Goal: Task Accomplishment & Management: Complete application form

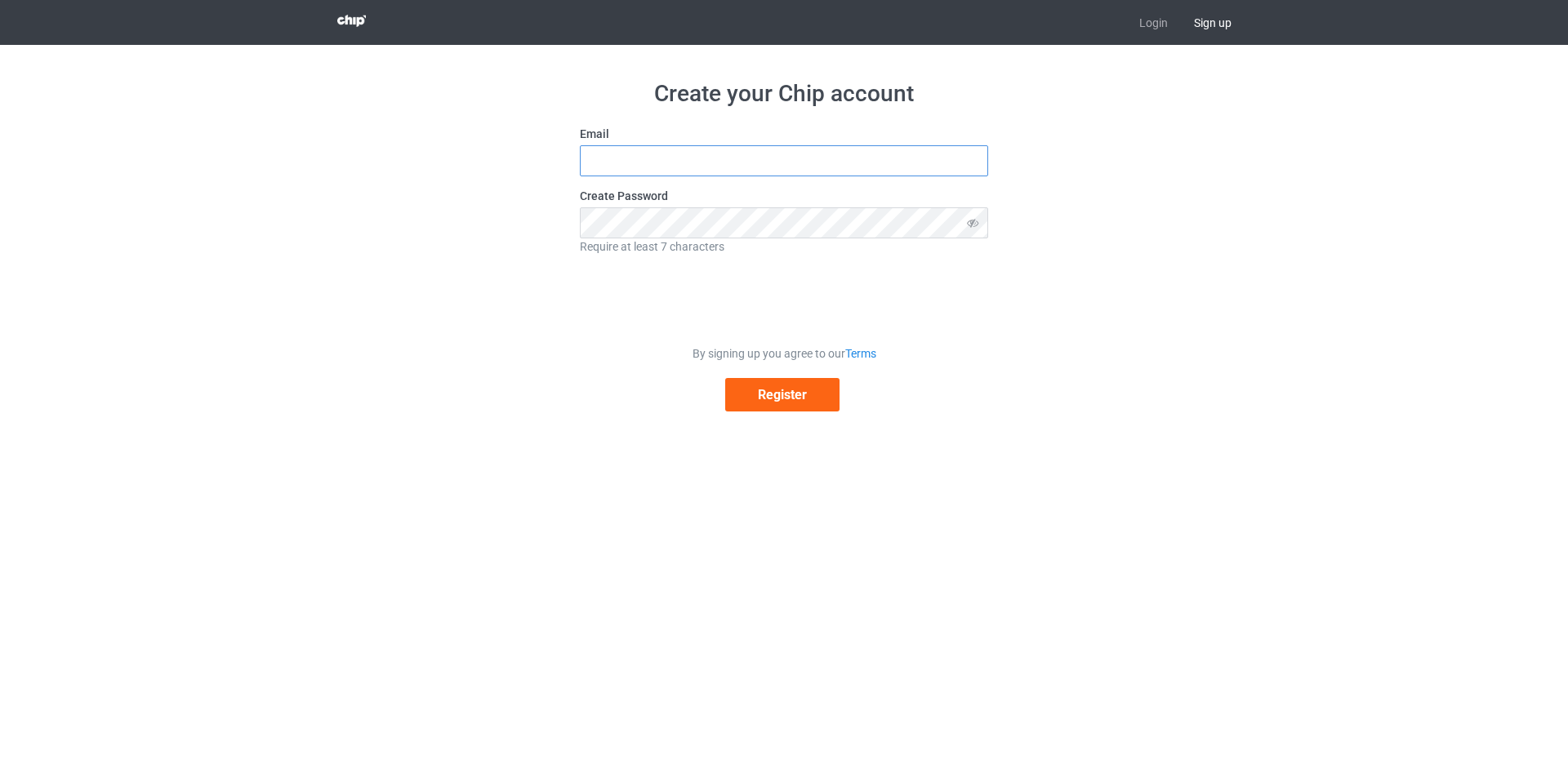
click at [682, 166] on input "text" at bounding box center [783, 161] width 408 height 31
type input "[EMAIL_ADDRESS][DOMAIN_NAME]"
click at [974, 226] on icon at bounding box center [973, 223] width 30 height 31
click at [778, 393] on button "Register" at bounding box center [781, 395] width 114 height 33
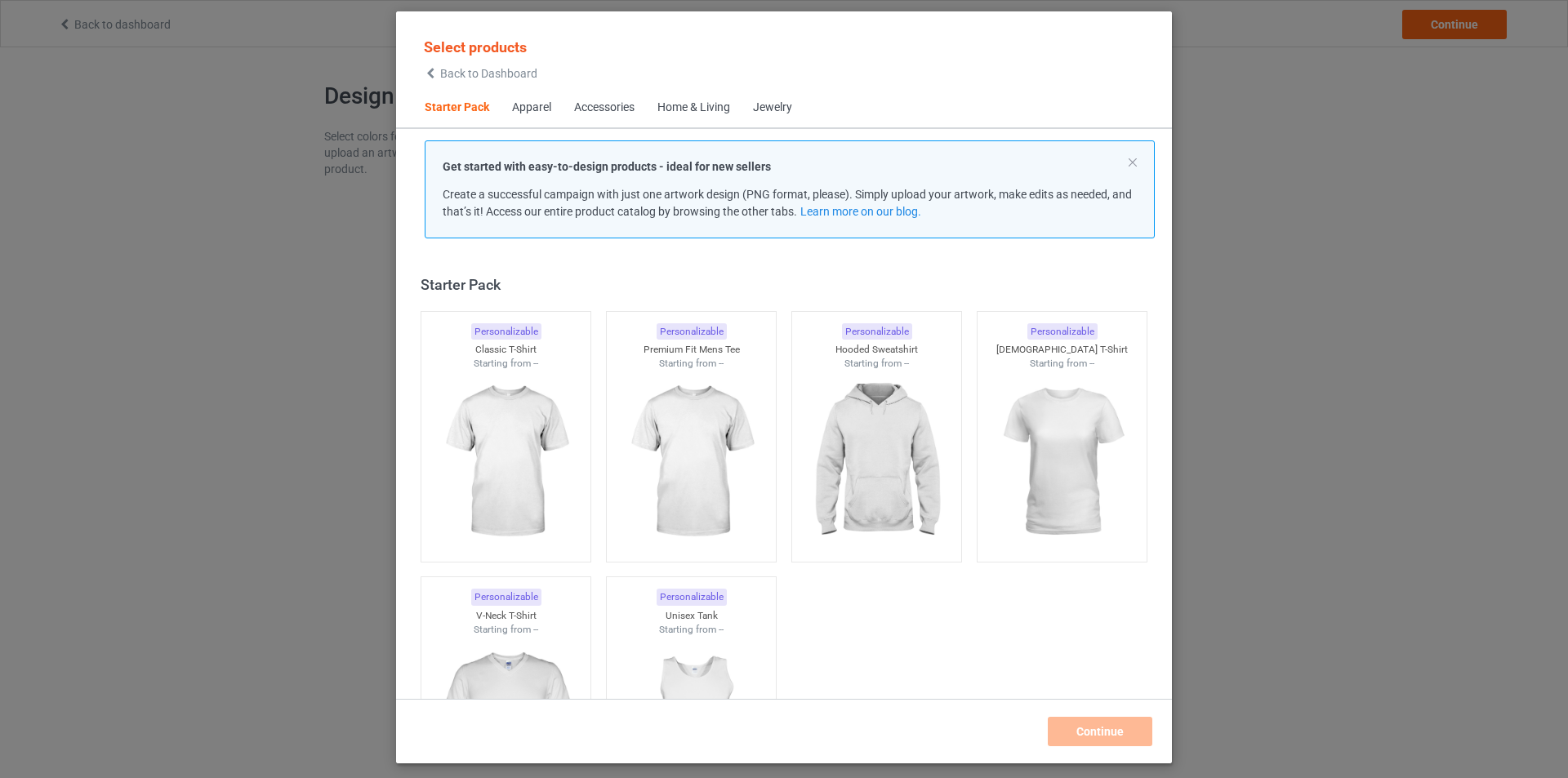
scroll to position [21, 0]
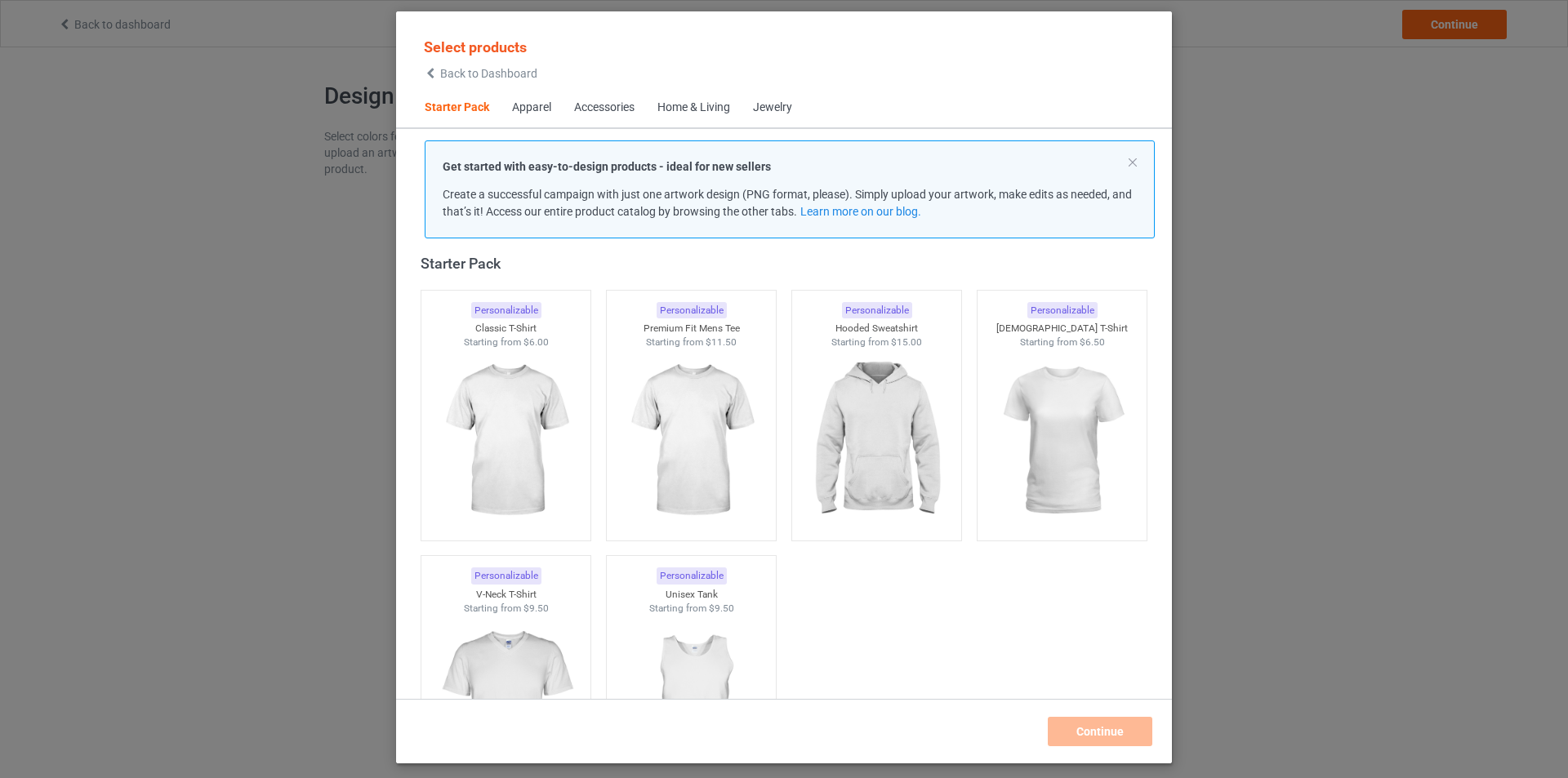
click at [533, 111] on div "Apparel" at bounding box center [531, 108] width 39 height 17
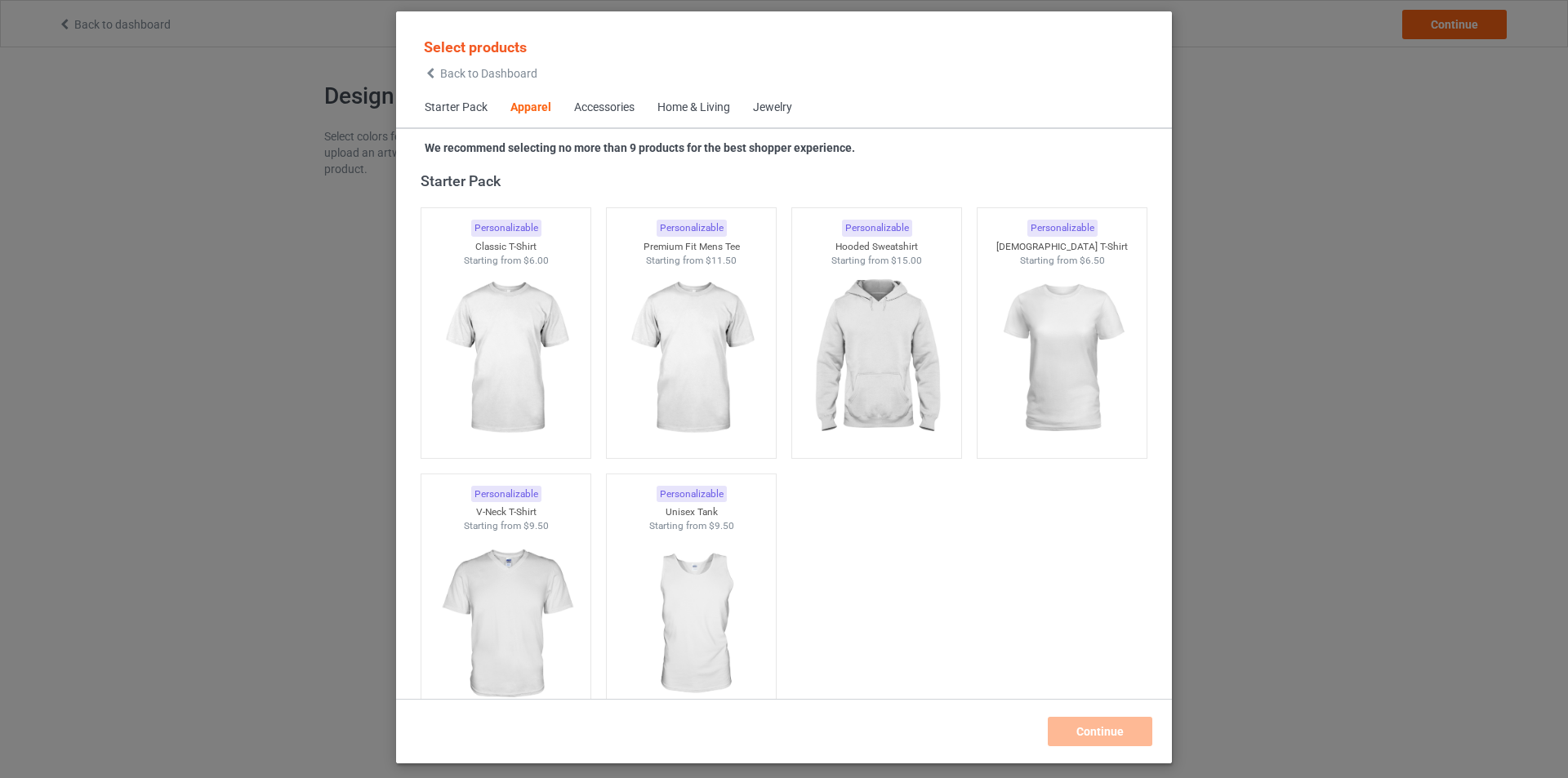
scroll to position [608, 0]
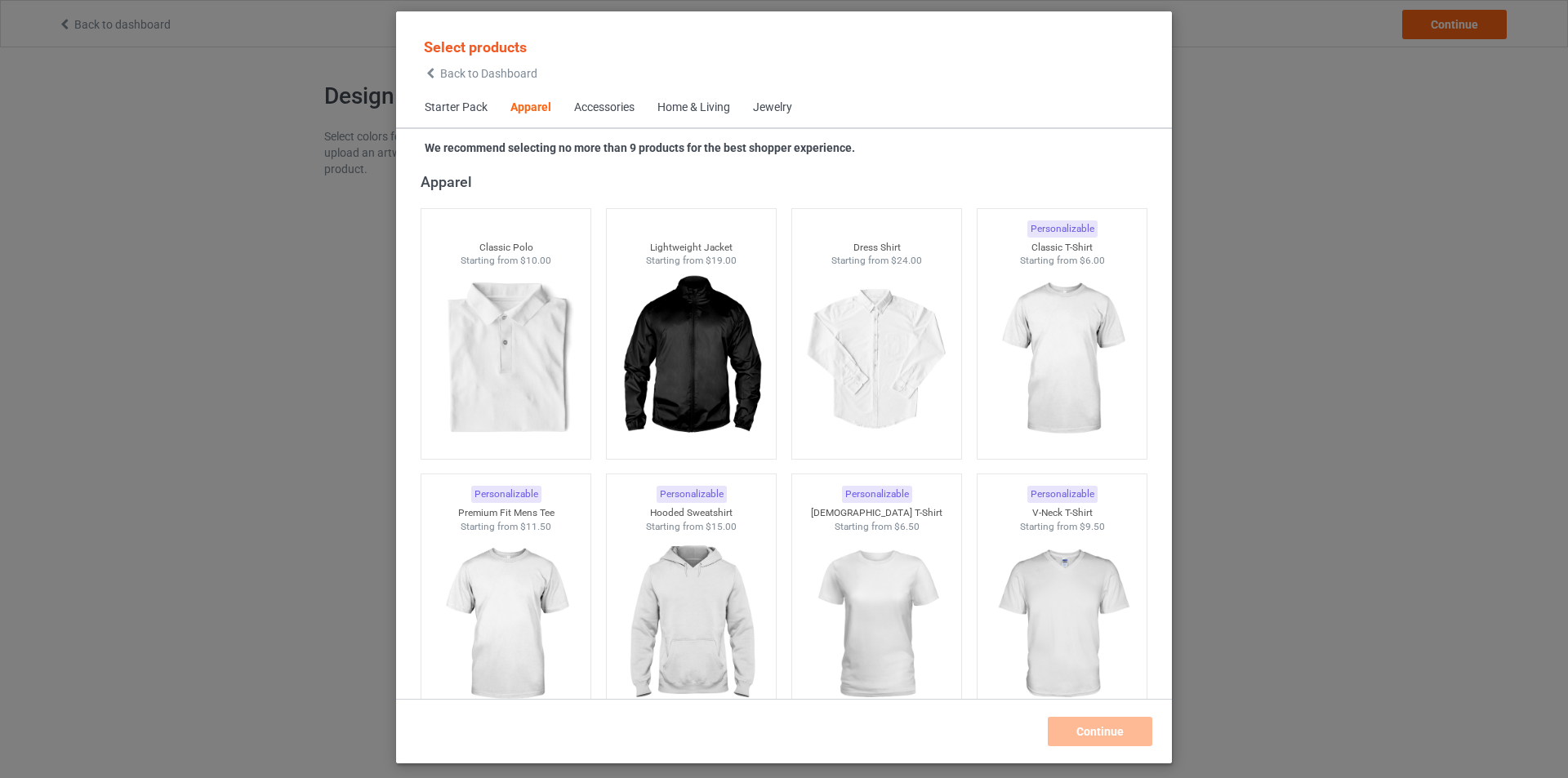
click at [586, 111] on div "Accessories" at bounding box center [604, 108] width 60 height 17
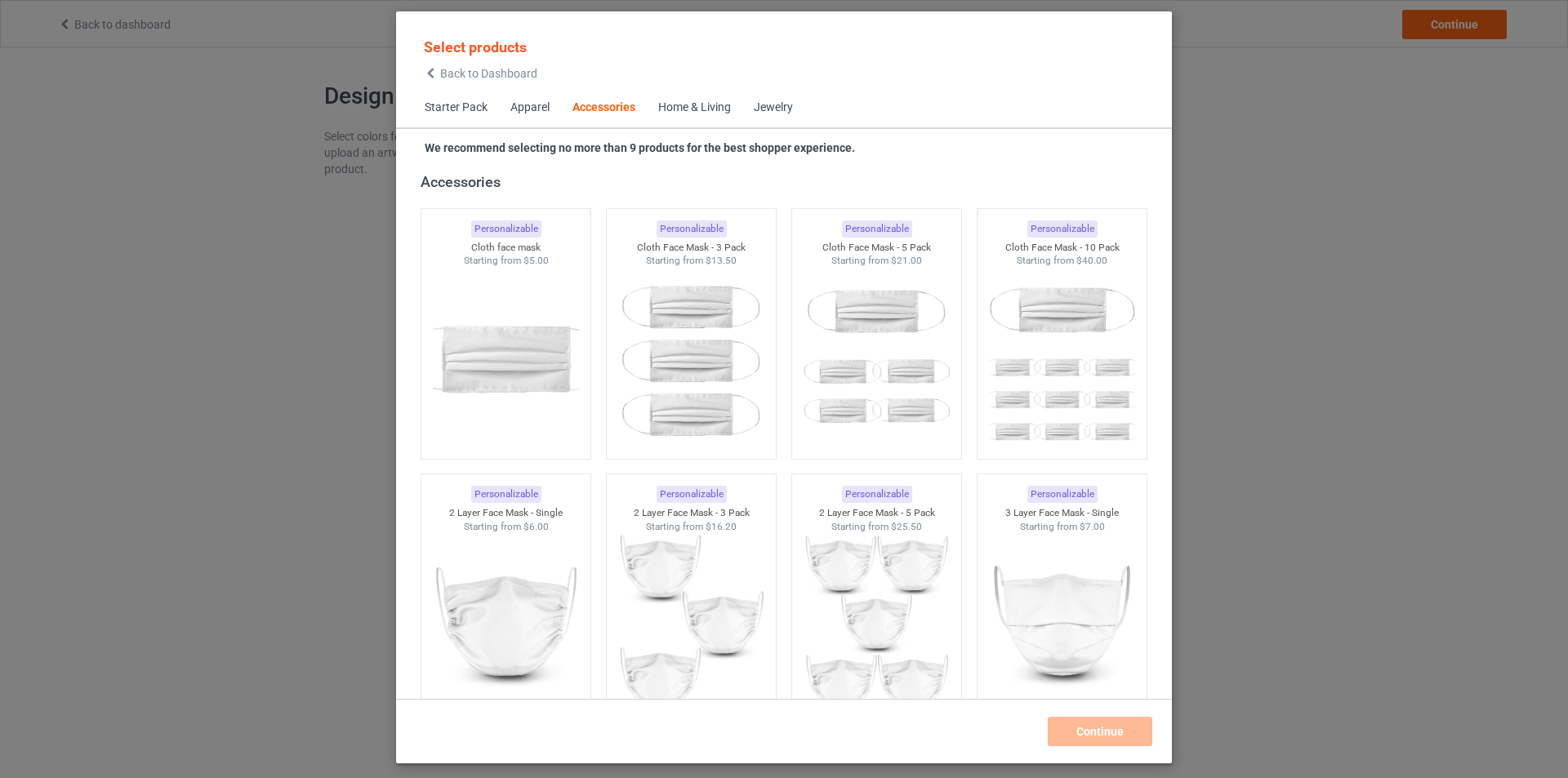
click at [673, 110] on div "Home & Living" at bounding box center [694, 108] width 73 height 17
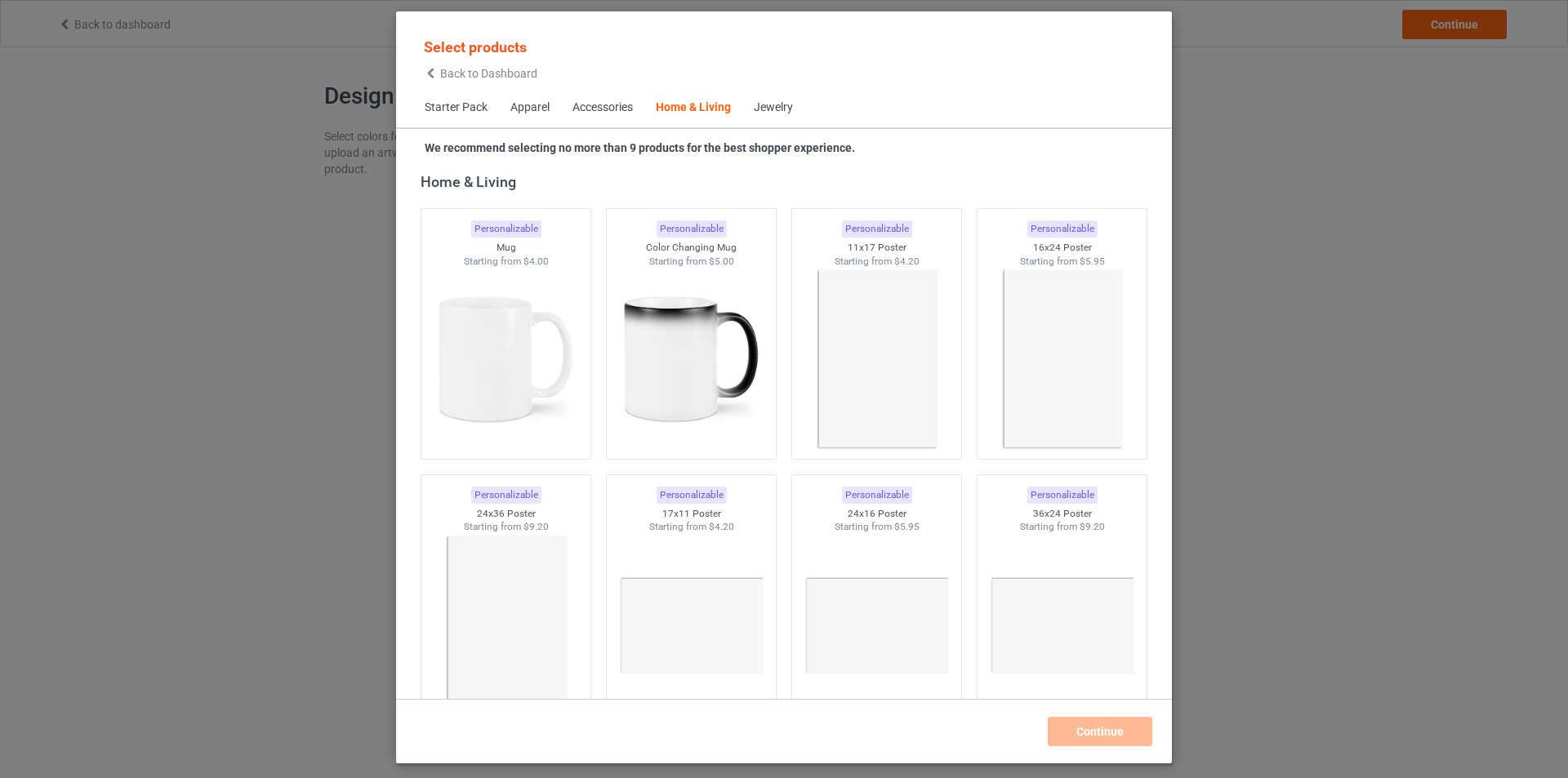
click at [790, 110] on div "Jewelry" at bounding box center [773, 108] width 39 height 17
click at [777, 111] on div "Jewelry" at bounding box center [773, 108] width 39 height 17
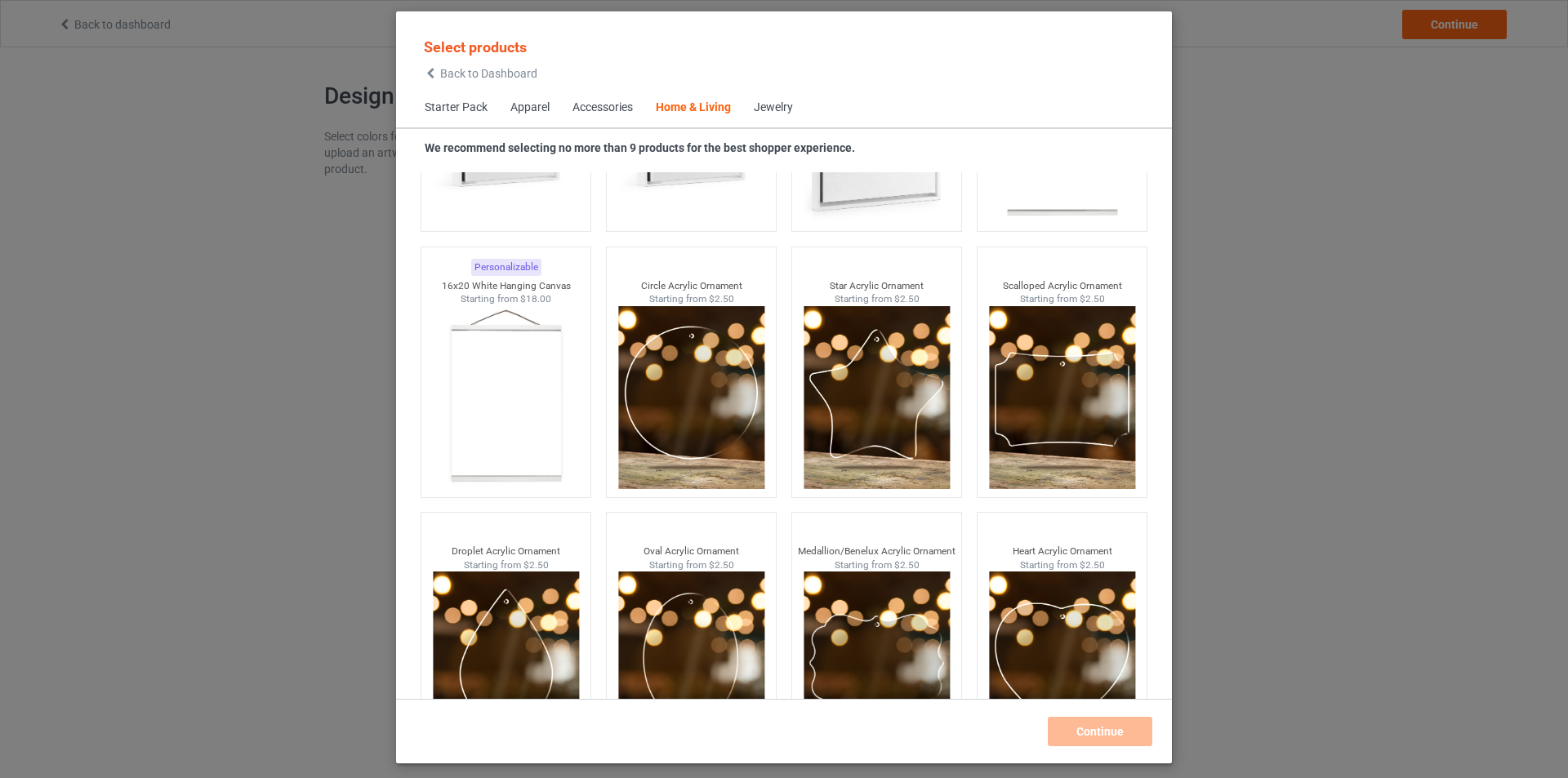
scroll to position [17237, 0]
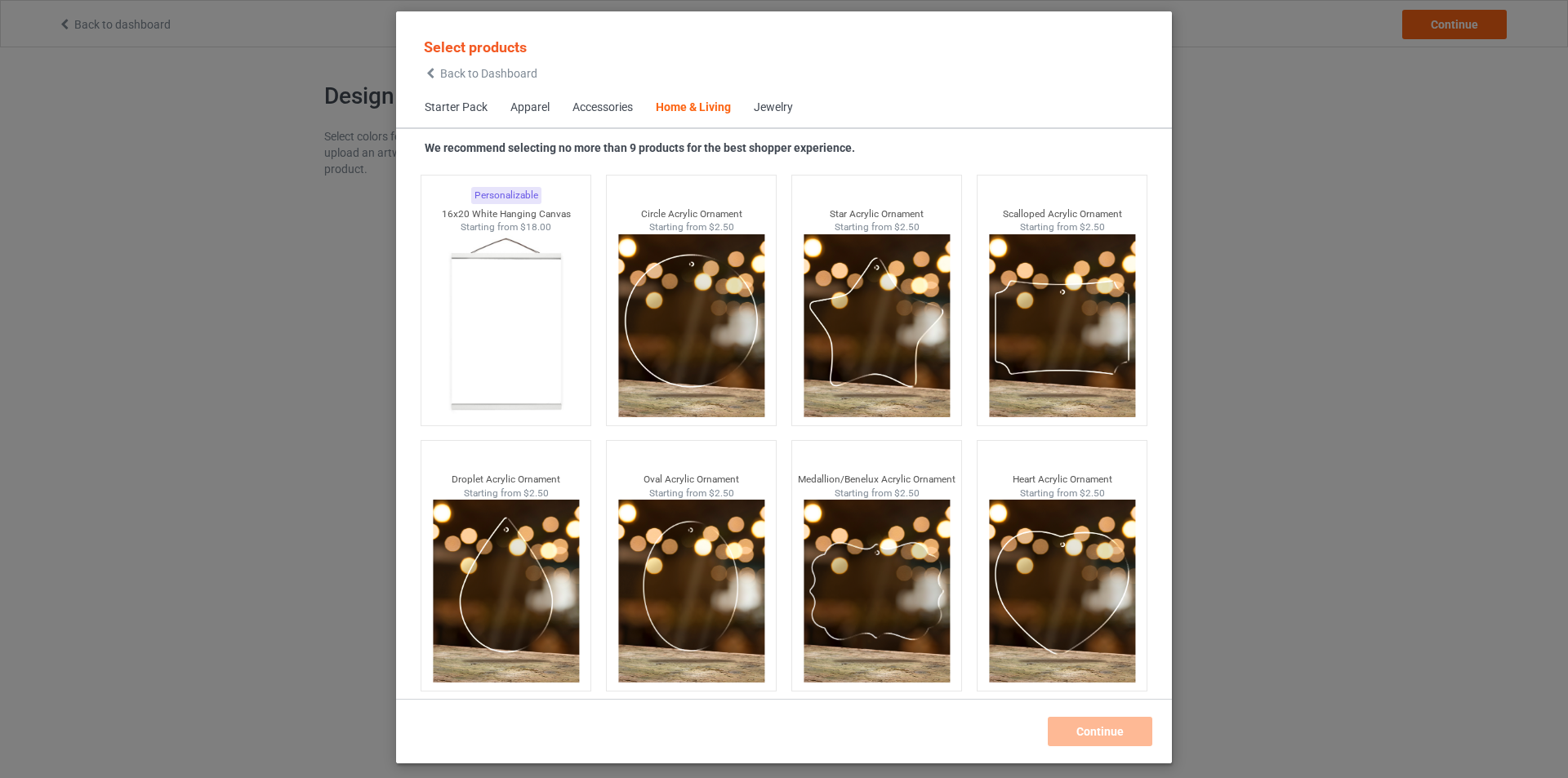
click at [453, 109] on span "Starter Pack" at bounding box center [456, 107] width 86 height 39
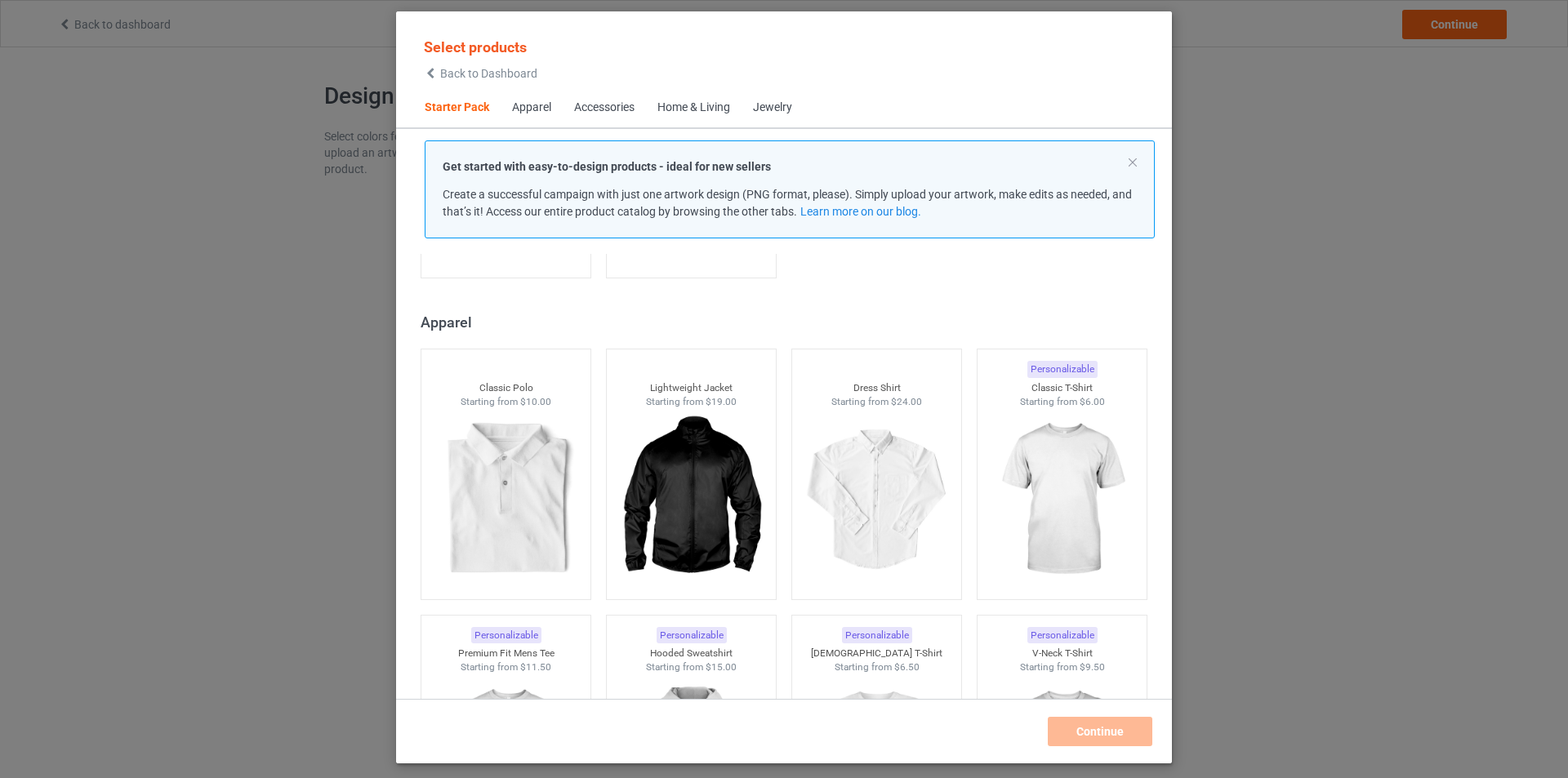
scroll to position [592, 0]
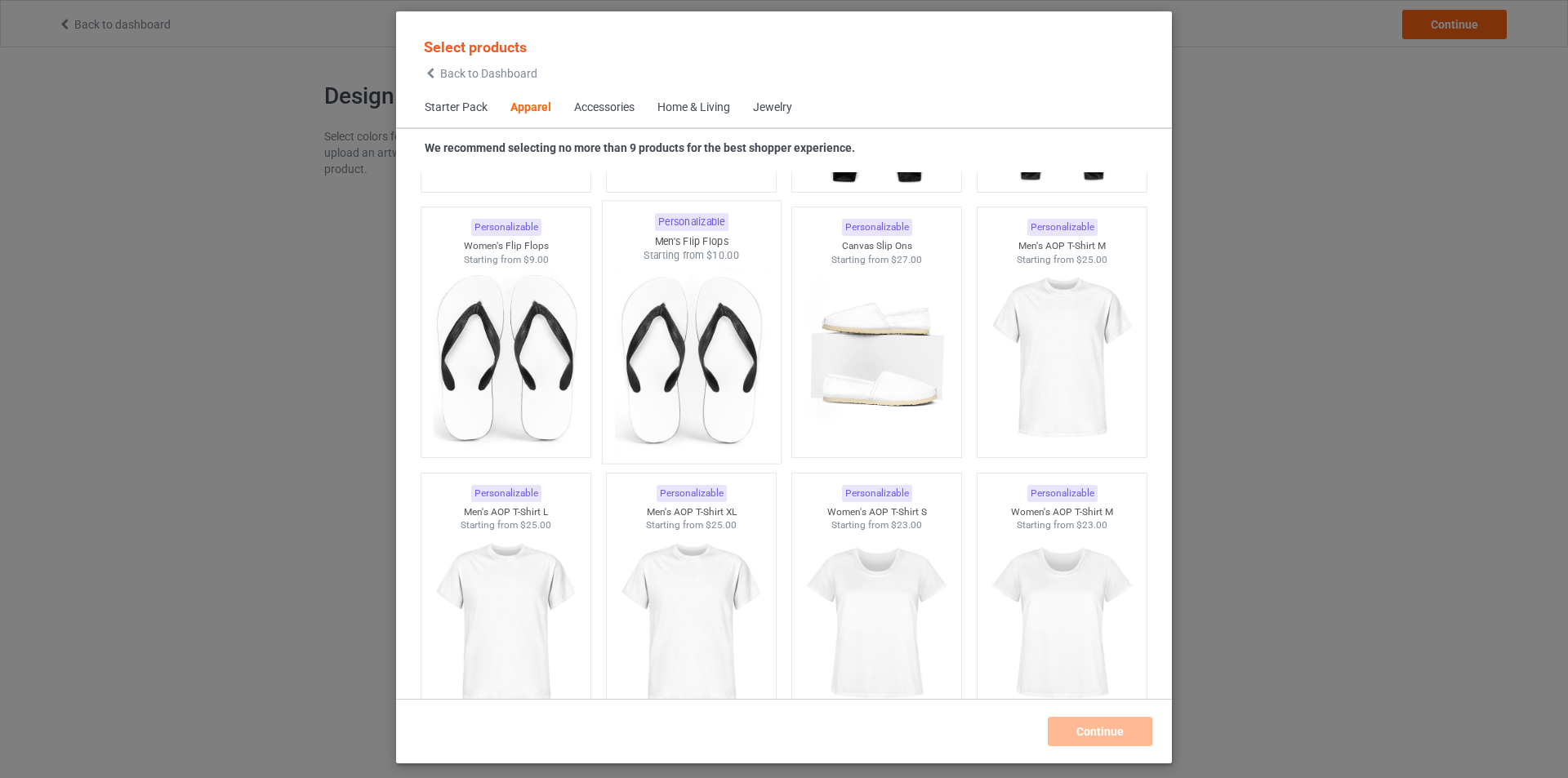
scroll to position [2552, 0]
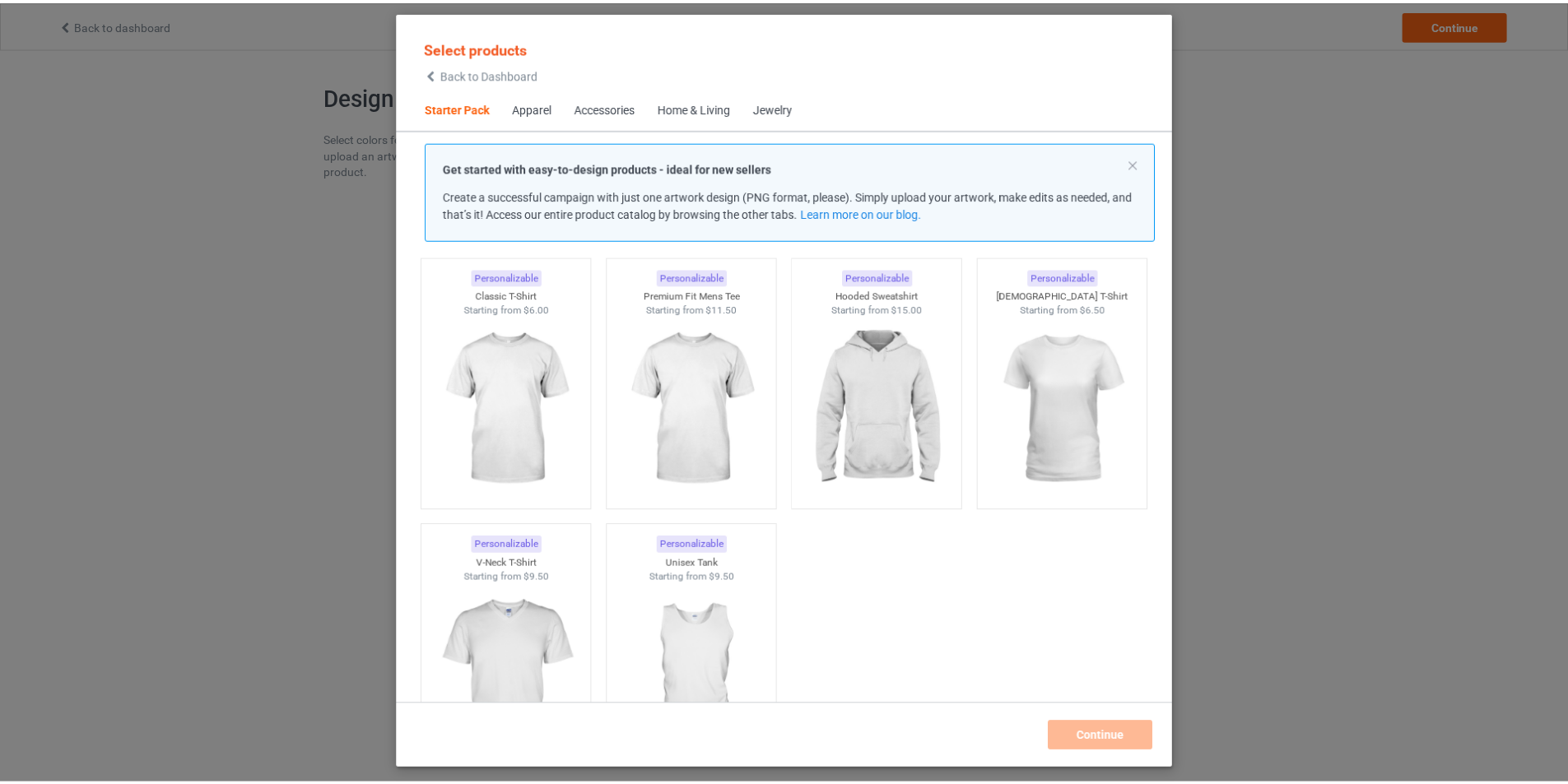
scroll to position [82, 0]
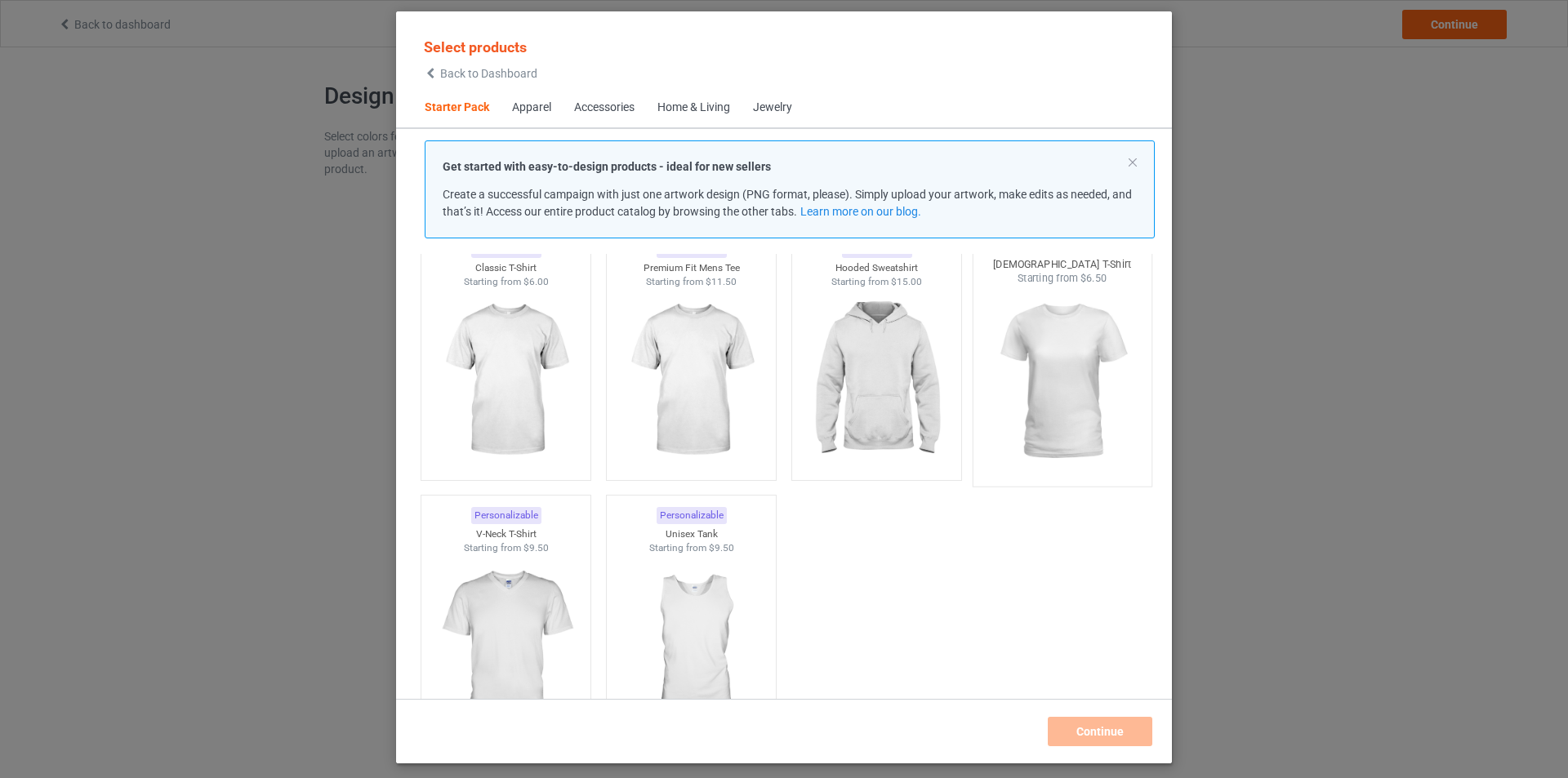
click at [1046, 396] on img at bounding box center [1062, 381] width 153 height 192
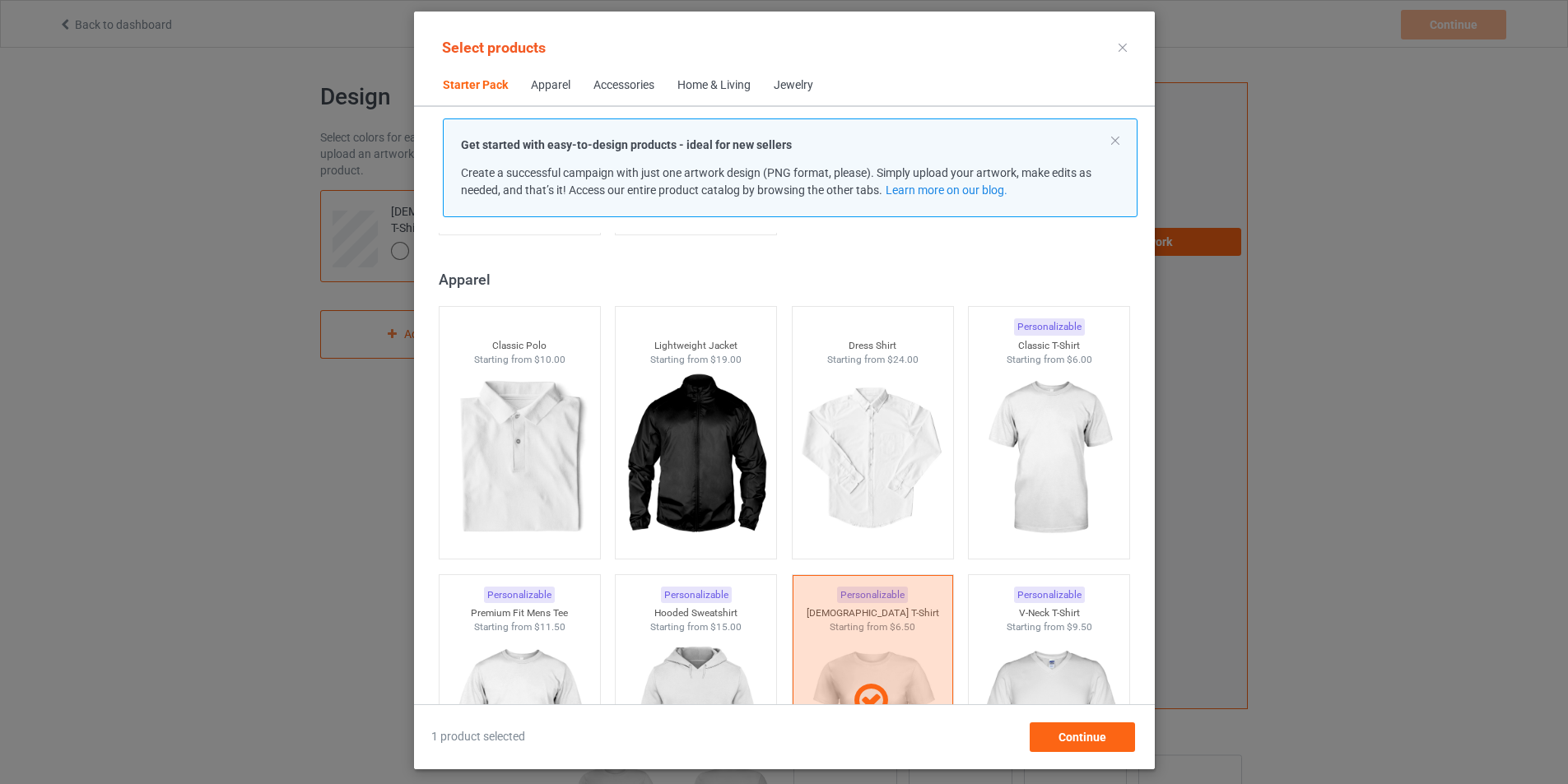
scroll to position [741, 0]
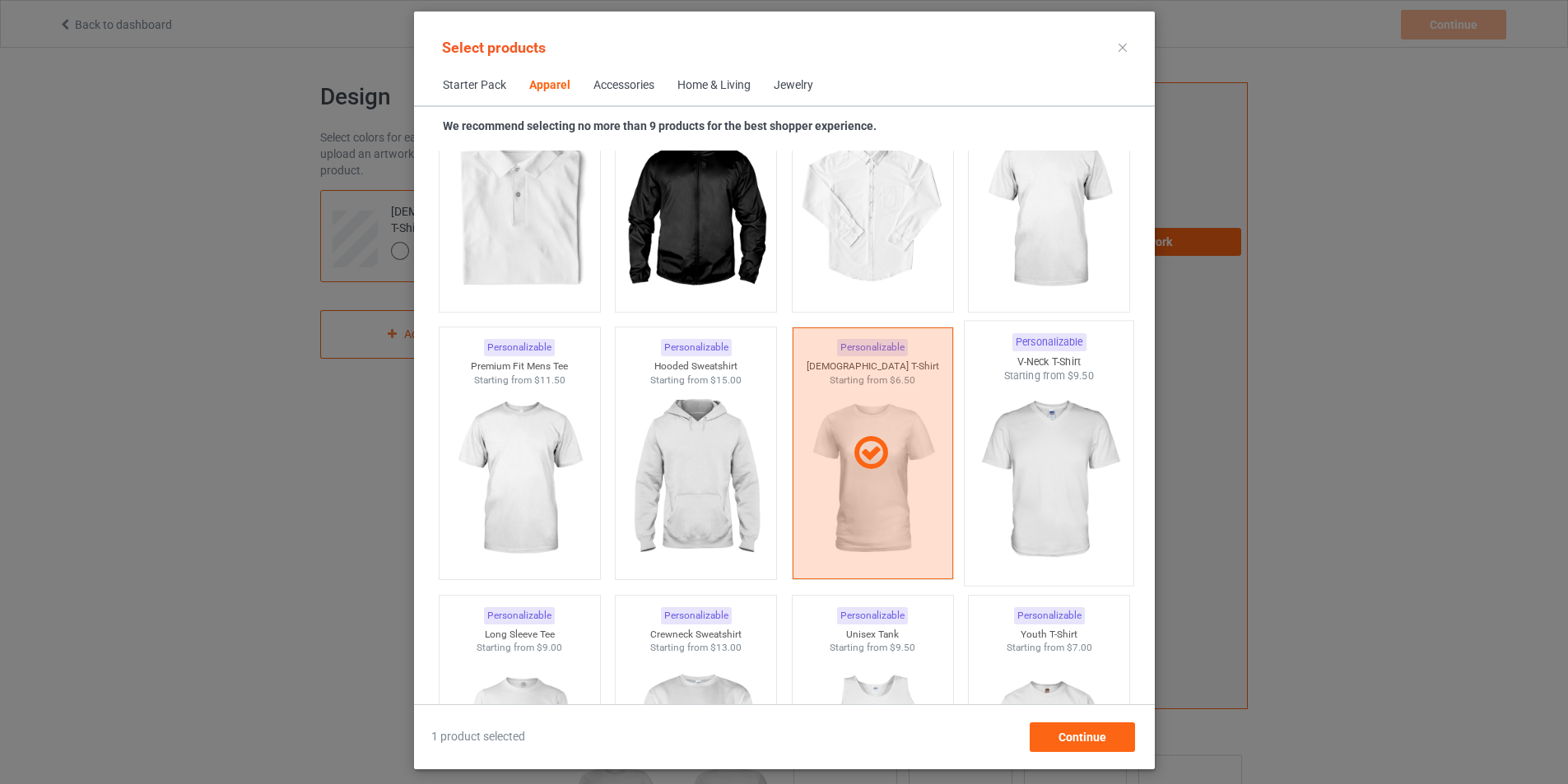
click at [1067, 487] on img at bounding box center [1048, 480] width 154 height 194
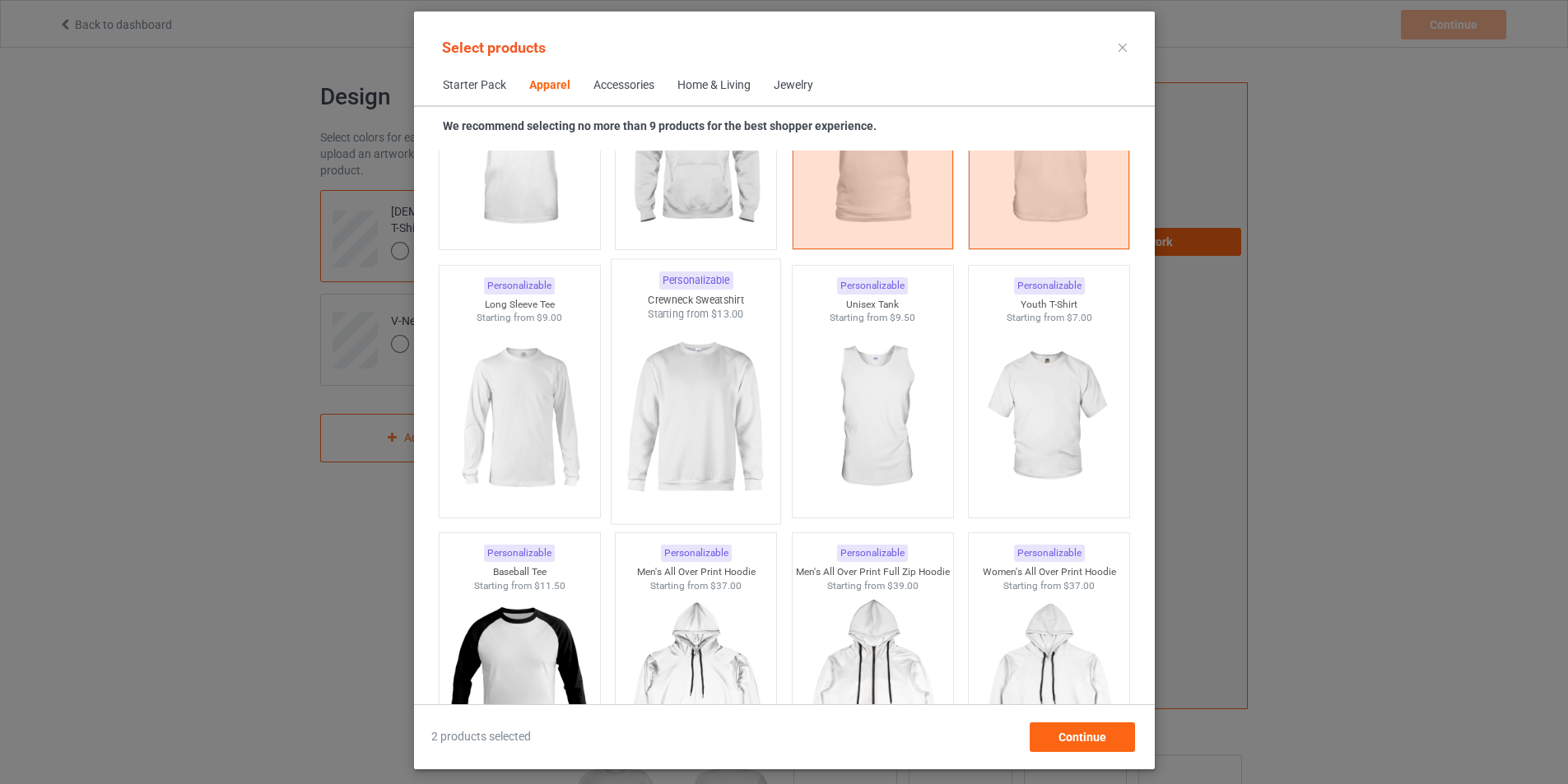
scroll to position [1070, 0]
click at [479, 381] on img at bounding box center [519, 419] width 154 height 194
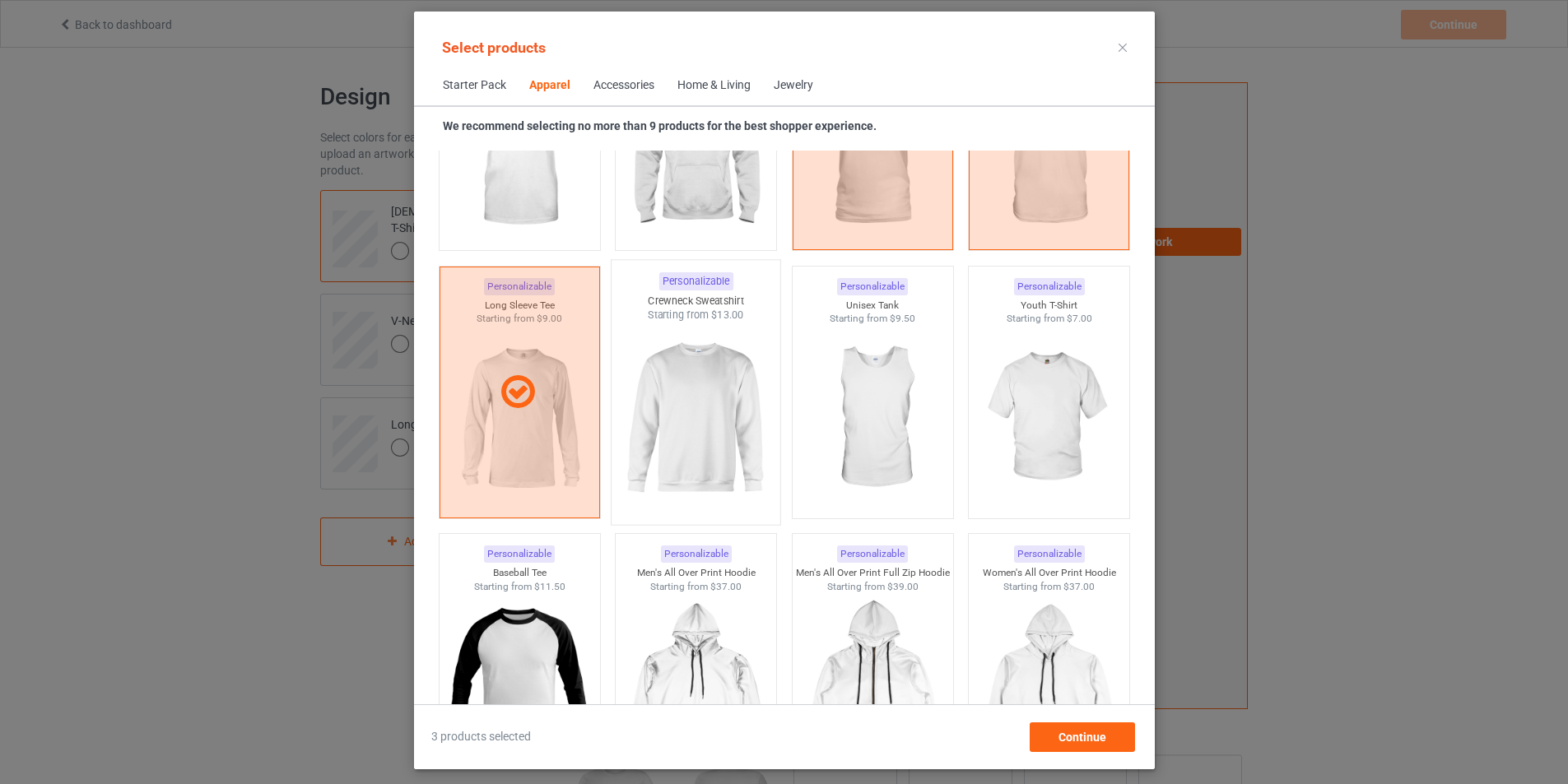
click at [654, 400] on img at bounding box center [695, 419] width 154 height 194
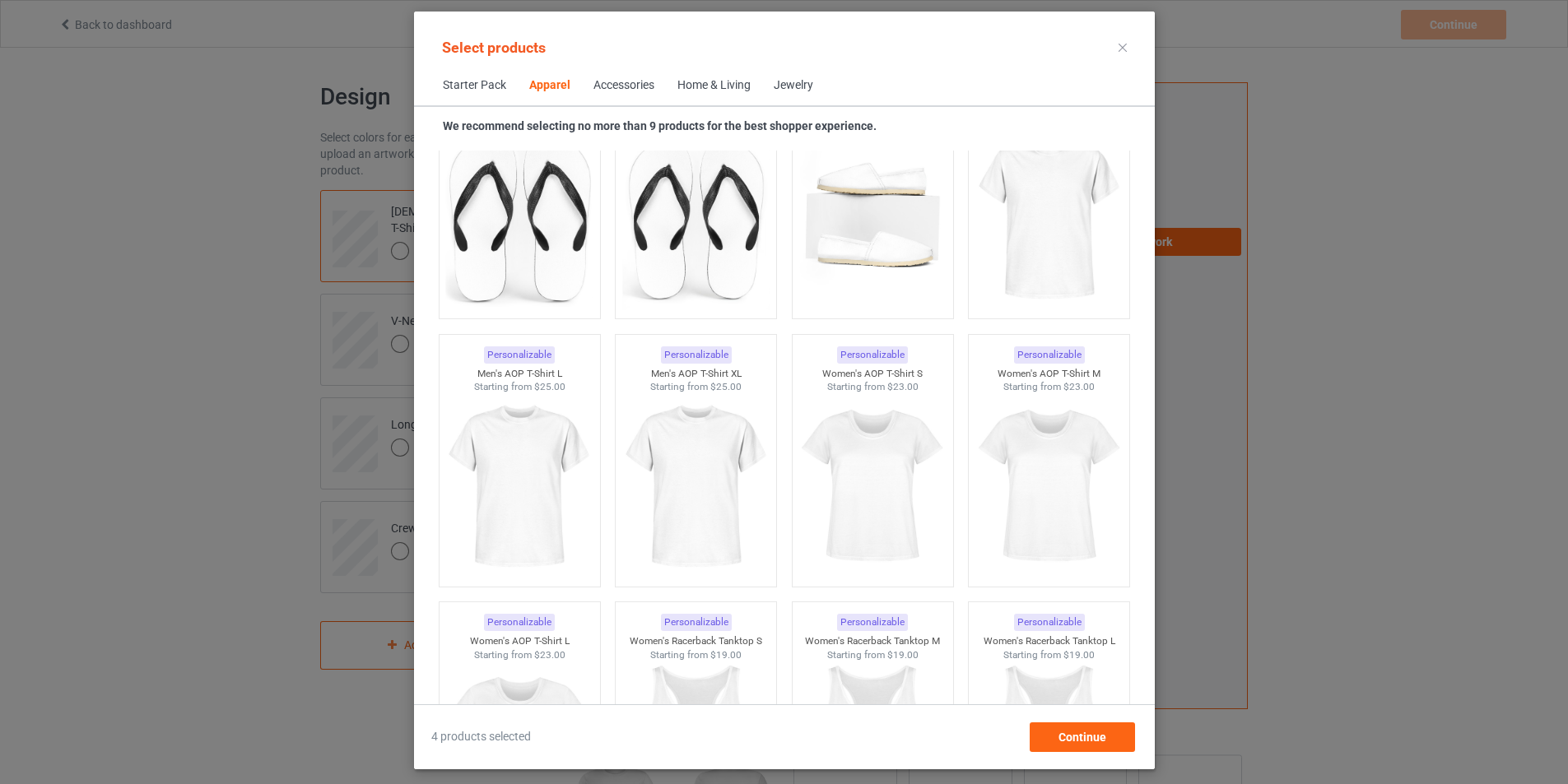
scroll to position [2634, 0]
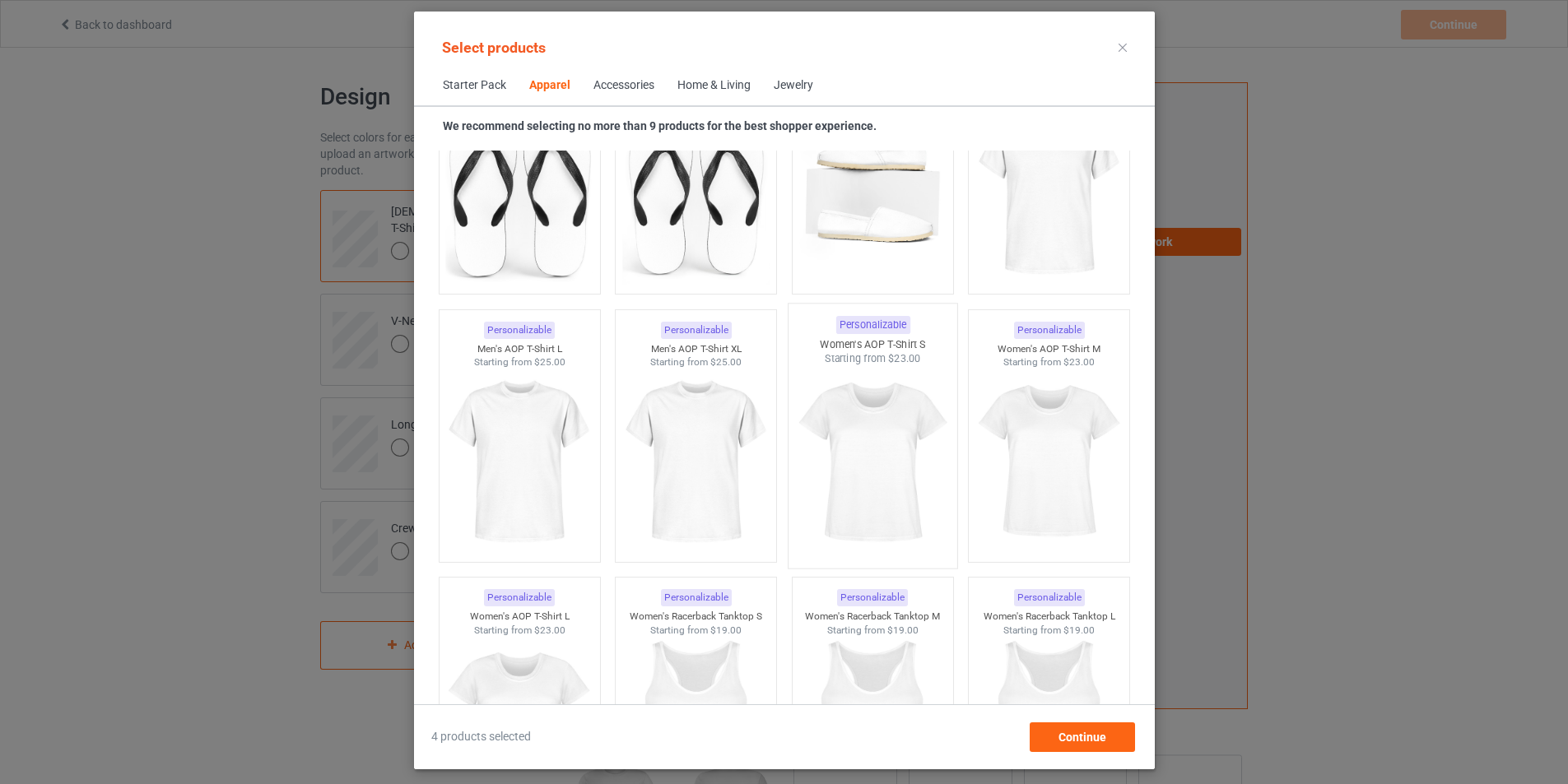
click at [887, 433] on img at bounding box center [873, 463] width 154 height 194
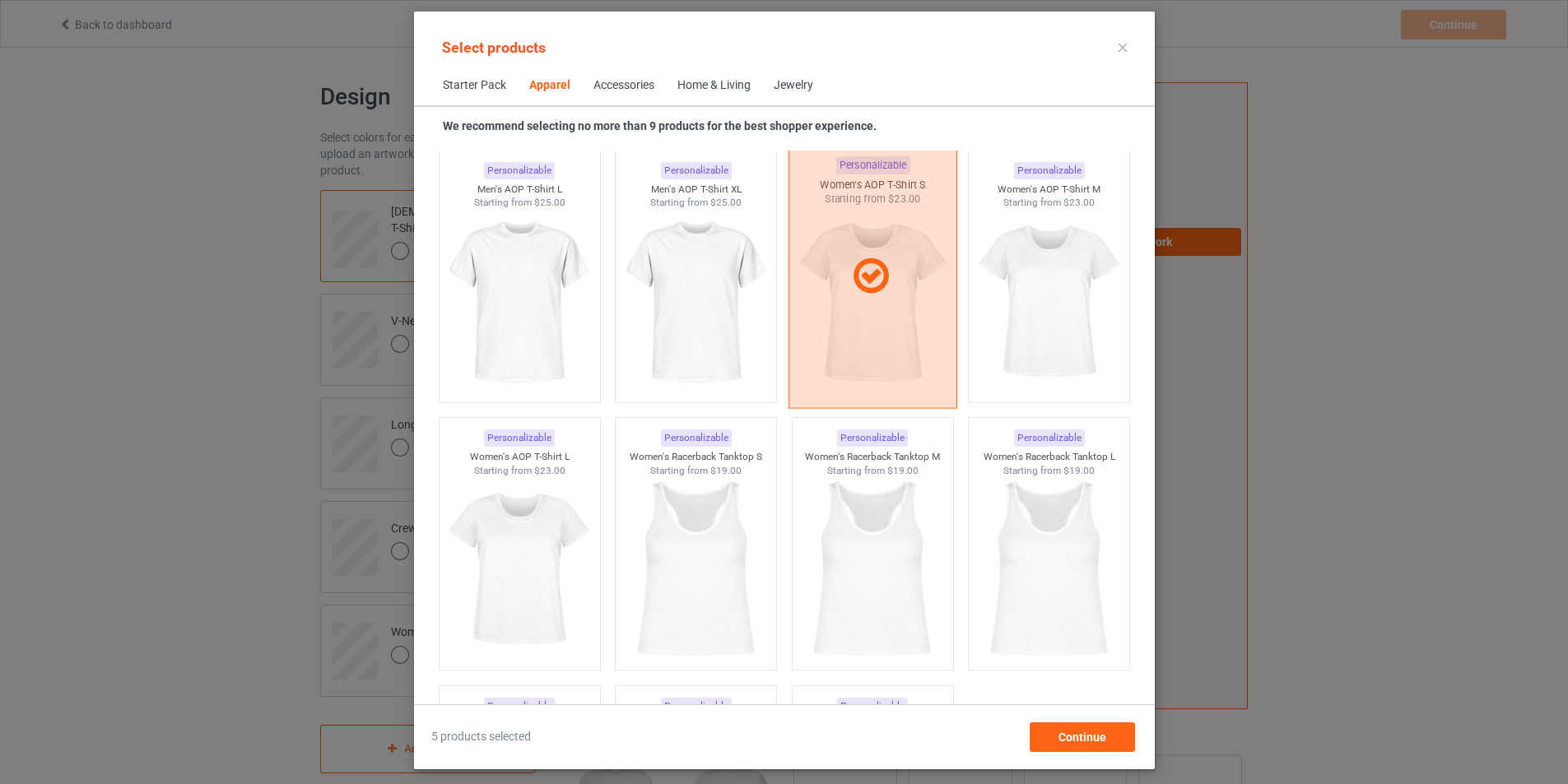
scroll to position [2798, 0]
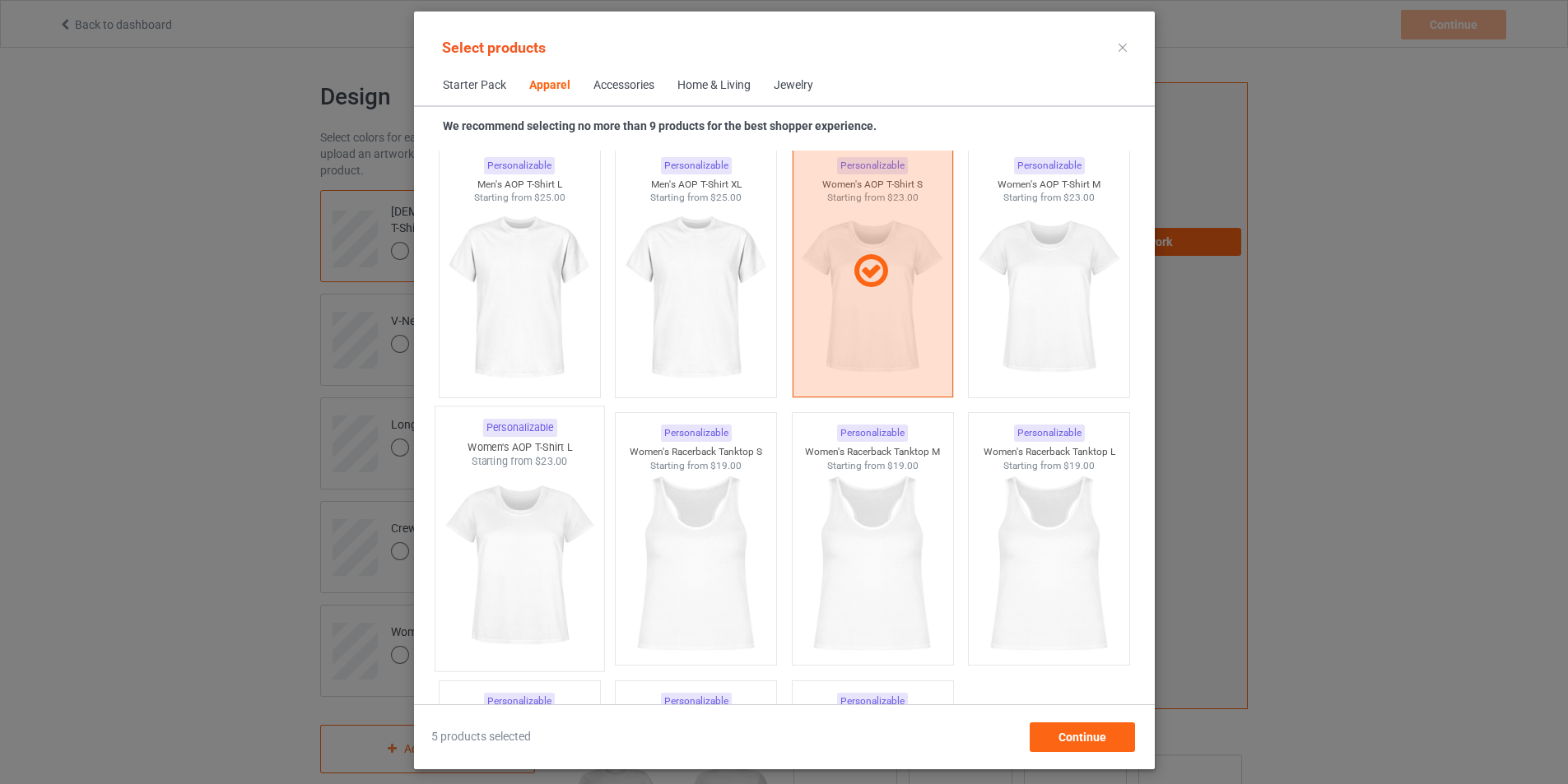
click at [493, 531] on img at bounding box center [519, 566] width 154 height 194
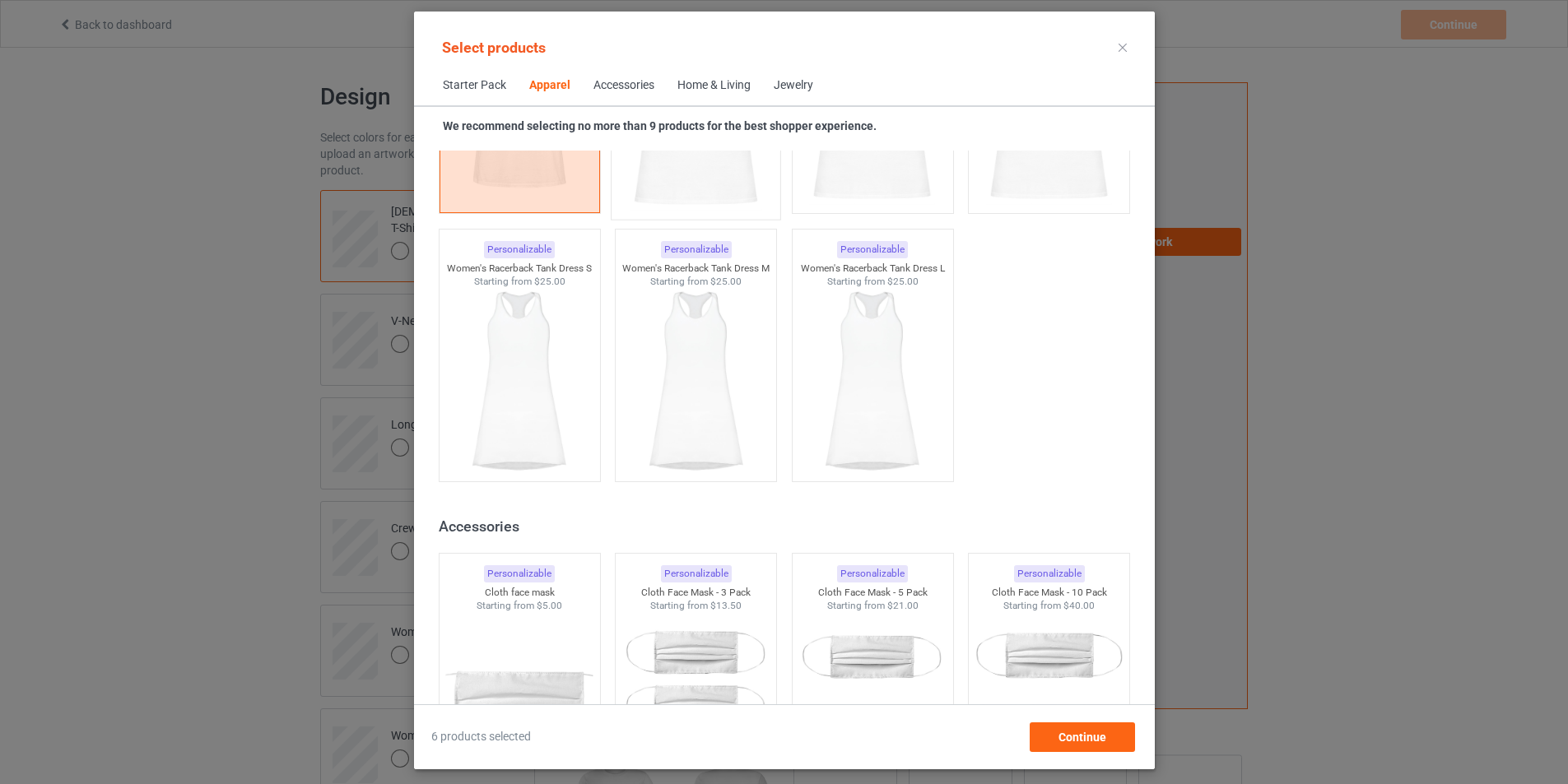
scroll to position [3292, 0]
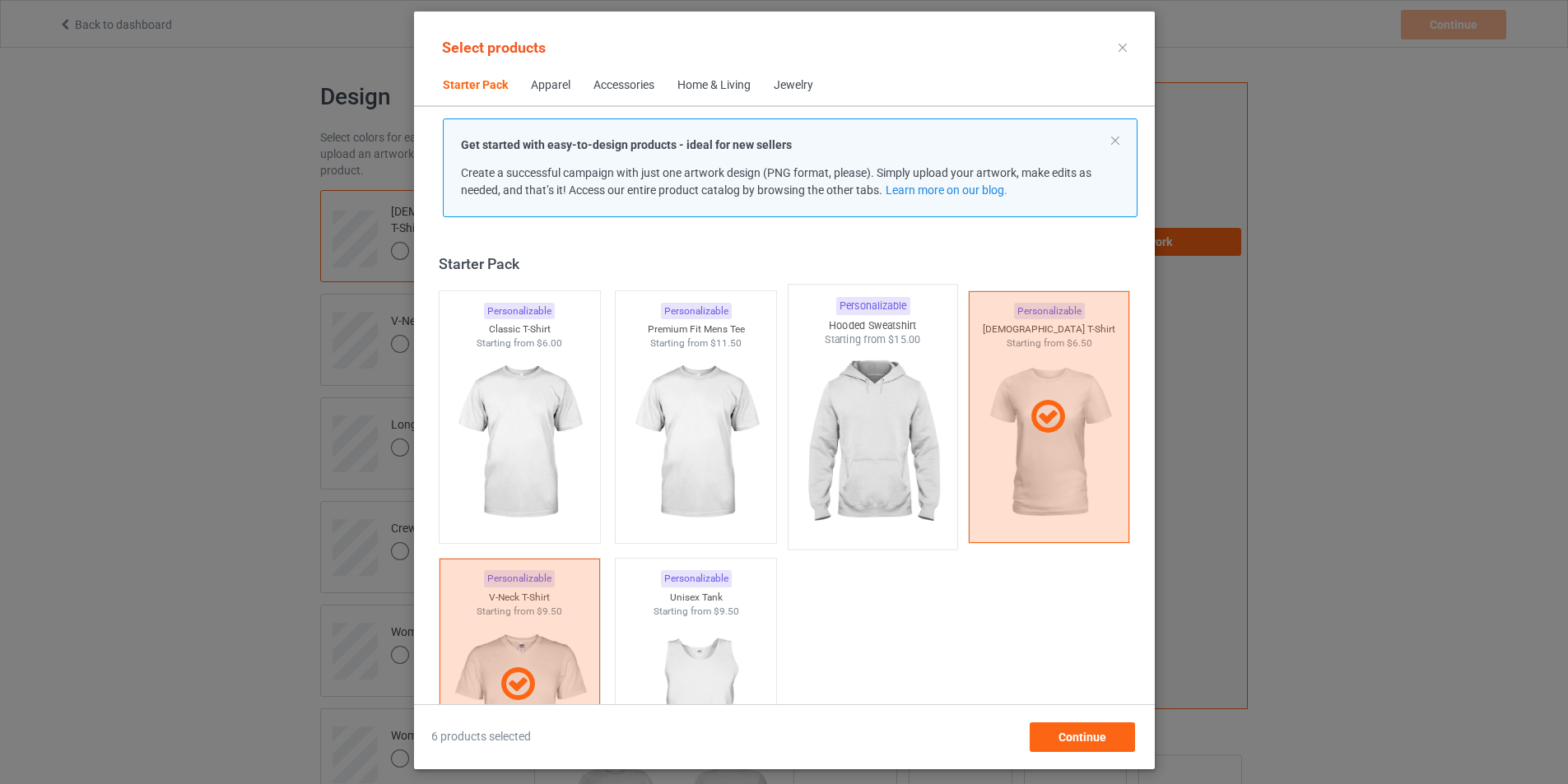
click at [876, 453] on img at bounding box center [873, 444] width 154 height 194
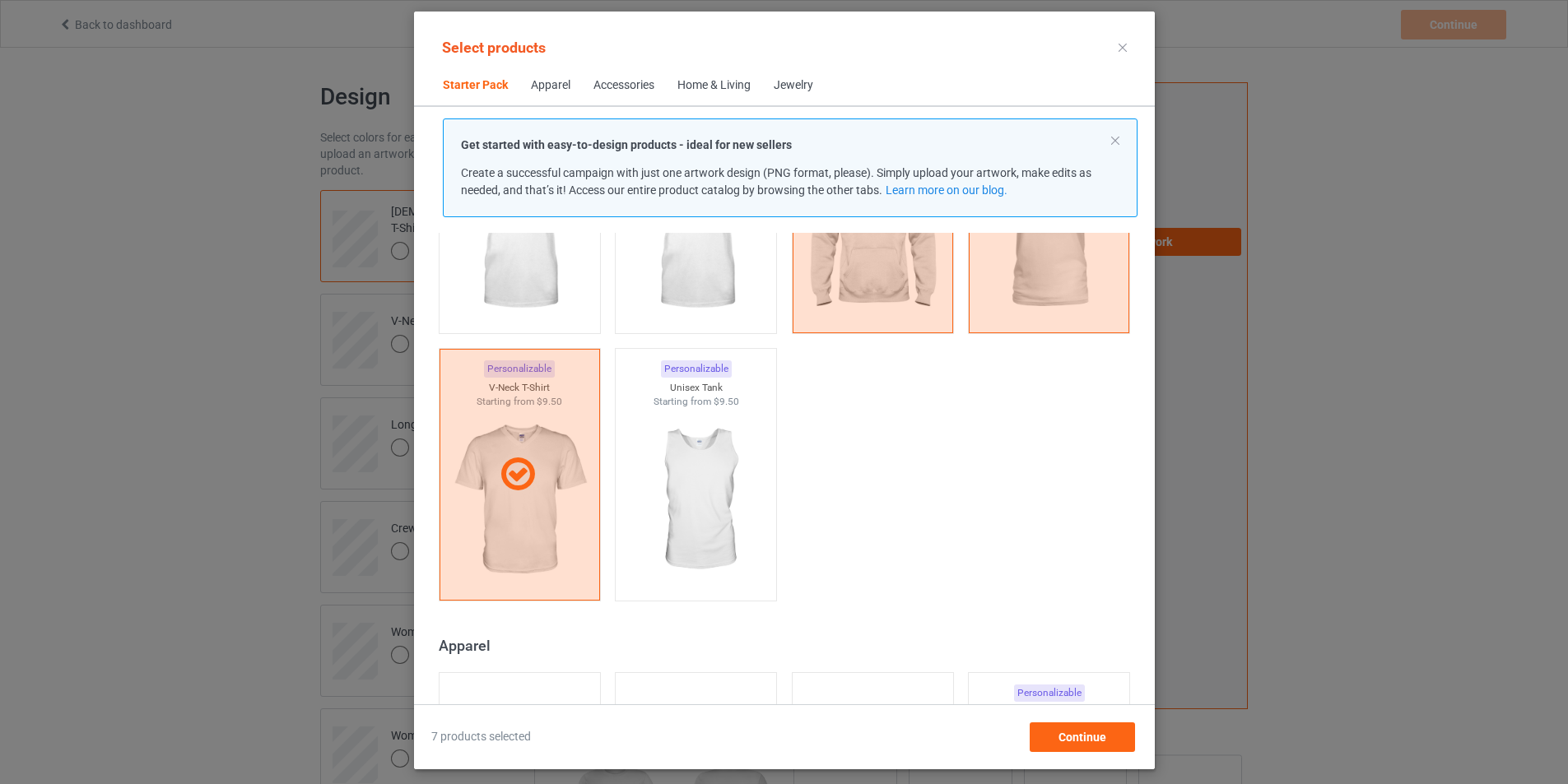
scroll to position [247, 0]
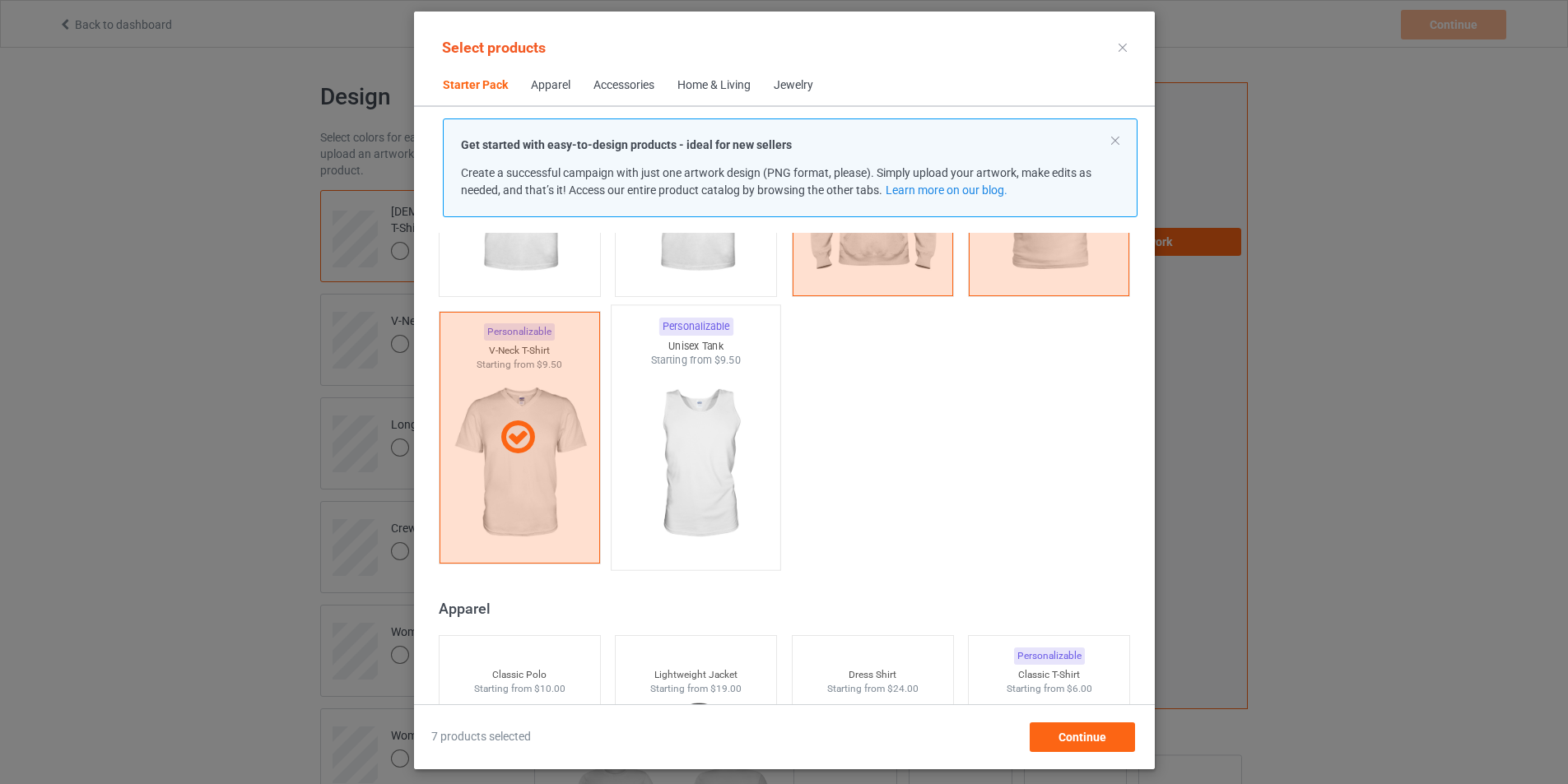
click at [714, 455] on img at bounding box center [695, 465] width 154 height 194
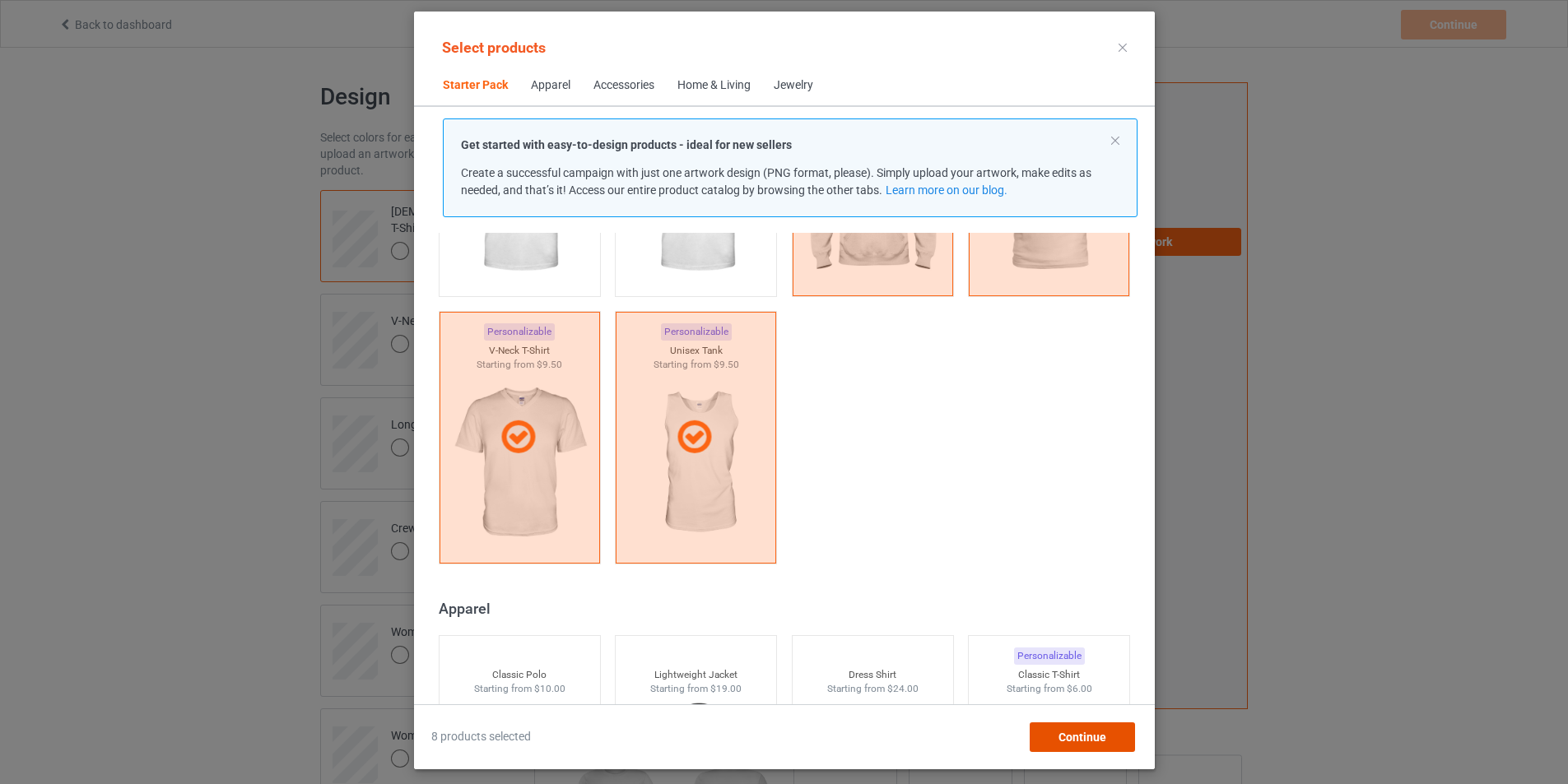
click at [1087, 738] on span "Continue" at bounding box center [1081, 737] width 47 height 13
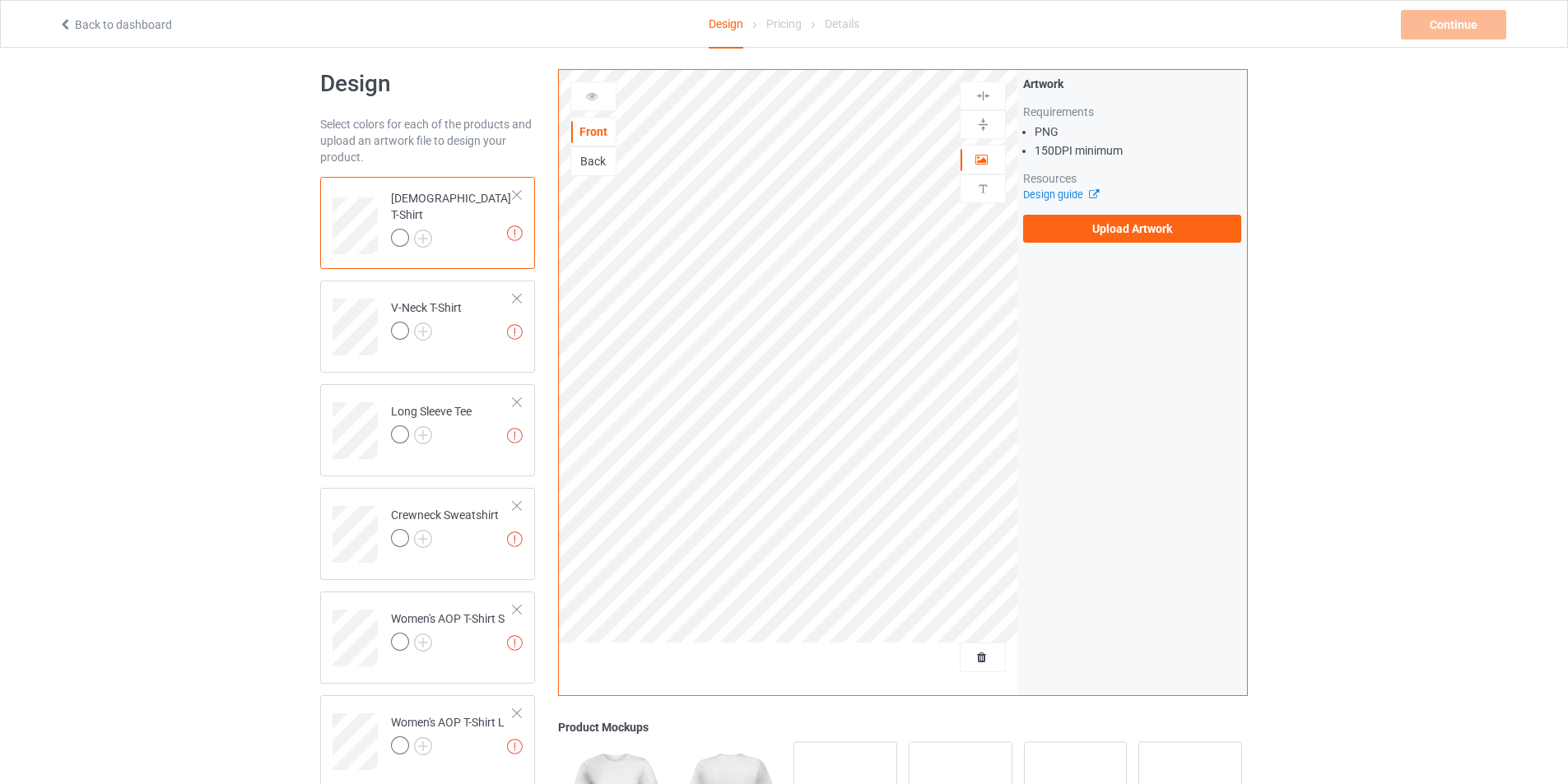
scroll to position [7, 0]
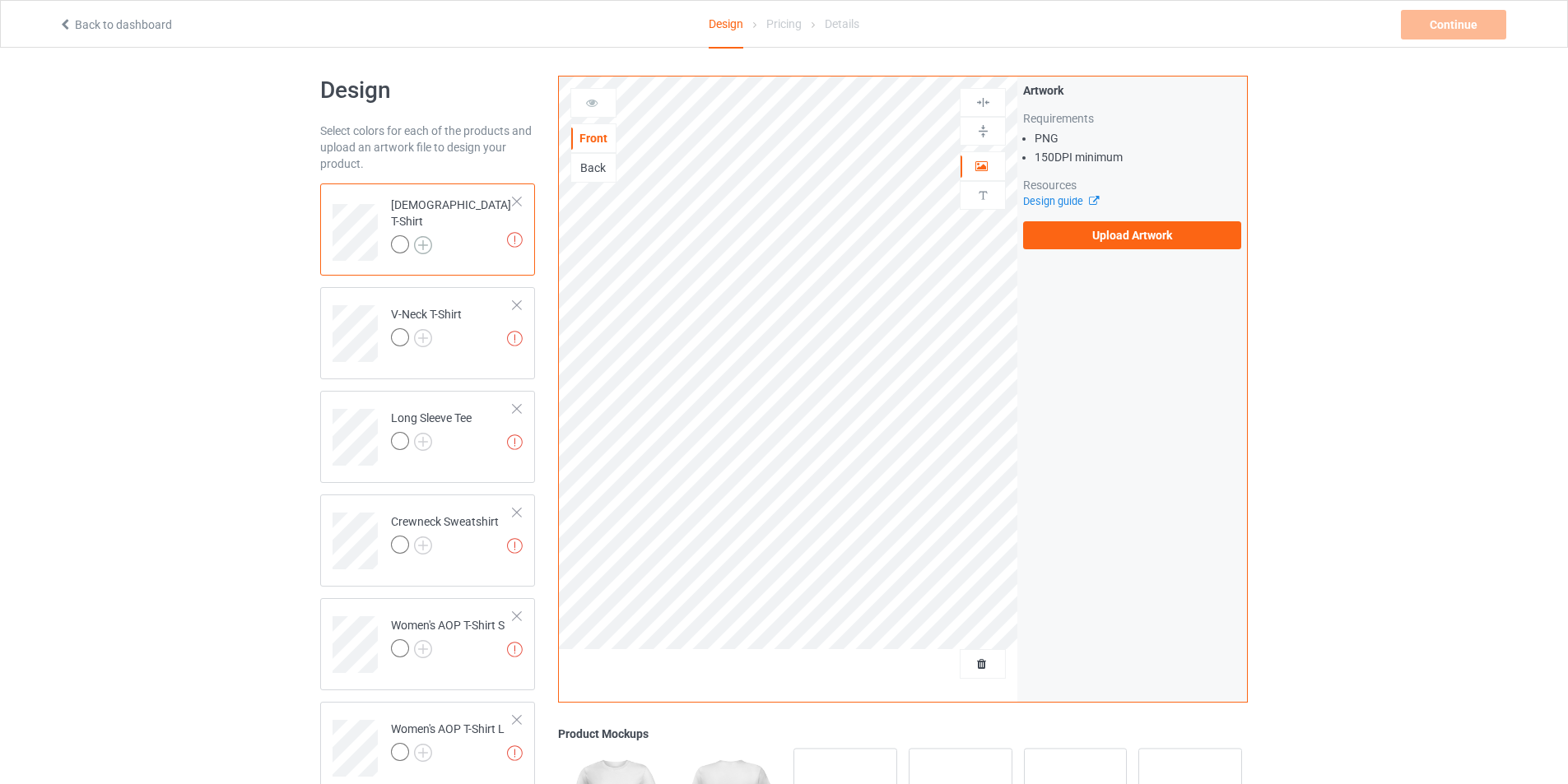
click at [424, 236] on img at bounding box center [423, 245] width 18 height 18
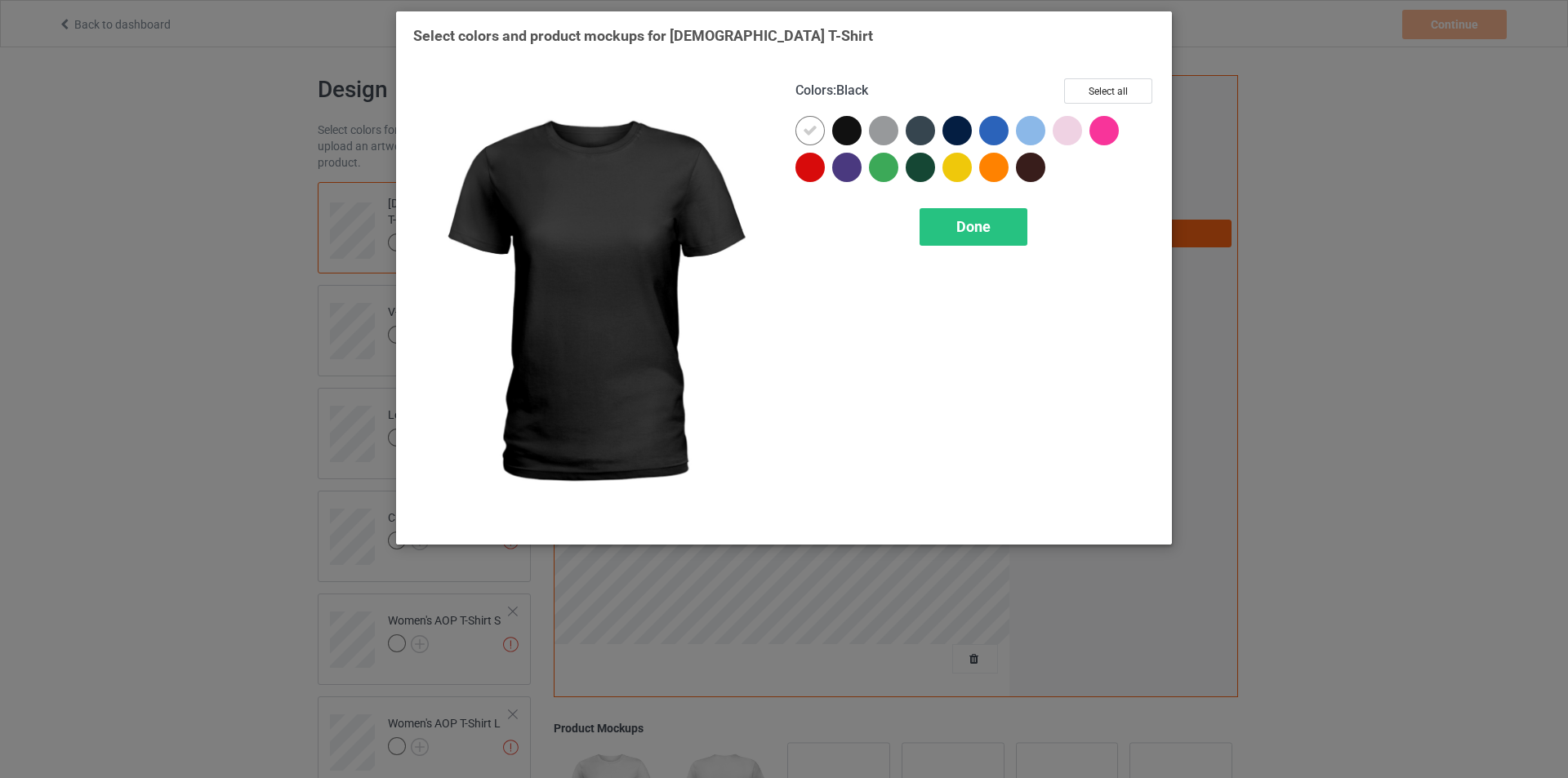
click at [847, 131] on div at bounding box center [847, 131] width 30 height 30
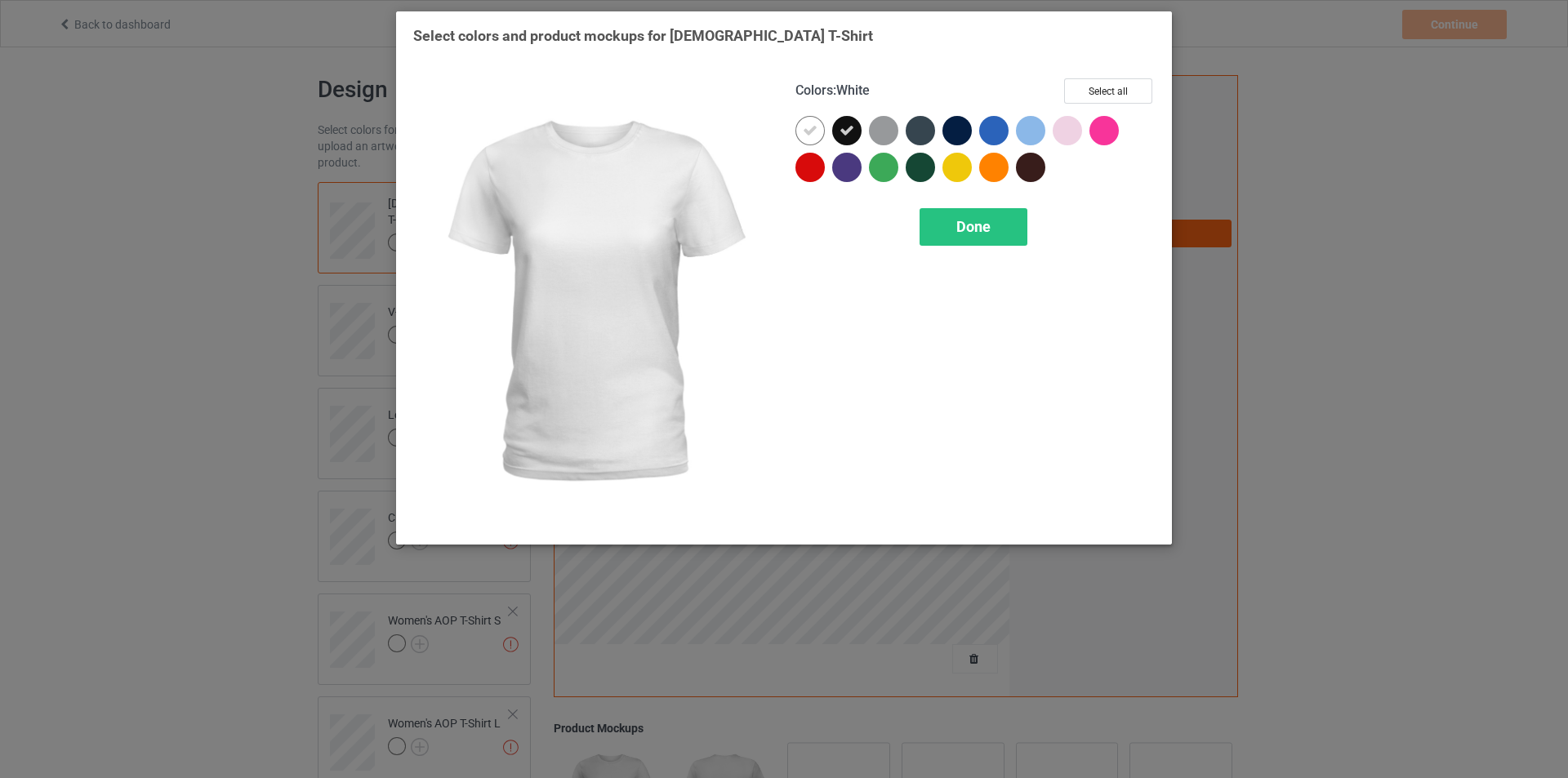
click at [802, 129] on div at bounding box center [810, 131] width 30 height 30
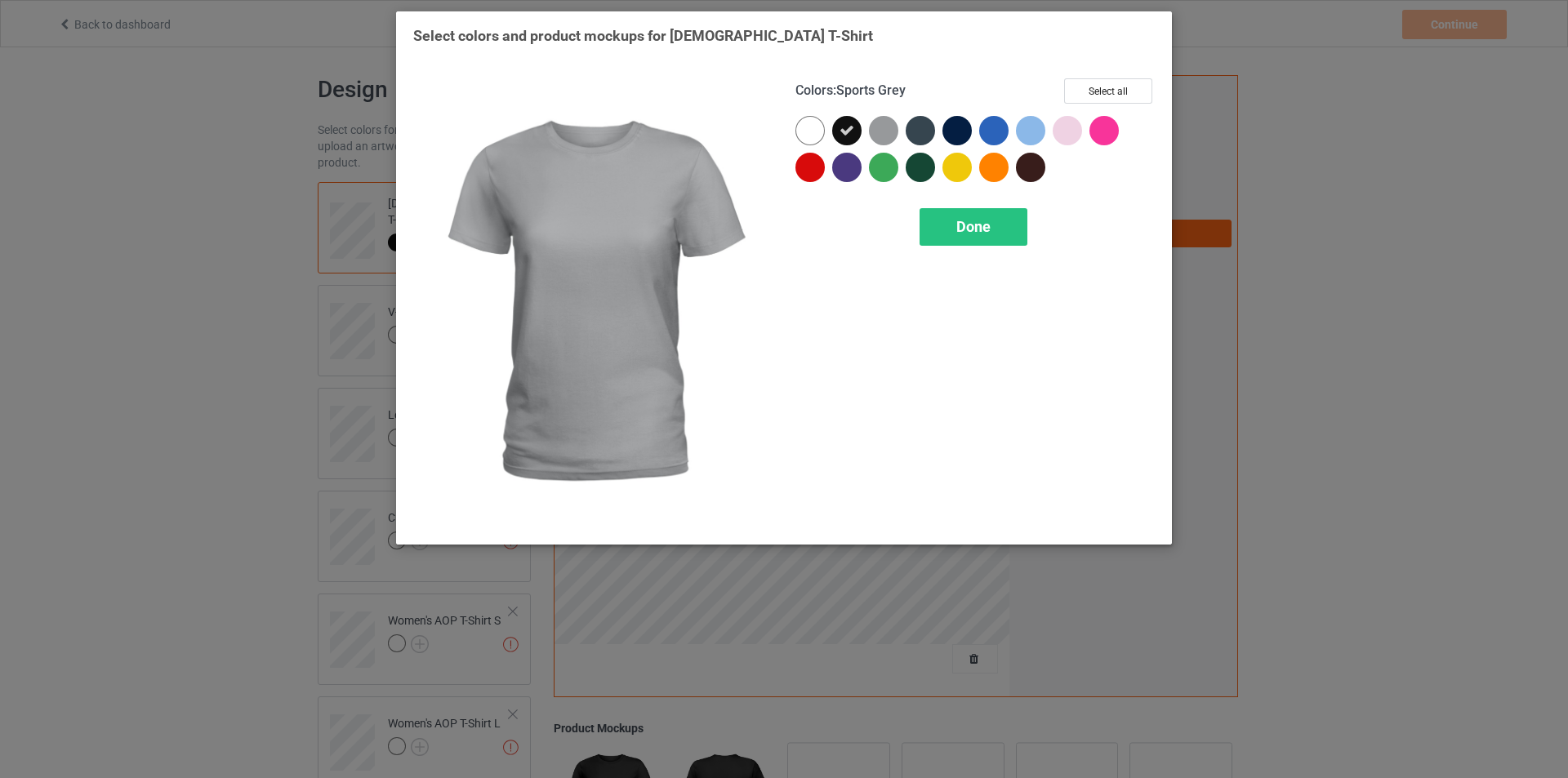
click at [881, 131] on div at bounding box center [884, 131] width 30 height 30
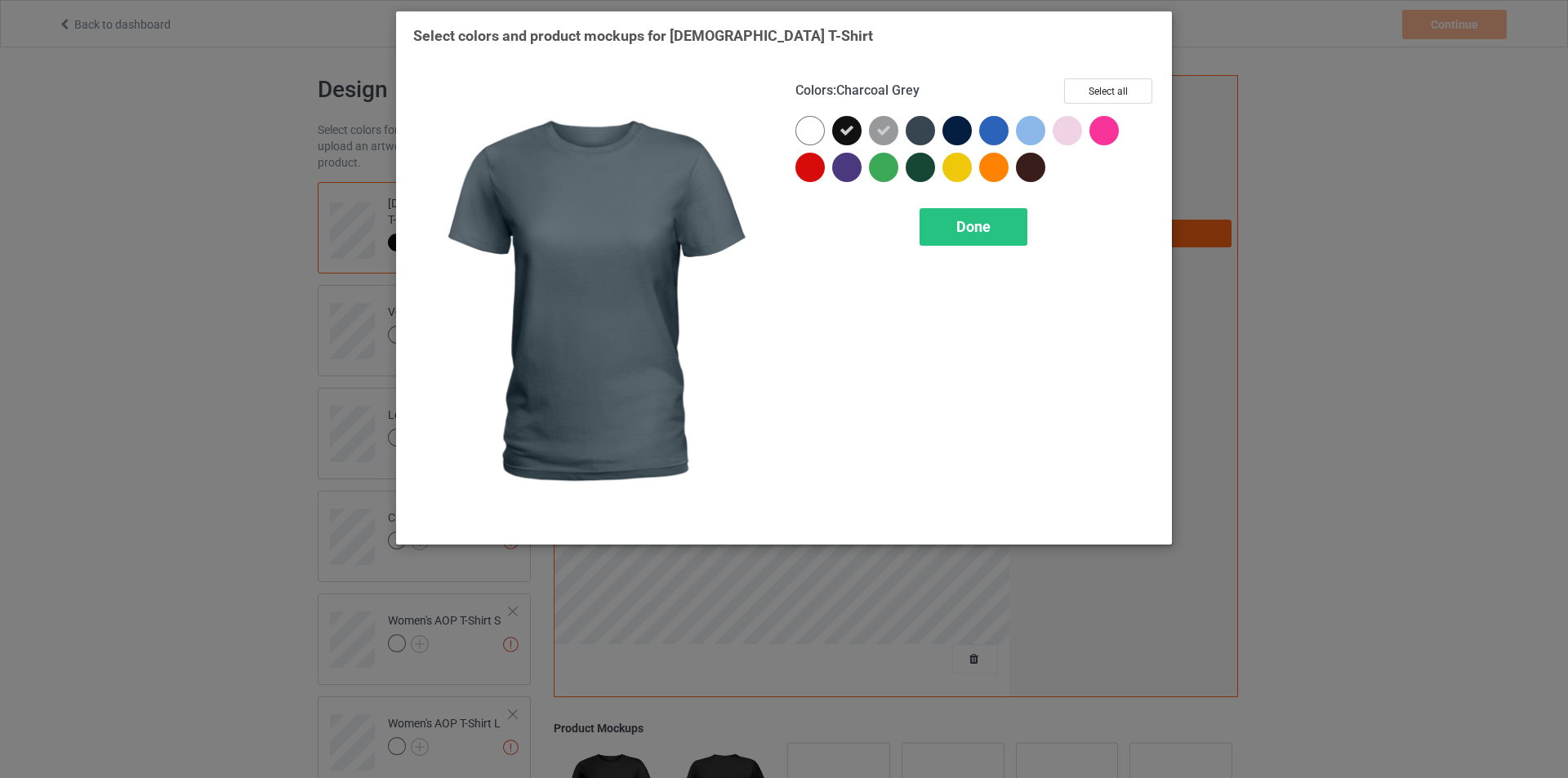
click at [911, 125] on div at bounding box center [921, 131] width 30 height 30
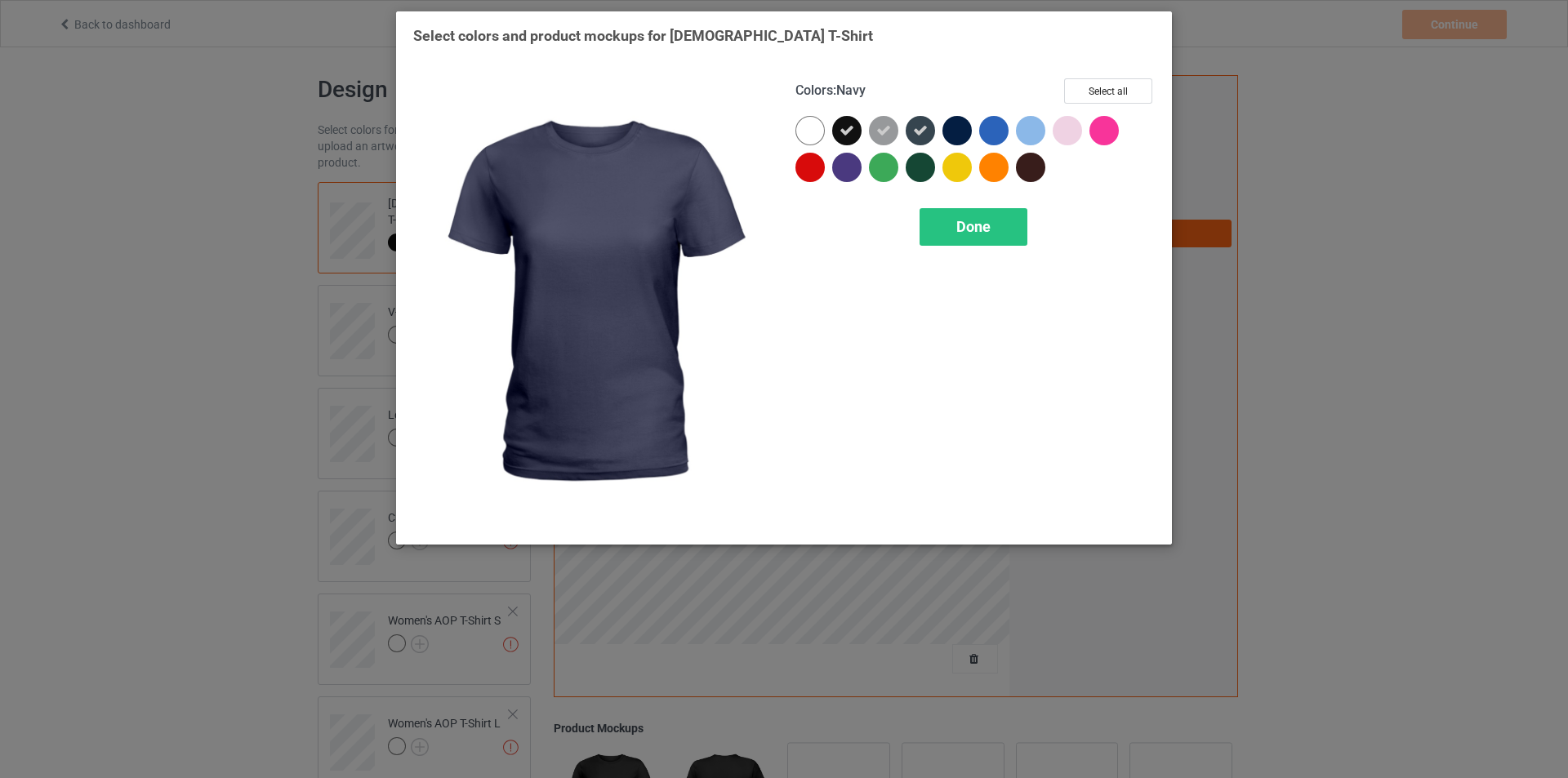
click at [954, 126] on div at bounding box center [957, 131] width 30 height 30
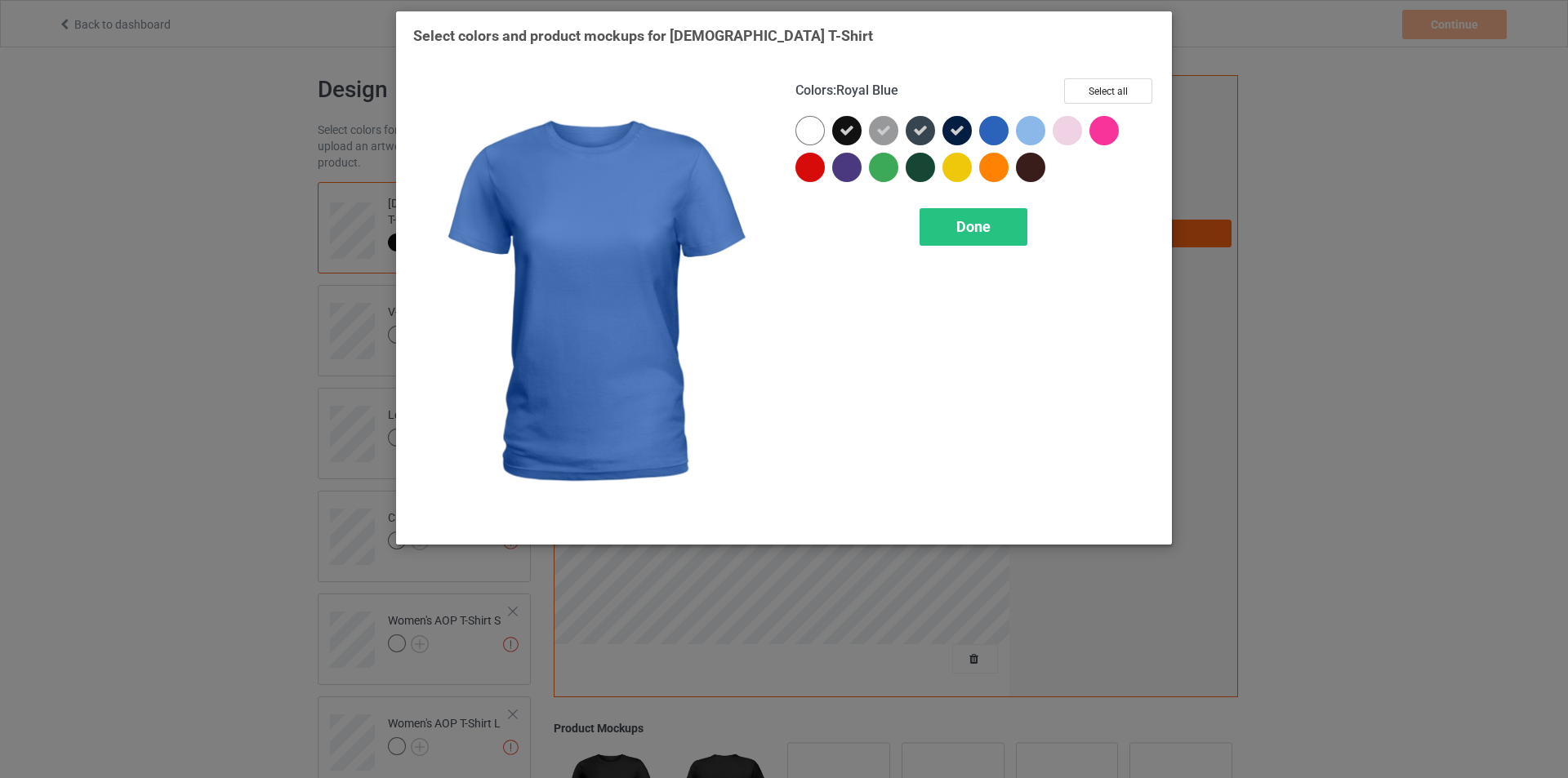
click at [994, 137] on div at bounding box center [994, 131] width 30 height 30
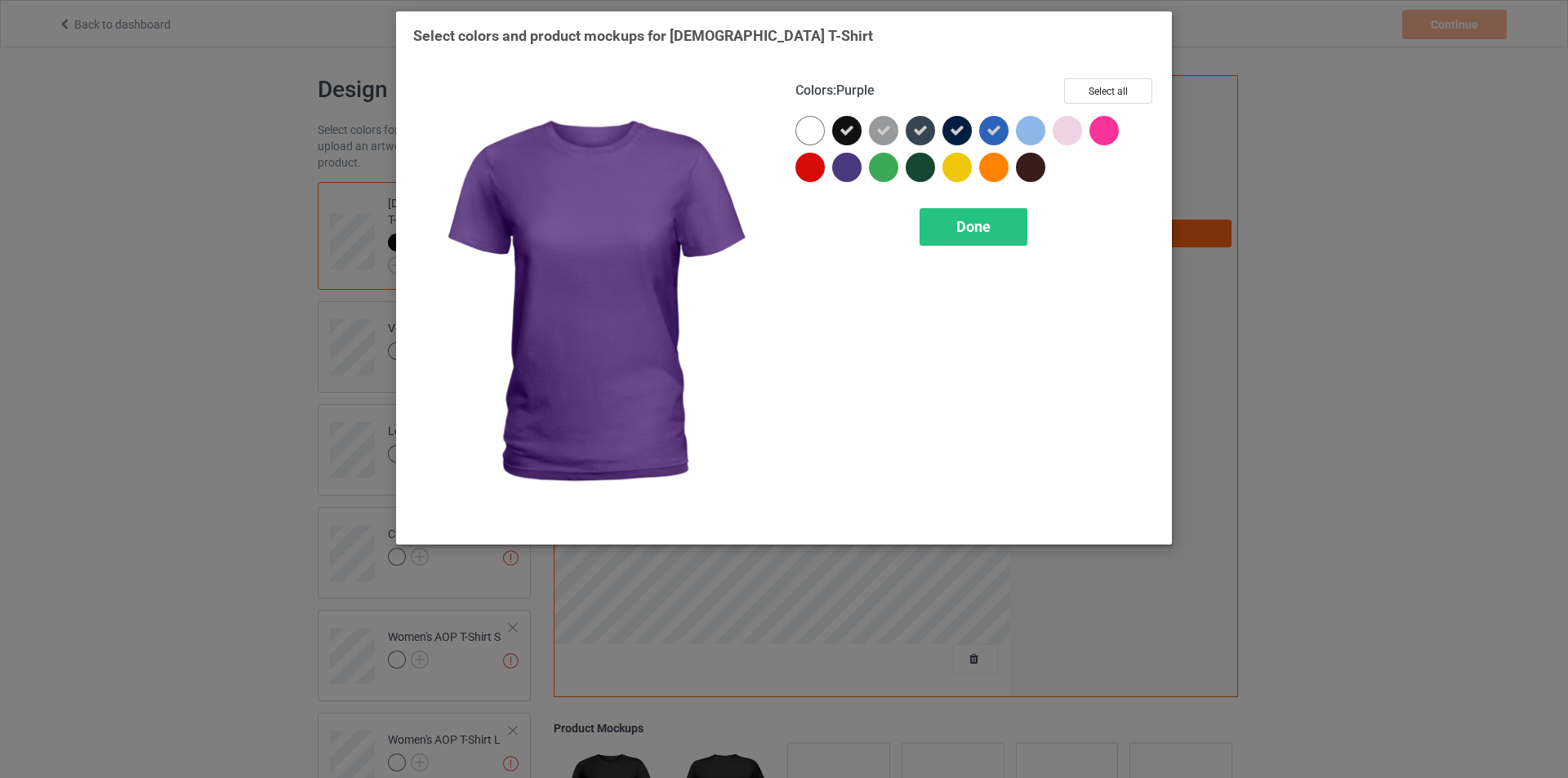
click at [843, 167] on div at bounding box center [847, 168] width 30 height 30
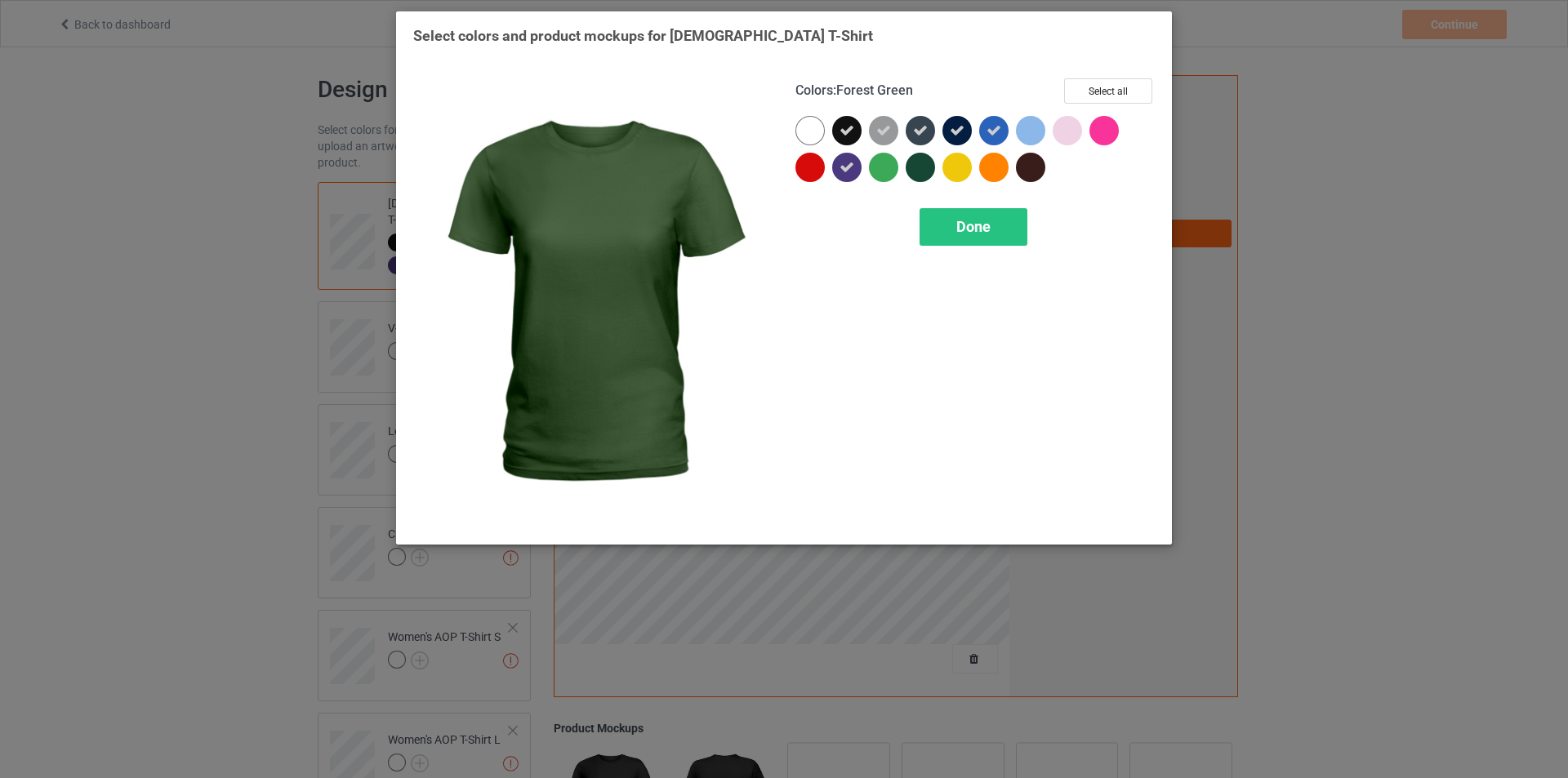
click at [929, 170] on div at bounding box center [921, 168] width 30 height 30
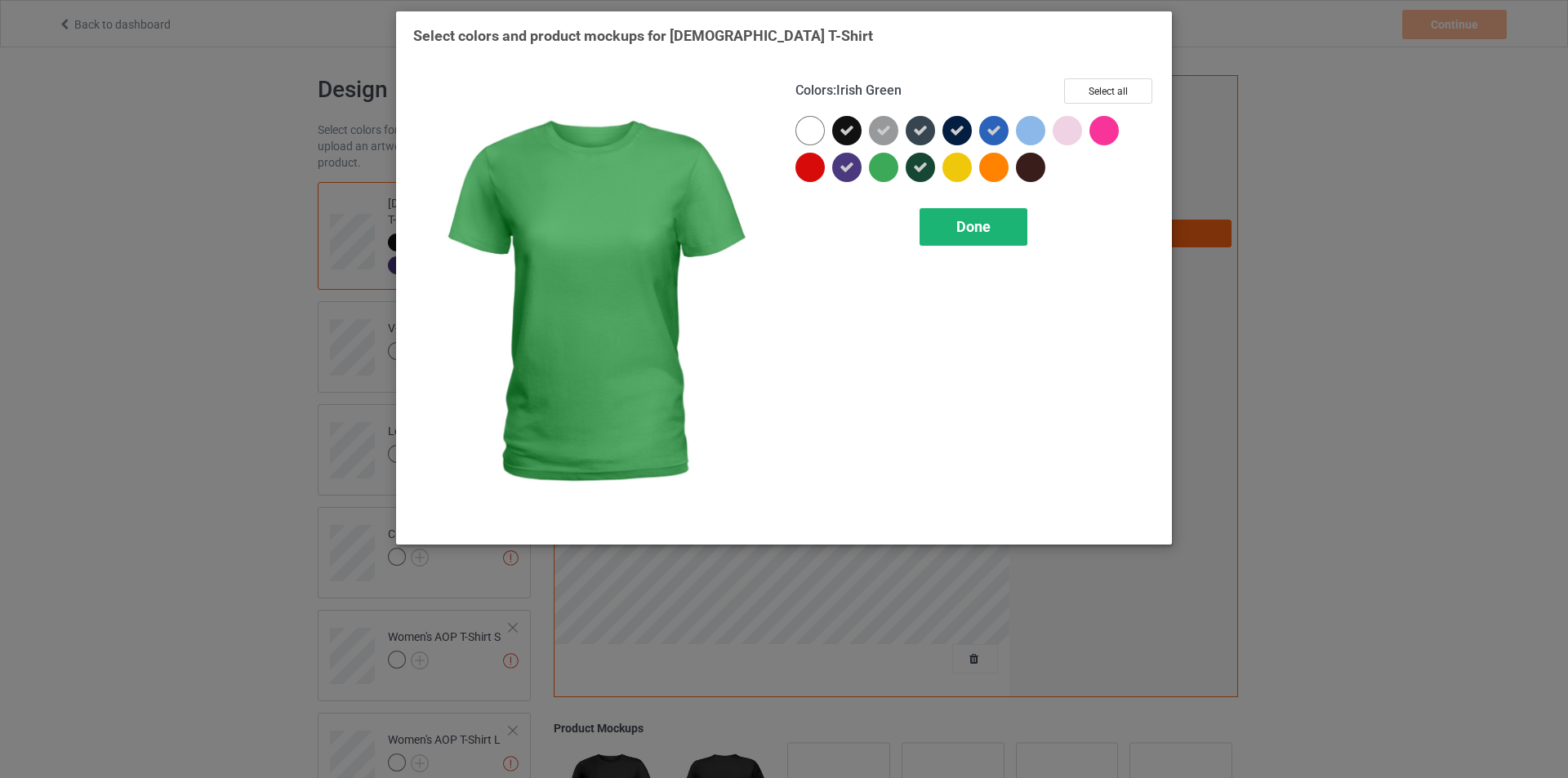
click at [970, 225] on span "Done" at bounding box center [973, 227] width 34 height 17
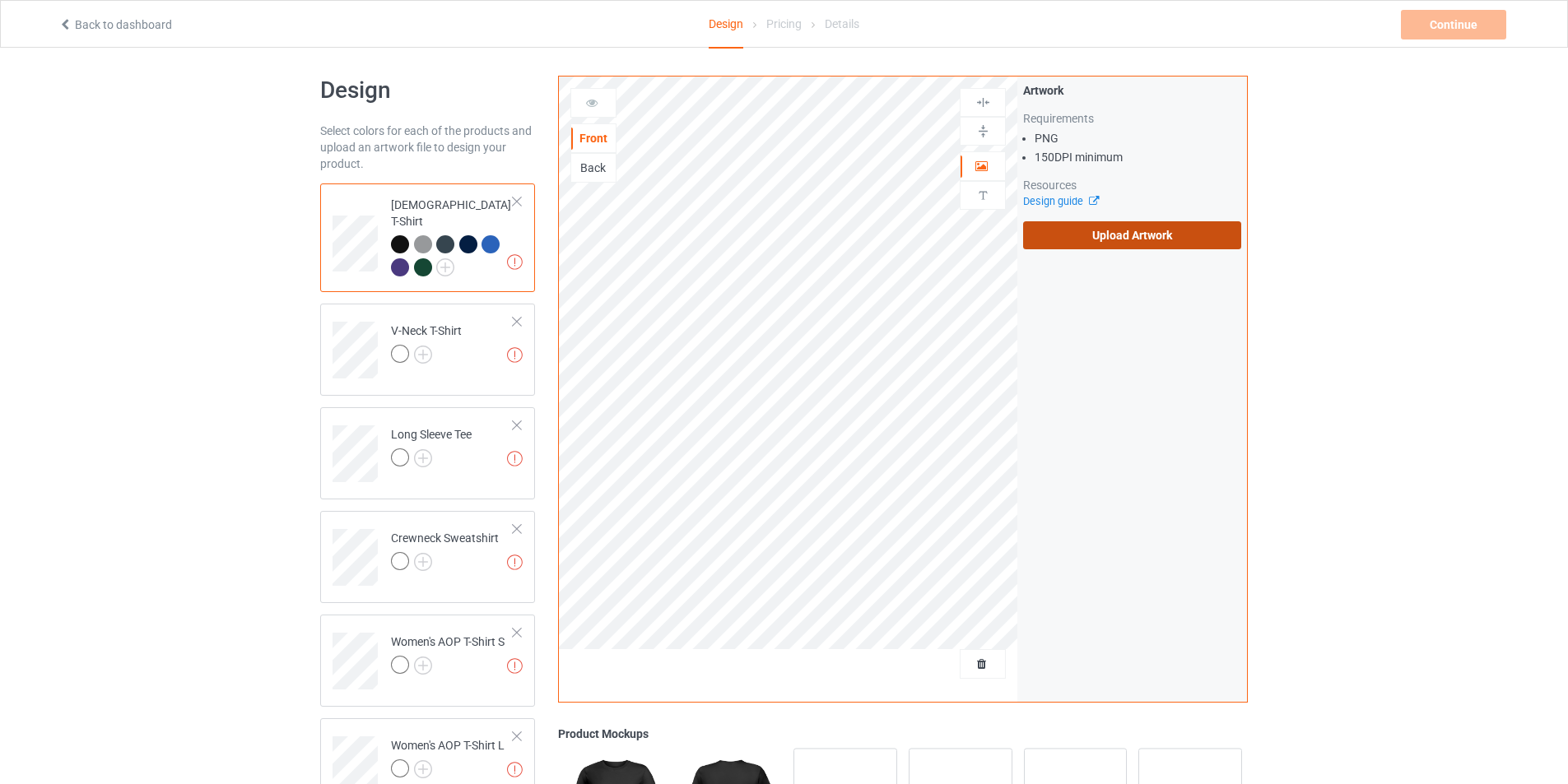
click at [1125, 235] on label "Upload Artwork" at bounding box center [1132, 235] width 218 height 28
click at [0, 0] on input "Upload Artwork" at bounding box center [0, 0] width 0 height 0
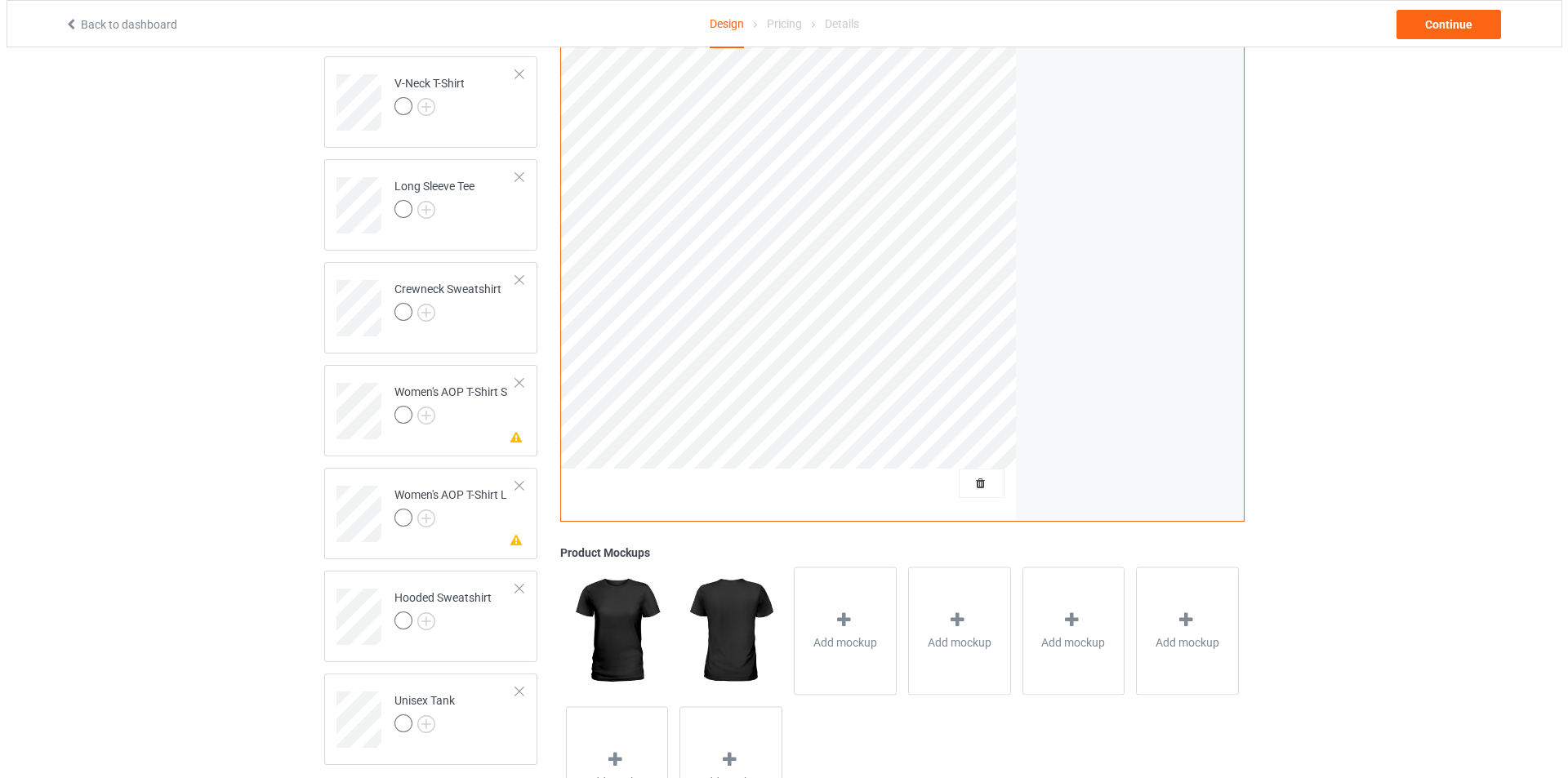
scroll to position [333, 0]
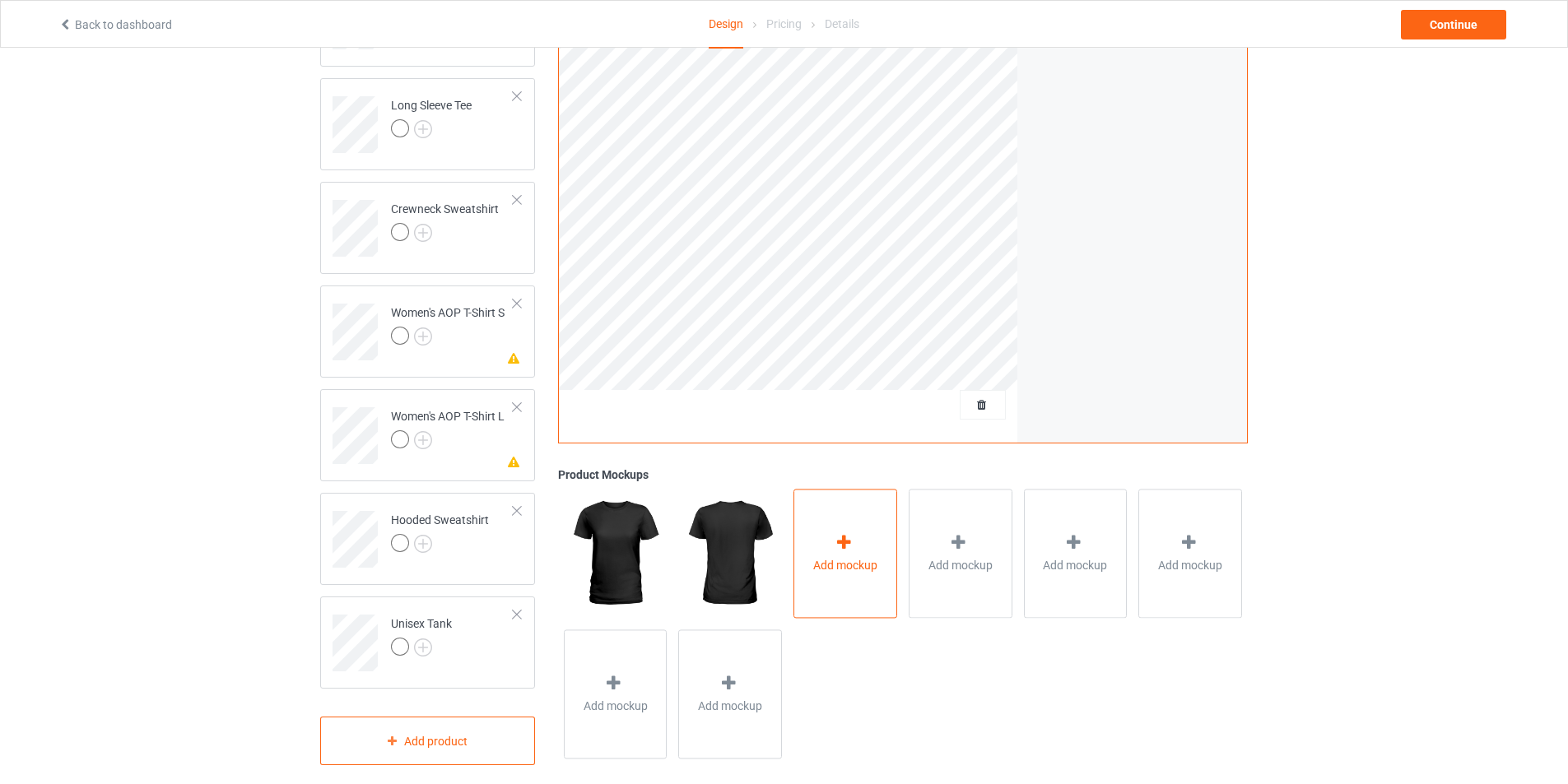
click at [873, 558] on span "Add mockup" at bounding box center [845, 566] width 64 height 17
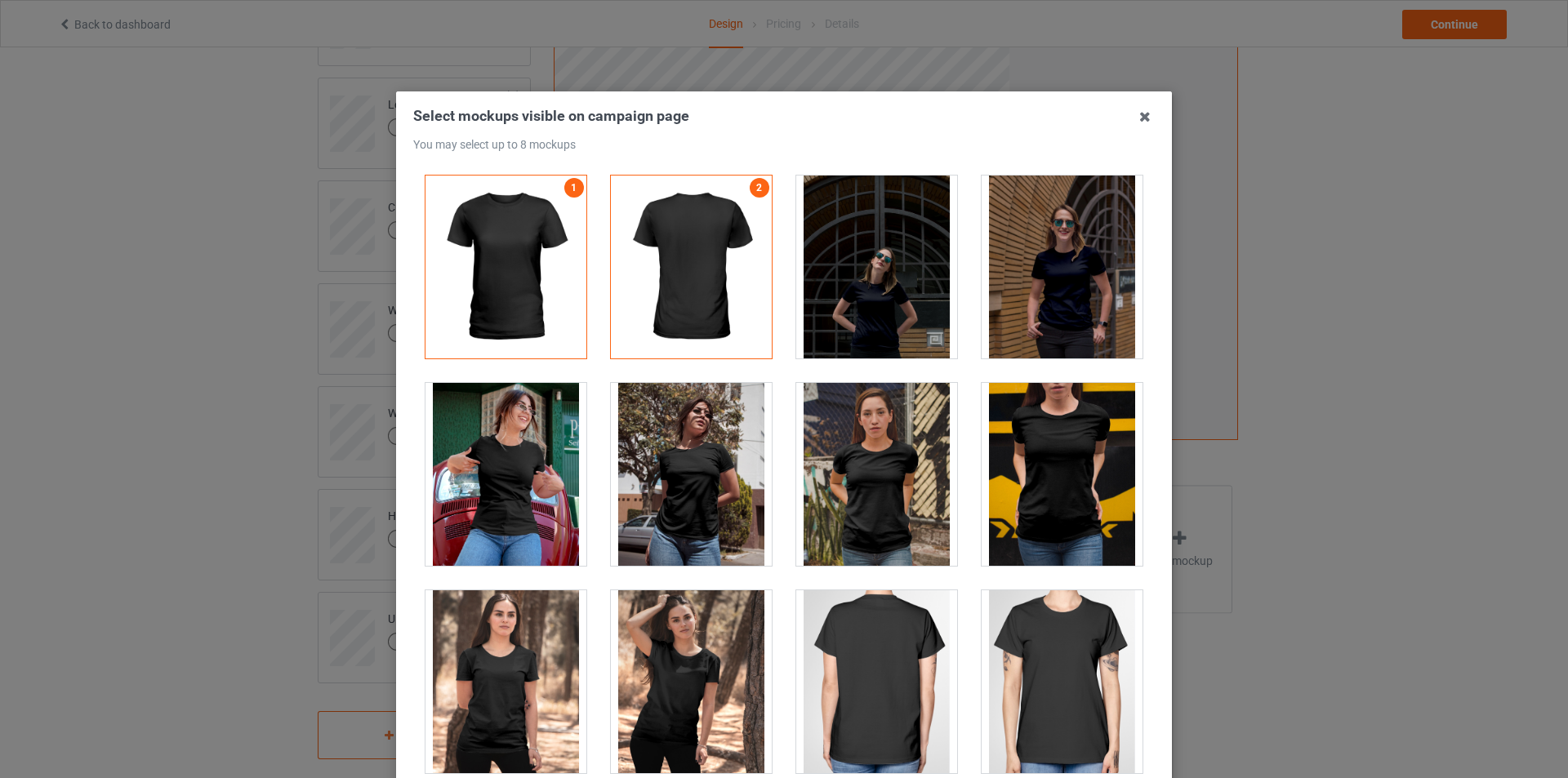
click at [517, 508] on div at bounding box center [506, 474] width 161 height 183
click at [1029, 484] on div at bounding box center [1062, 474] width 161 height 183
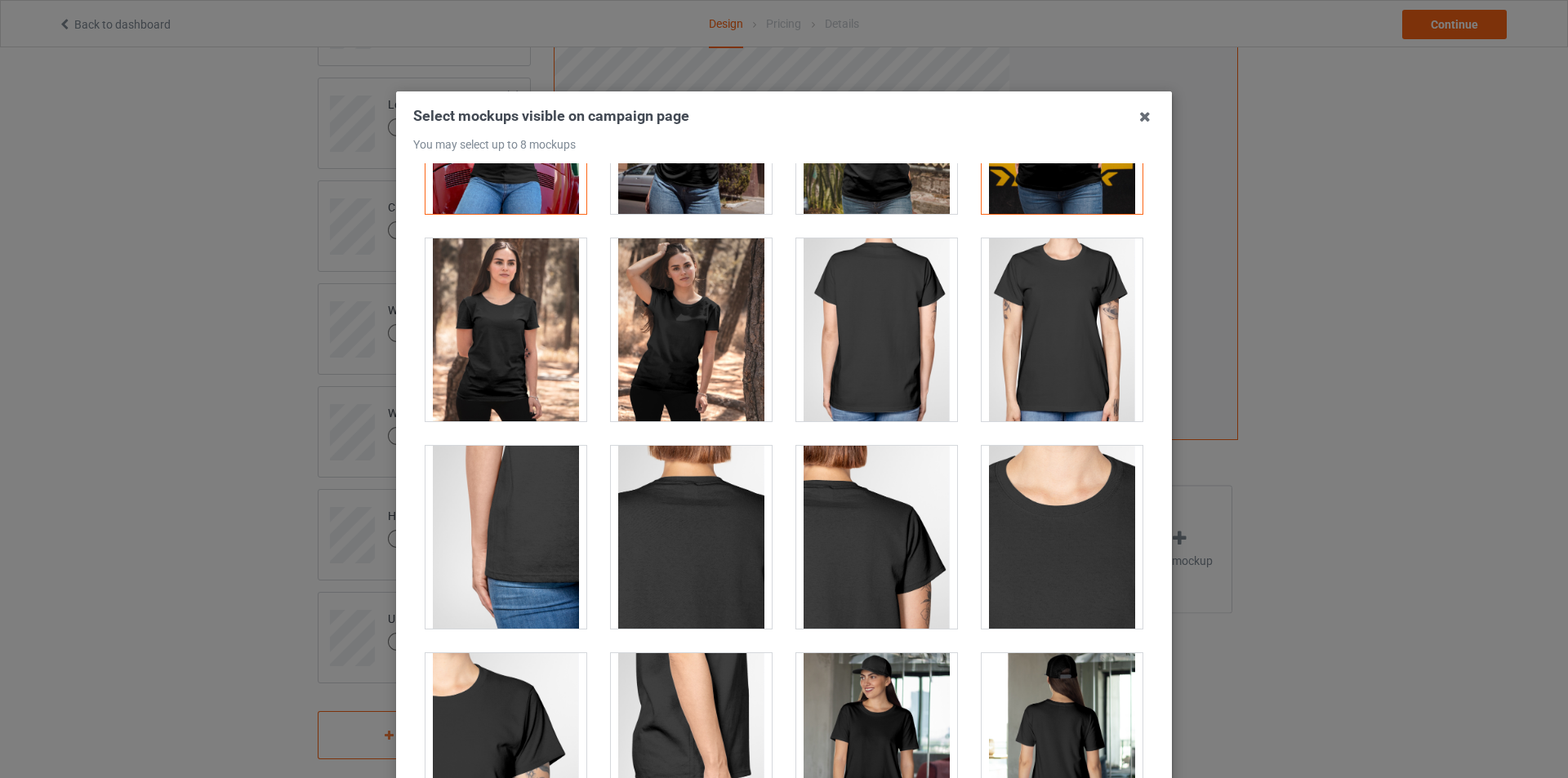
scroll to position [326, 0]
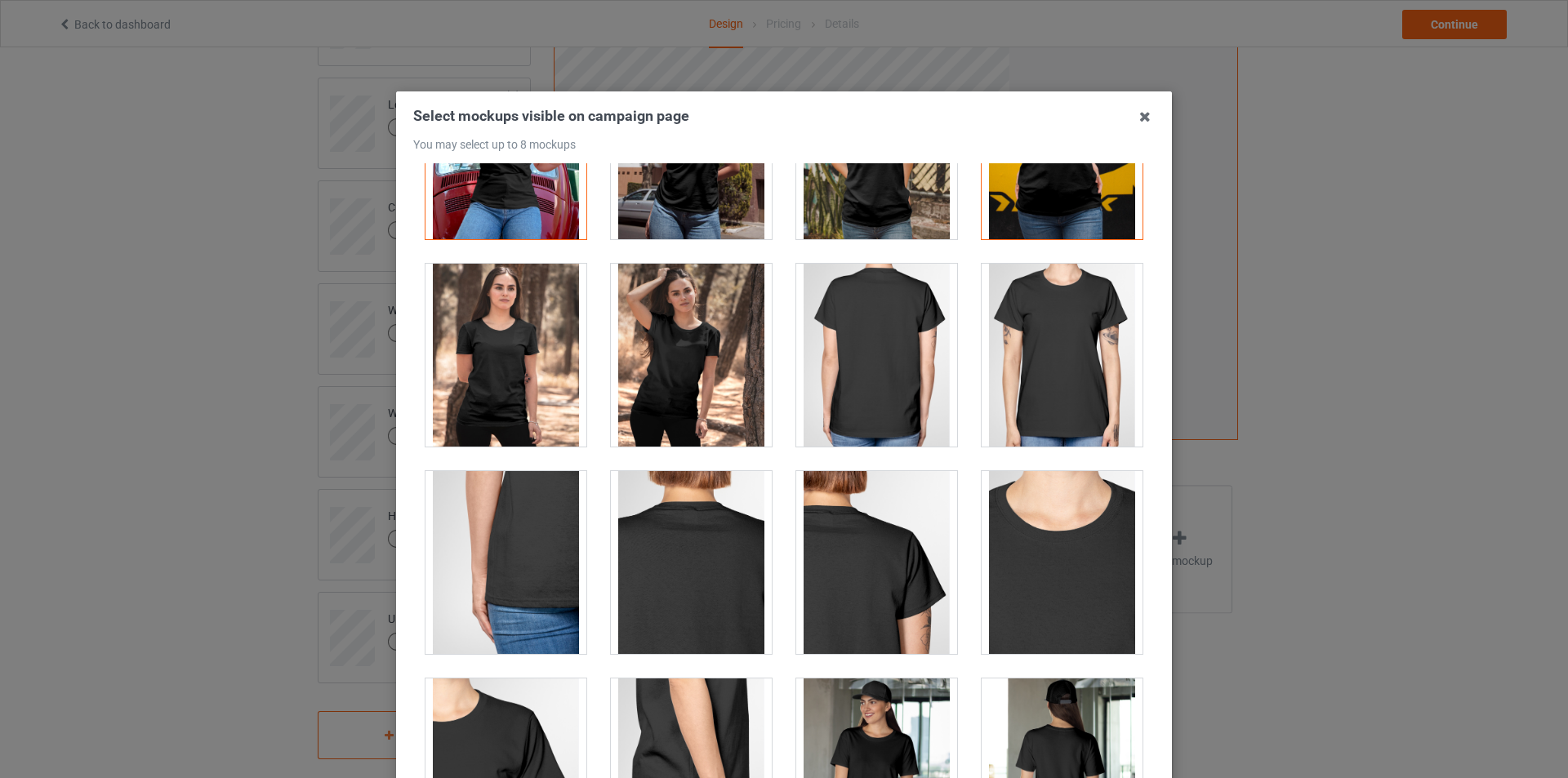
click at [1060, 406] on div at bounding box center [1062, 355] width 161 height 183
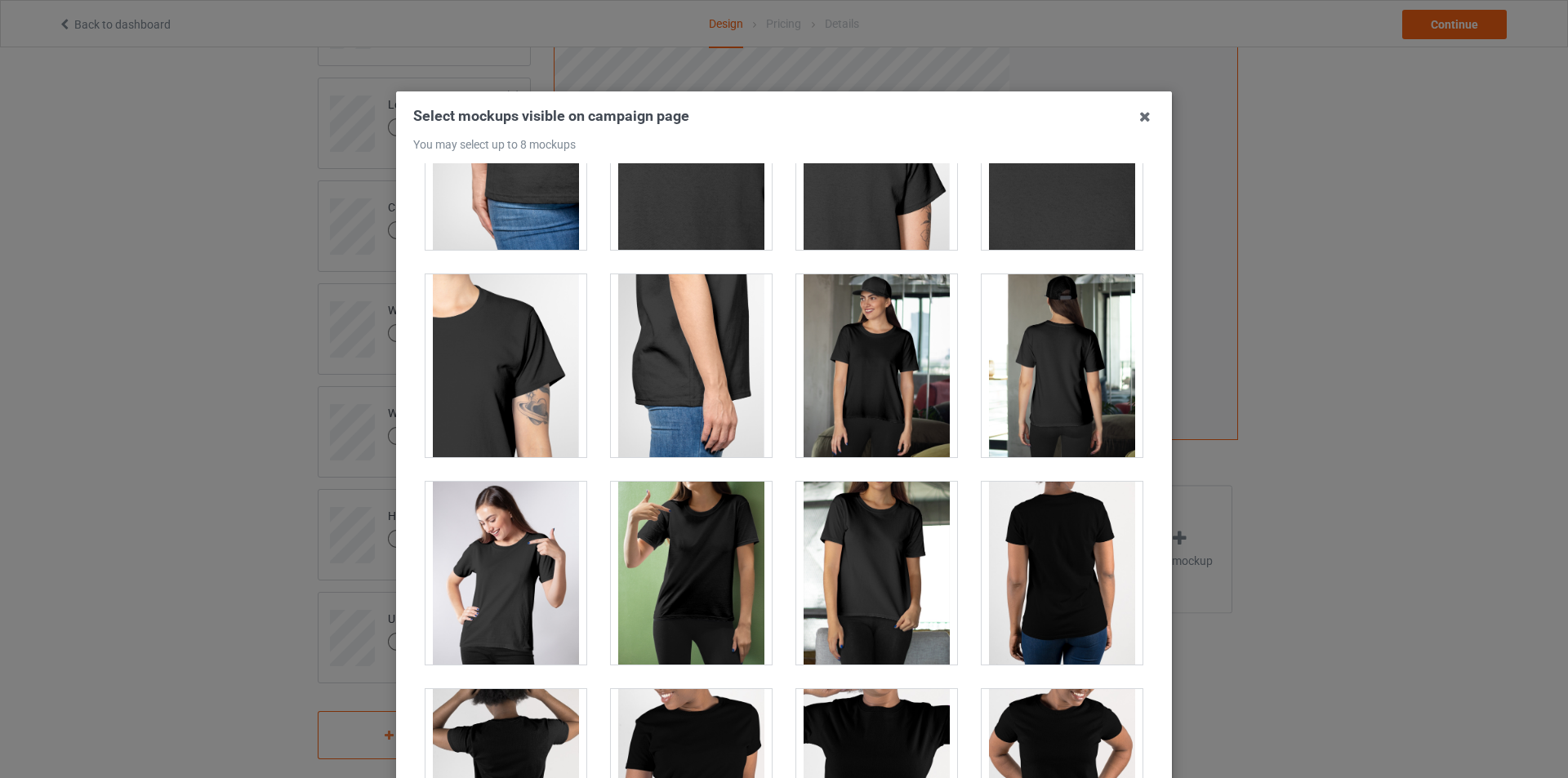
scroll to position [735, 0]
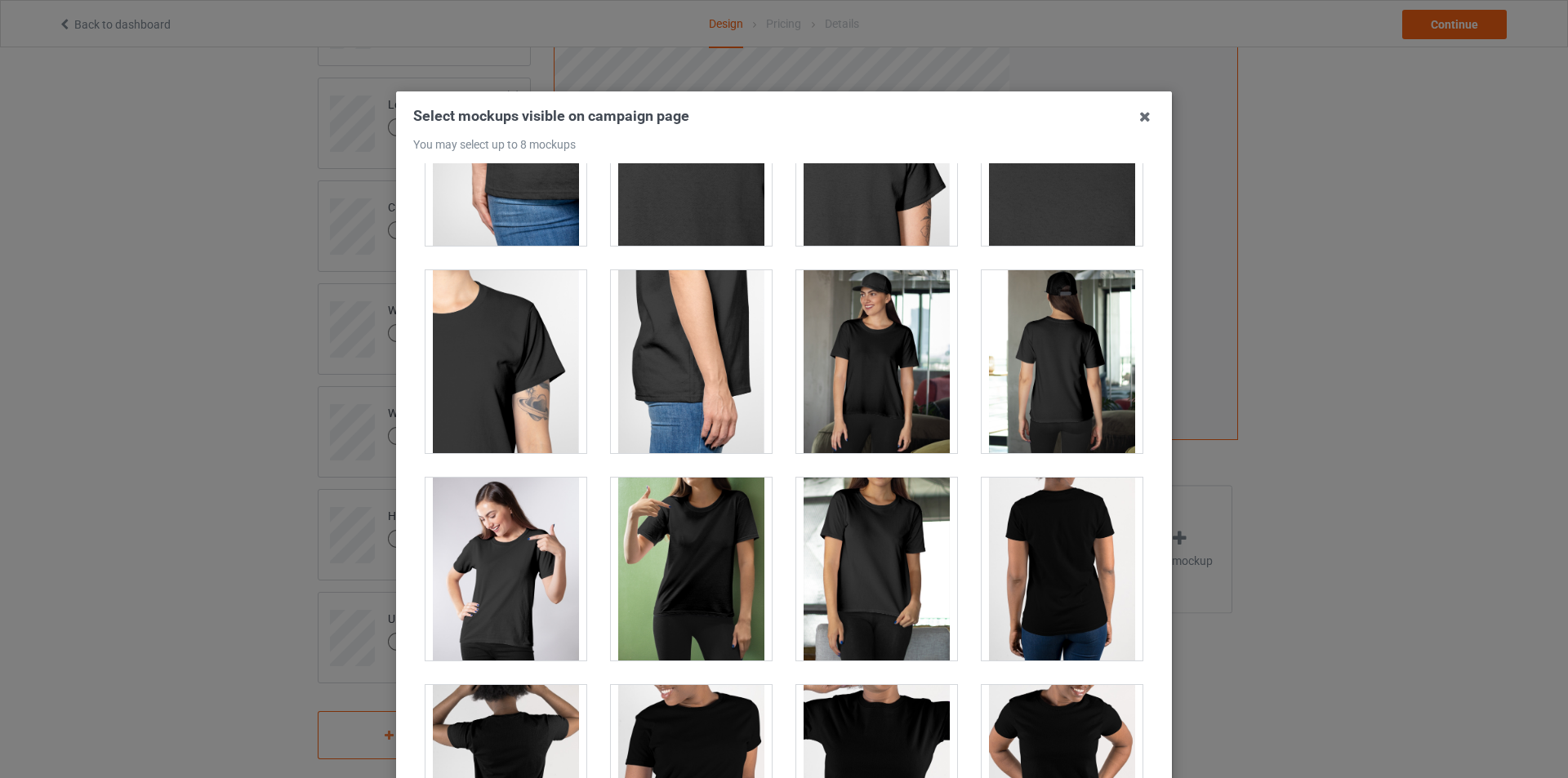
click at [662, 533] on div at bounding box center [691, 569] width 161 height 183
click at [497, 580] on div at bounding box center [506, 569] width 161 height 183
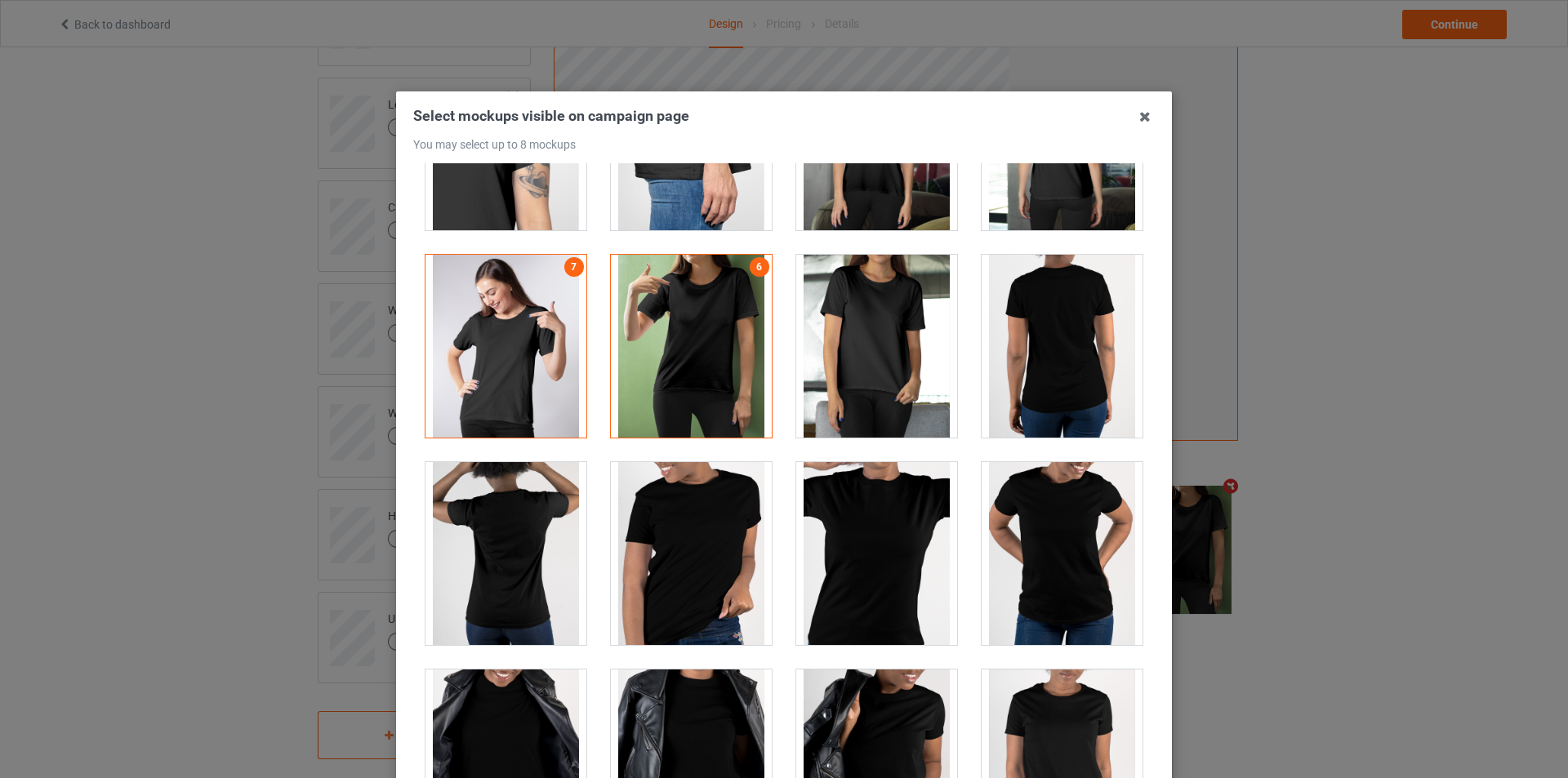
scroll to position [980, 0]
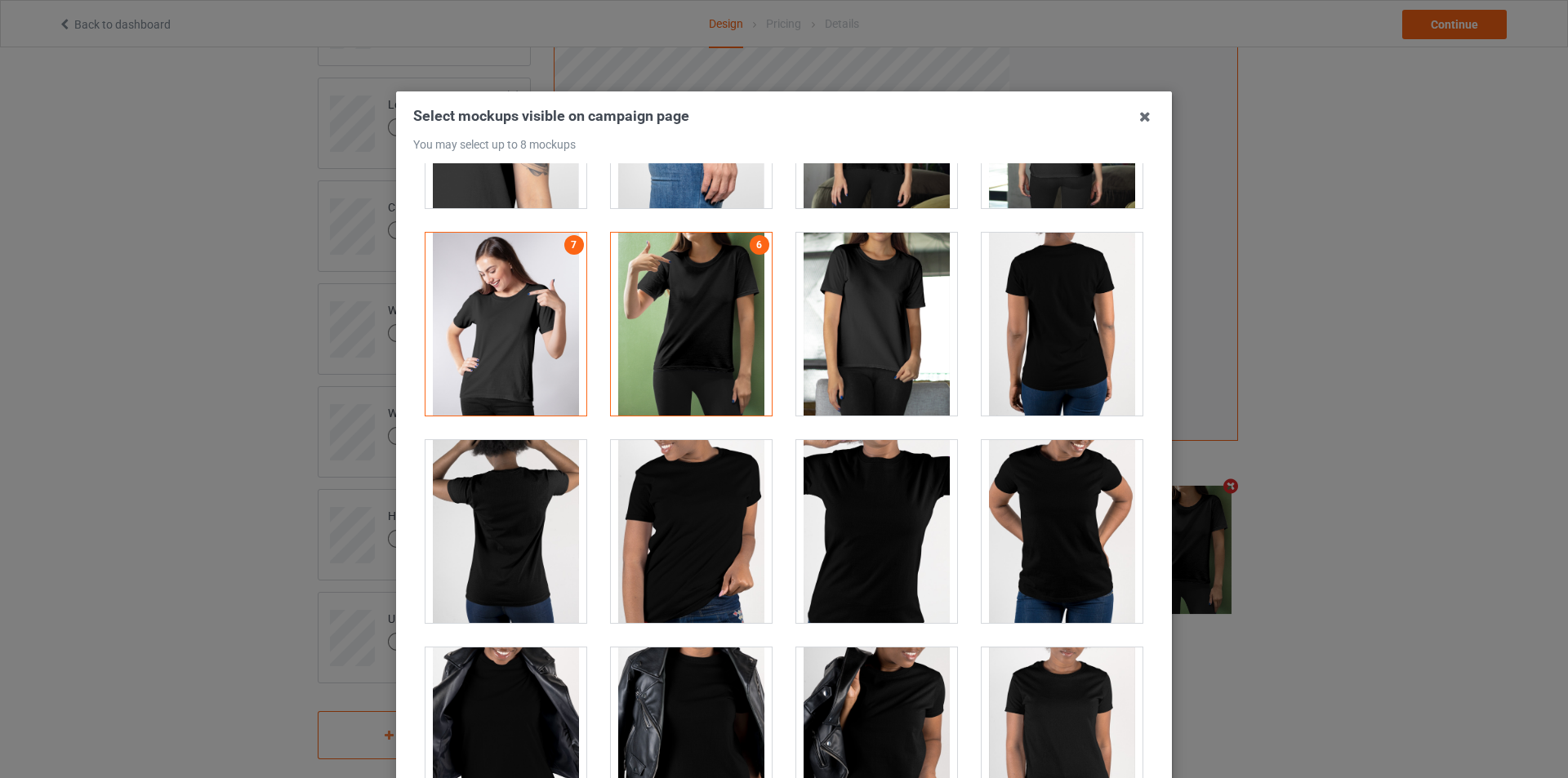
click at [861, 369] on div at bounding box center [876, 324] width 161 height 183
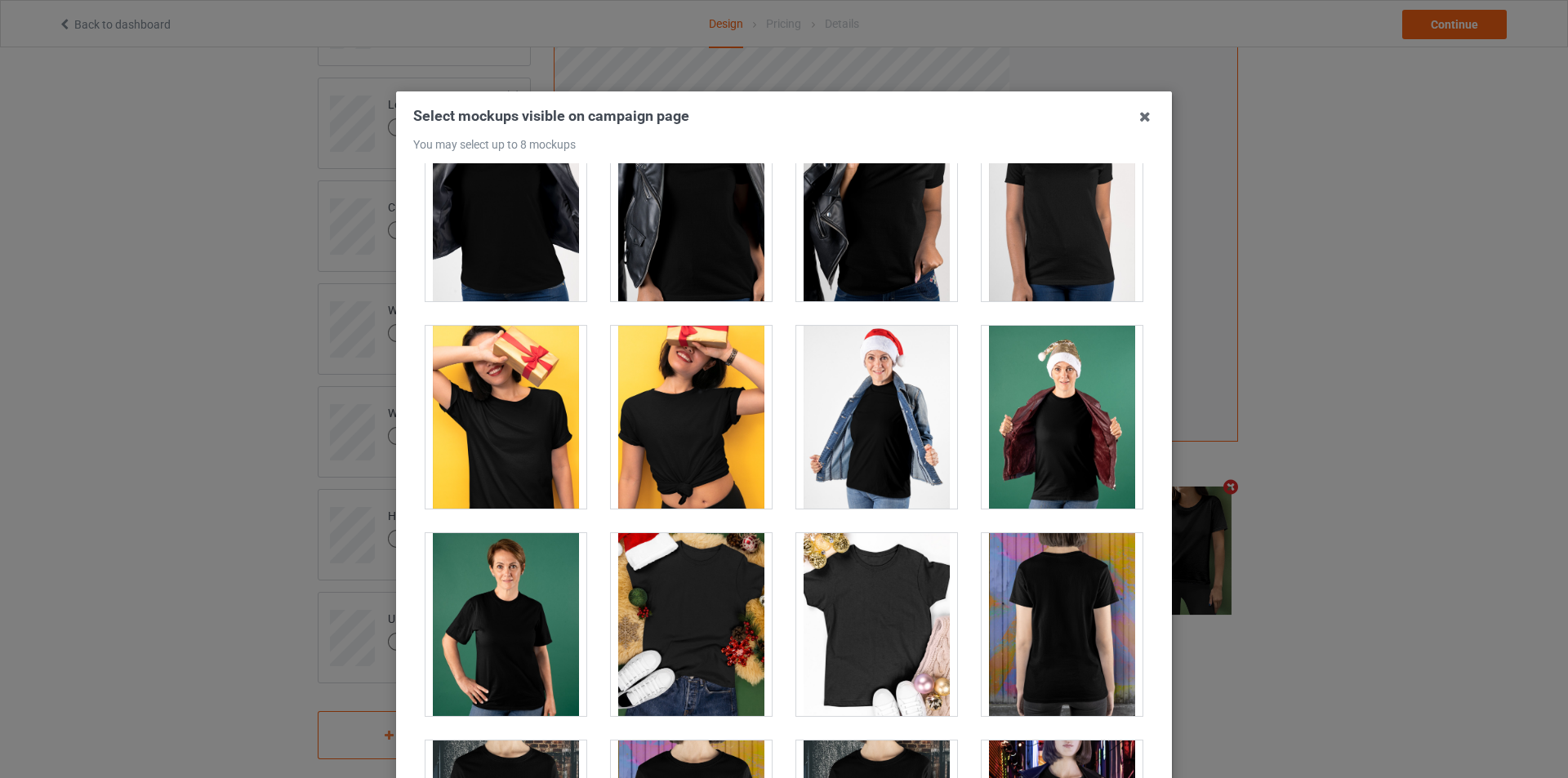
scroll to position [1552, 0]
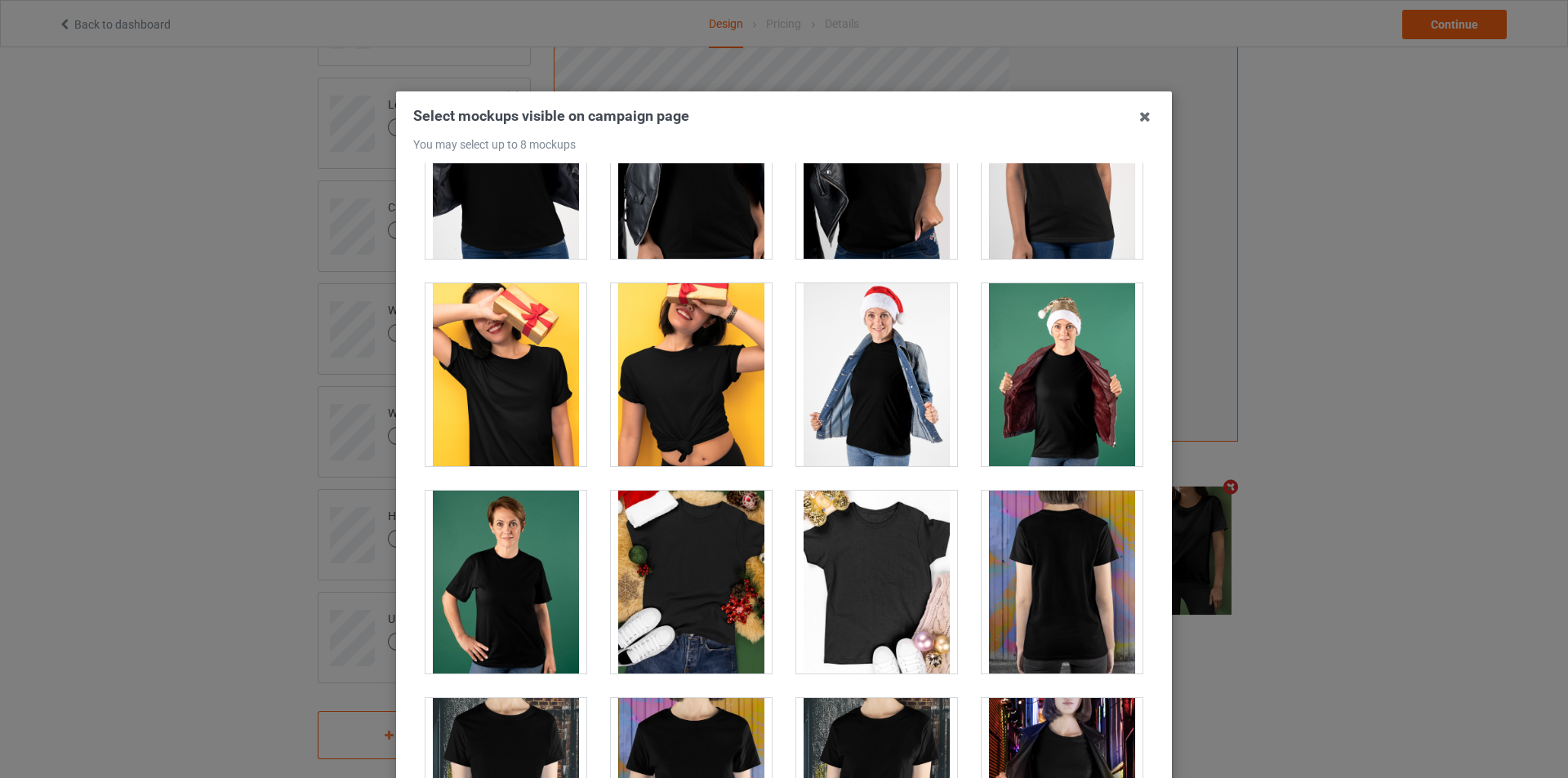
click at [513, 369] on div at bounding box center [506, 375] width 161 height 183
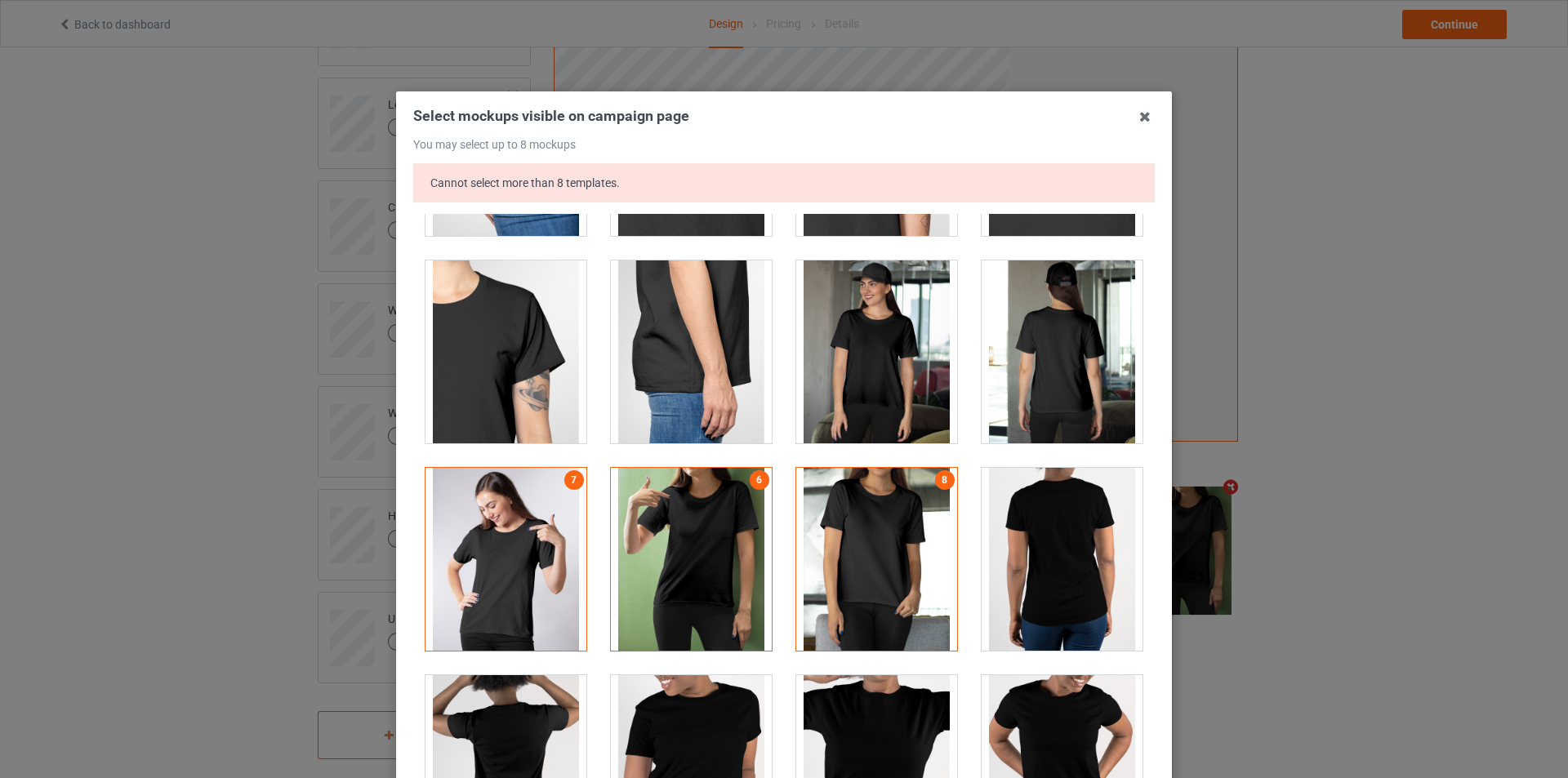
scroll to position [817, 0]
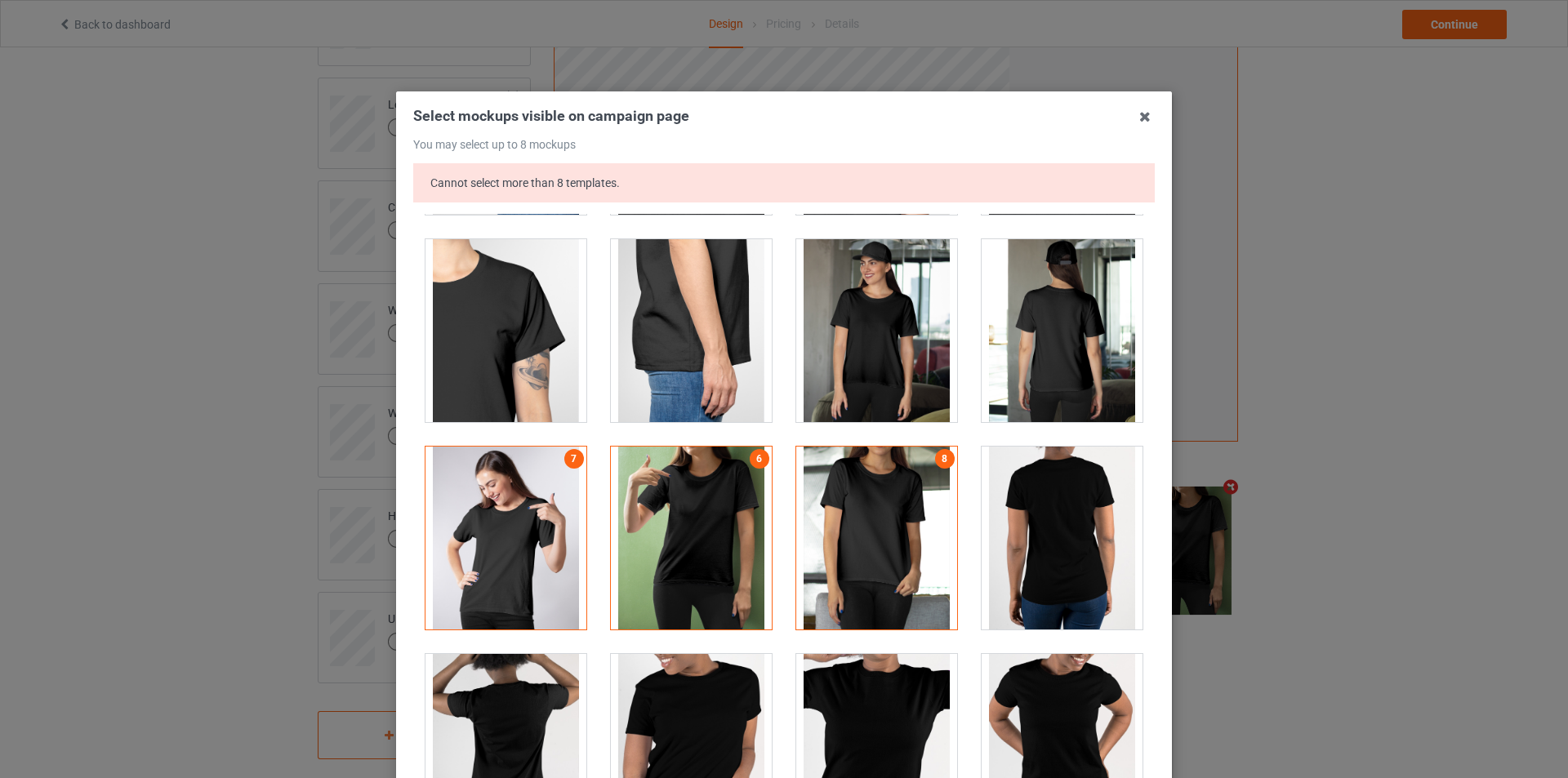
click at [881, 547] on div at bounding box center [876, 538] width 161 height 183
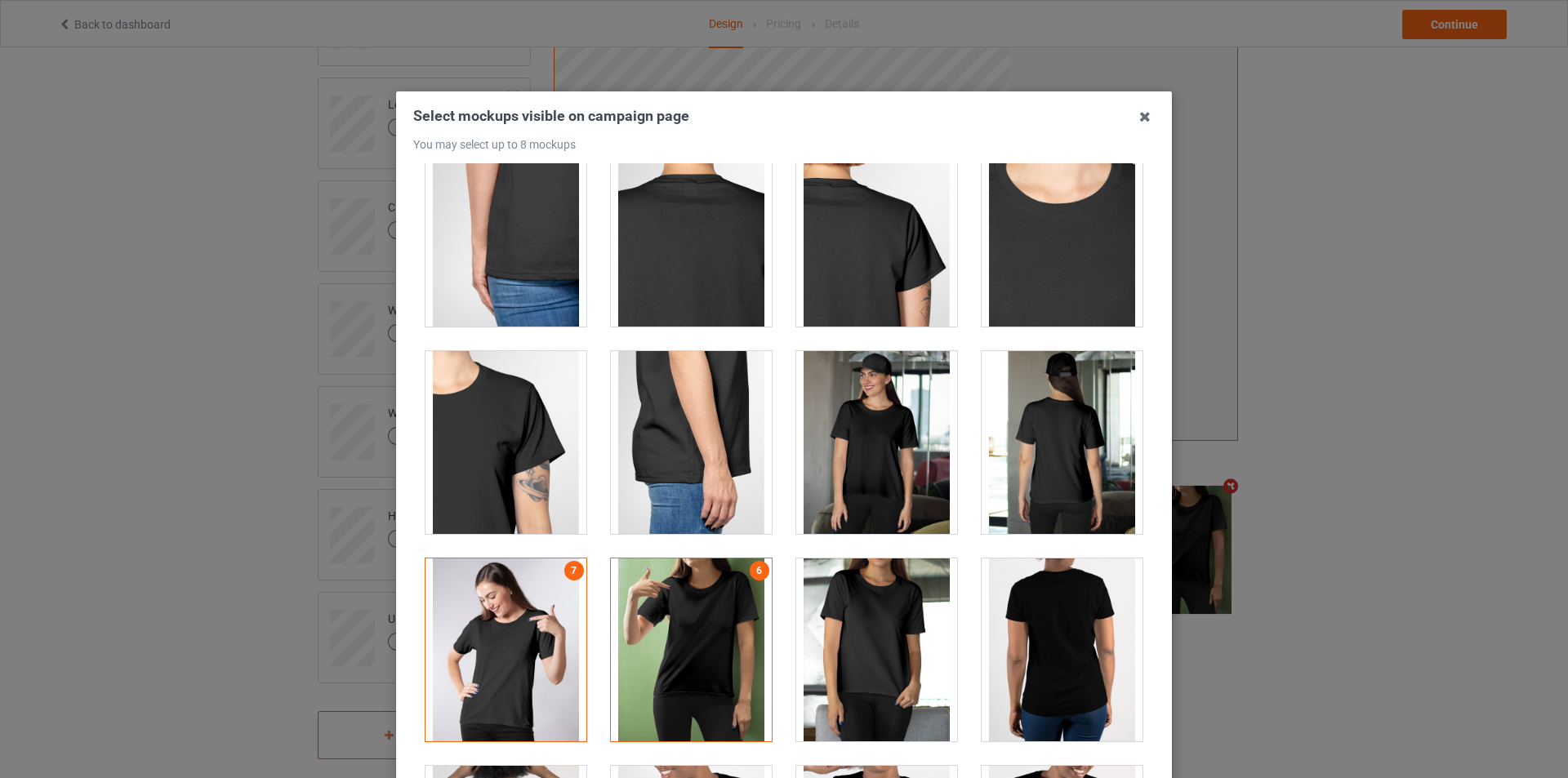
scroll to position [654, 0]
click at [660, 654] on div at bounding box center [691, 651] width 161 height 183
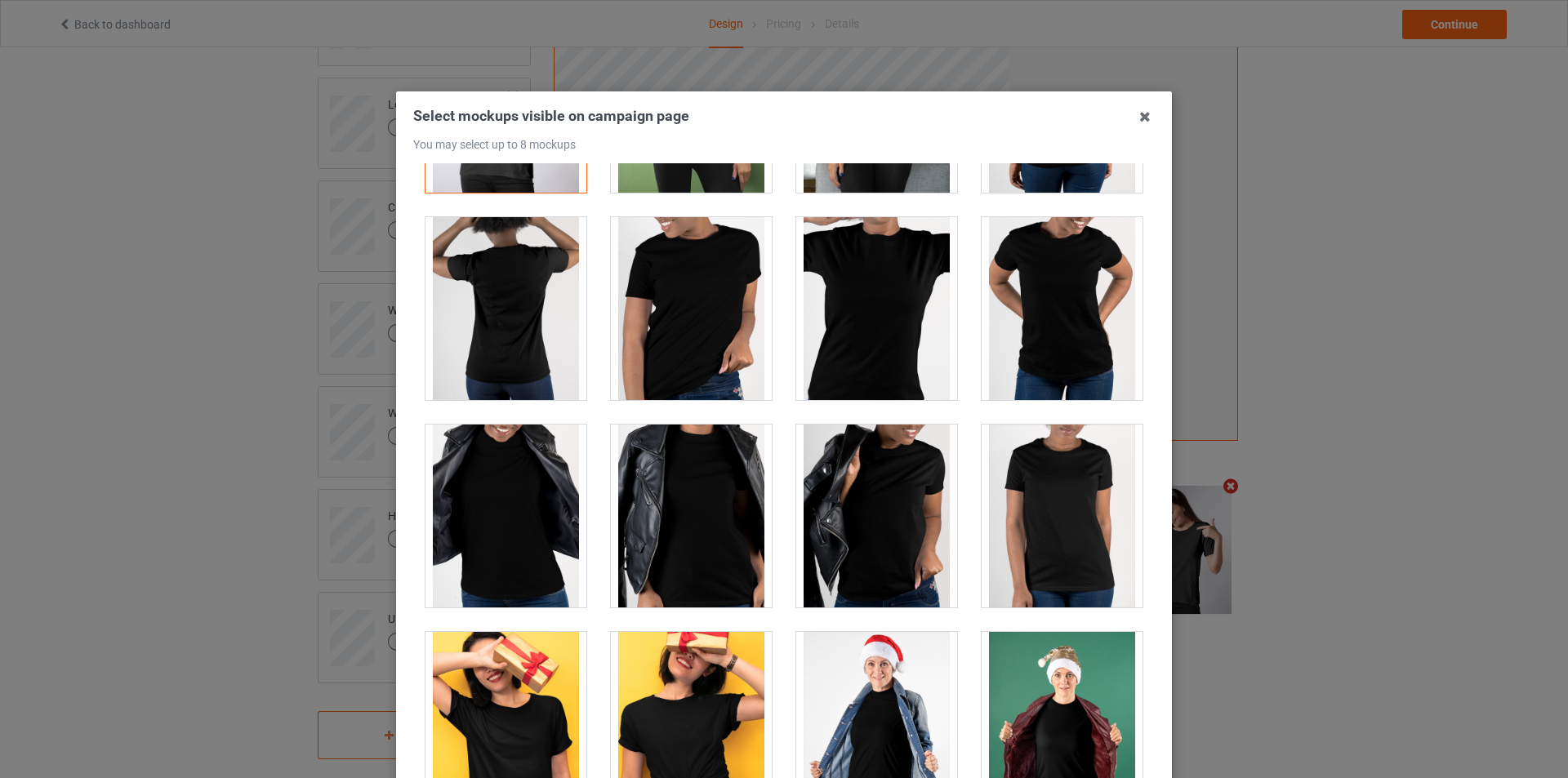
scroll to position [1225, 0]
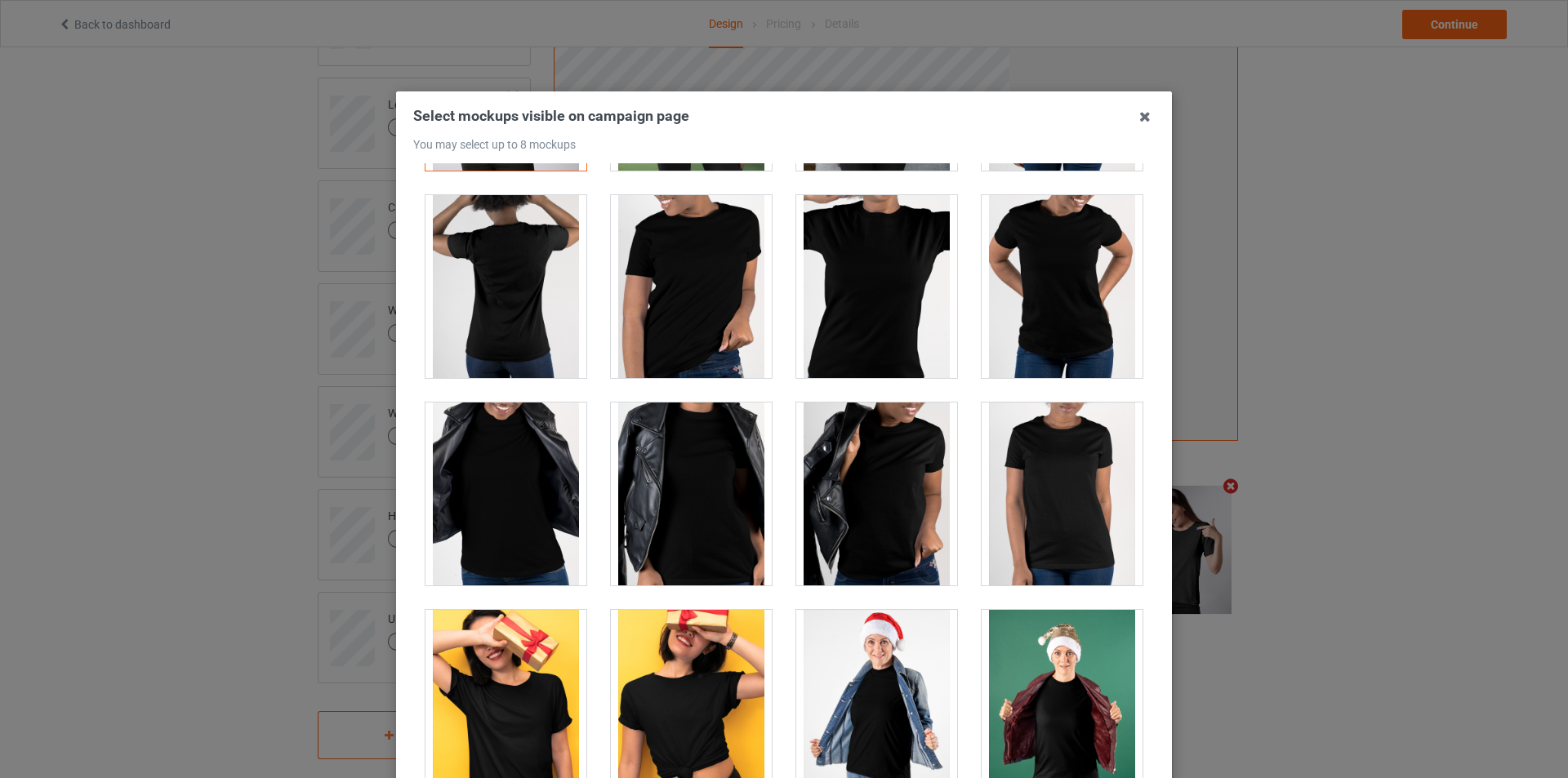
click at [839, 321] on div at bounding box center [876, 286] width 161 height 183
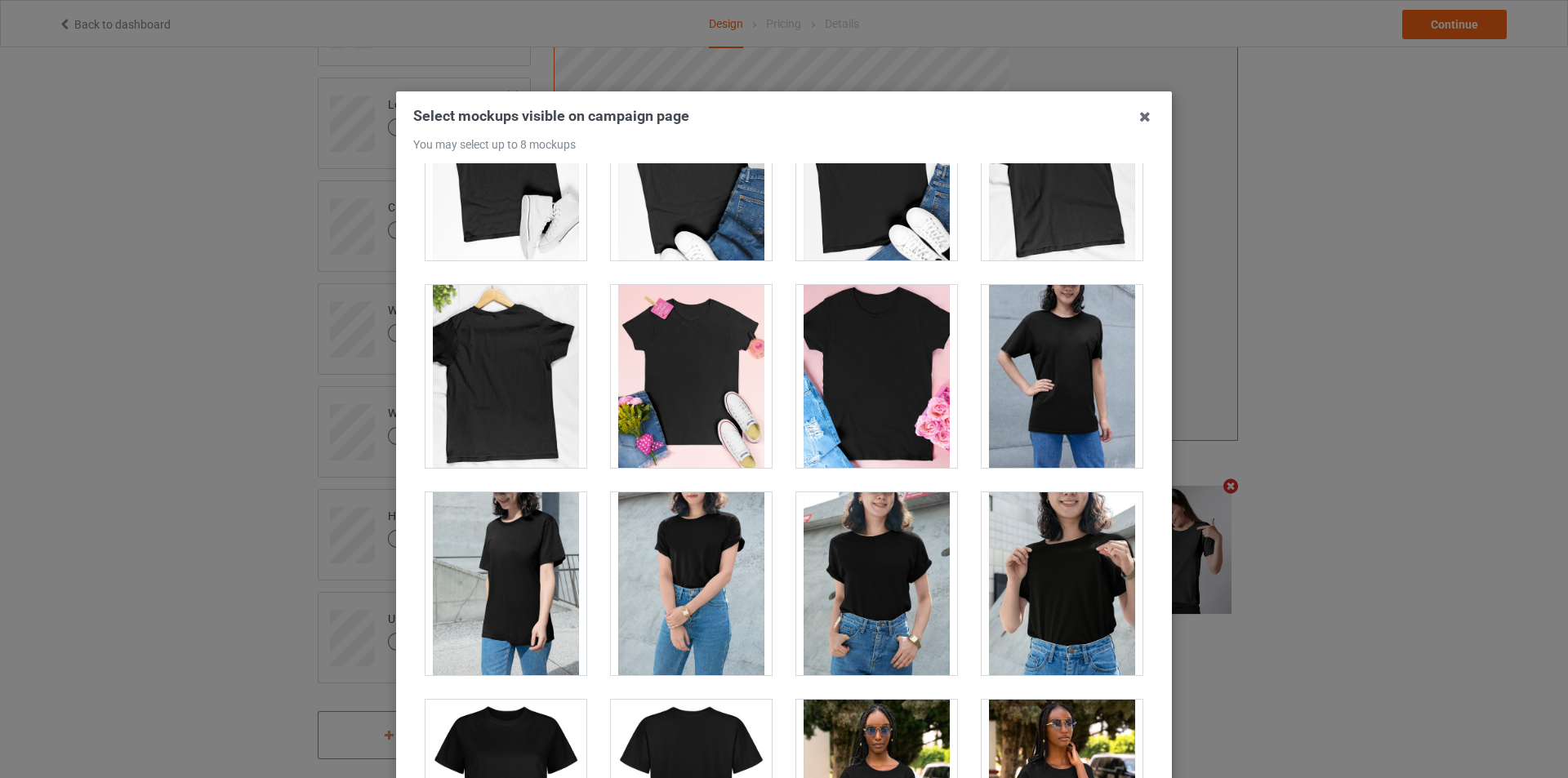
scroll to position [2613, 0]
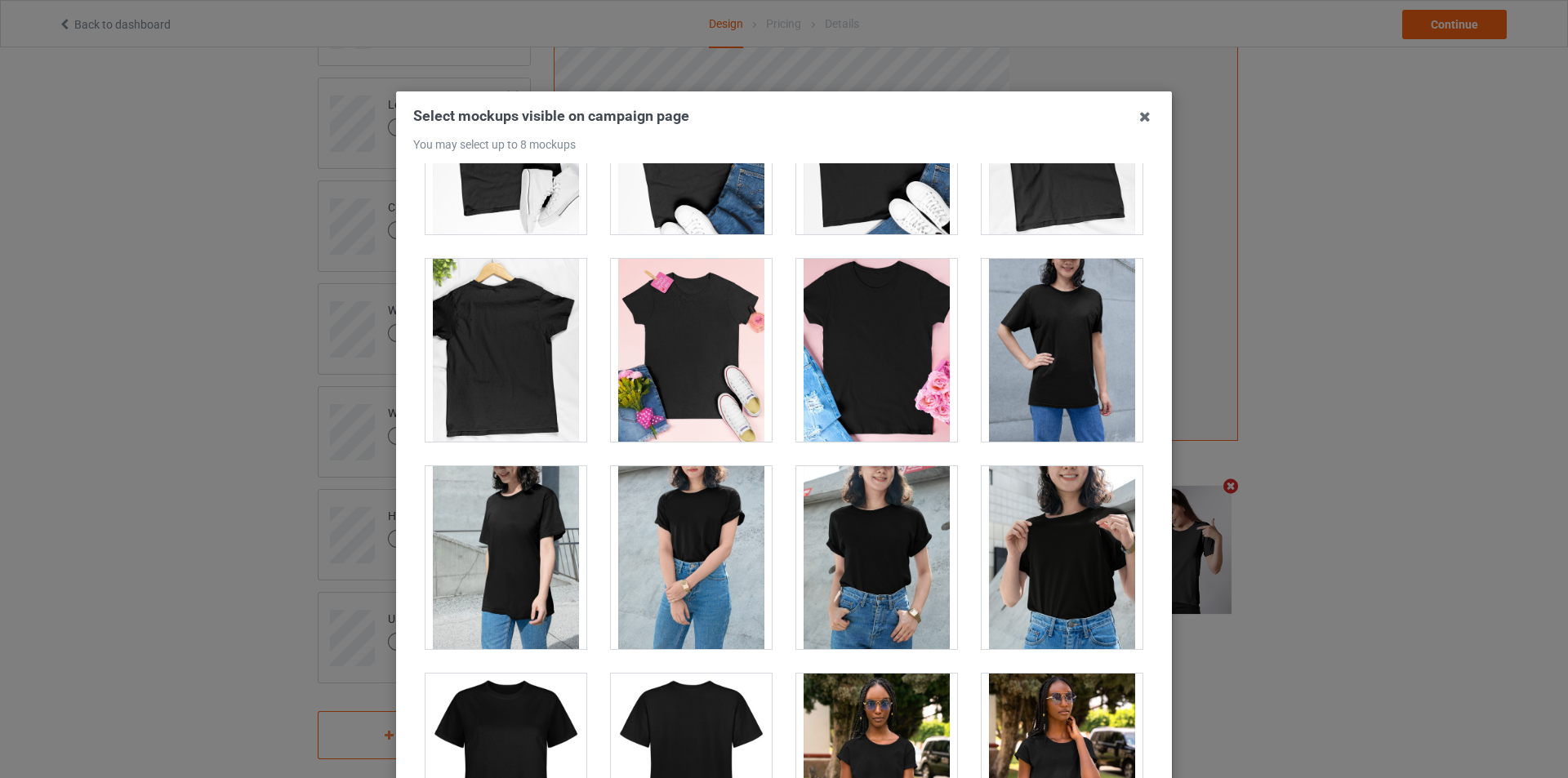
click at [701, 329] on div at bounding box center [691, 351] width 161 height 183
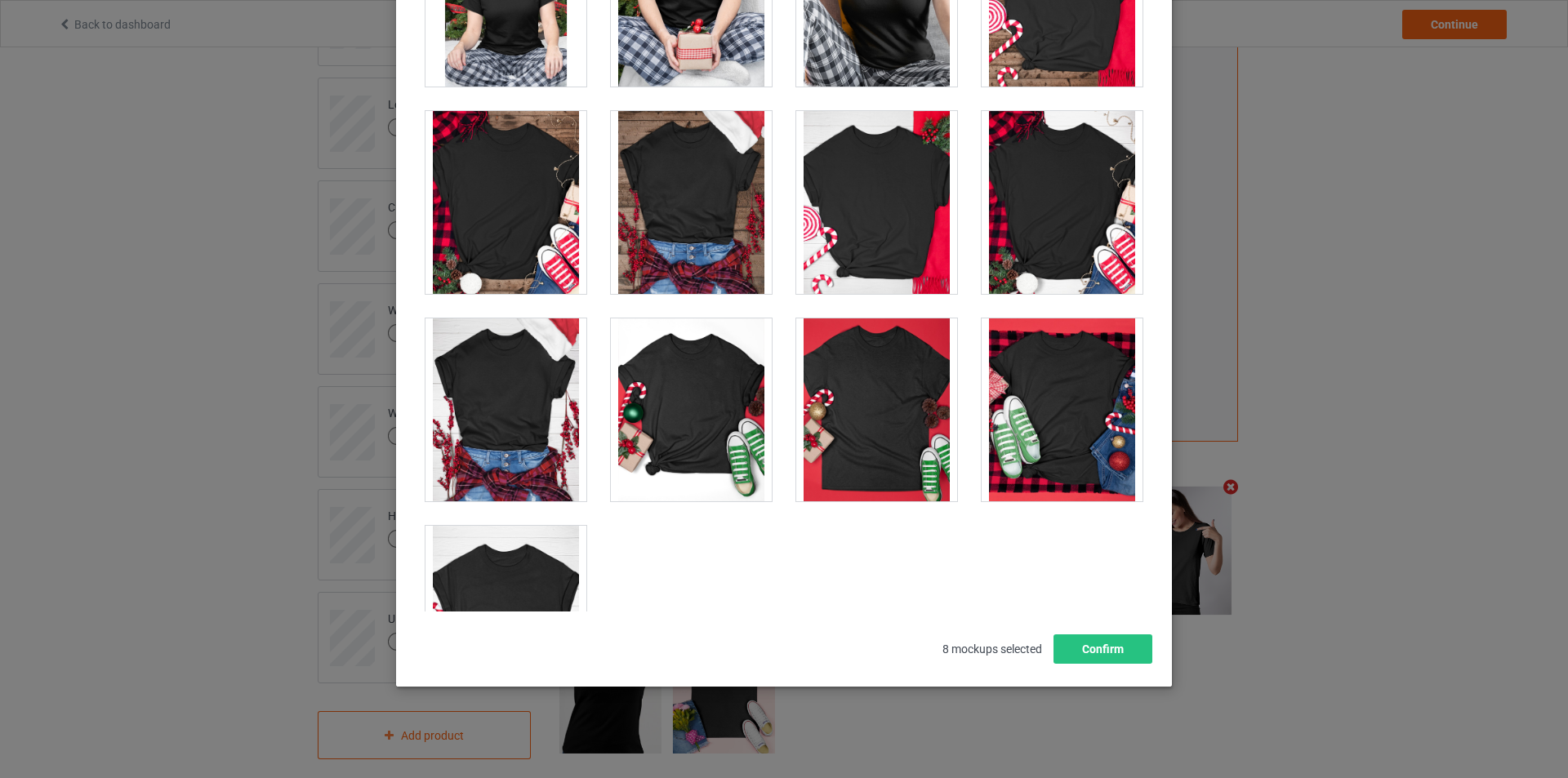
scroll to position [4986, 0]
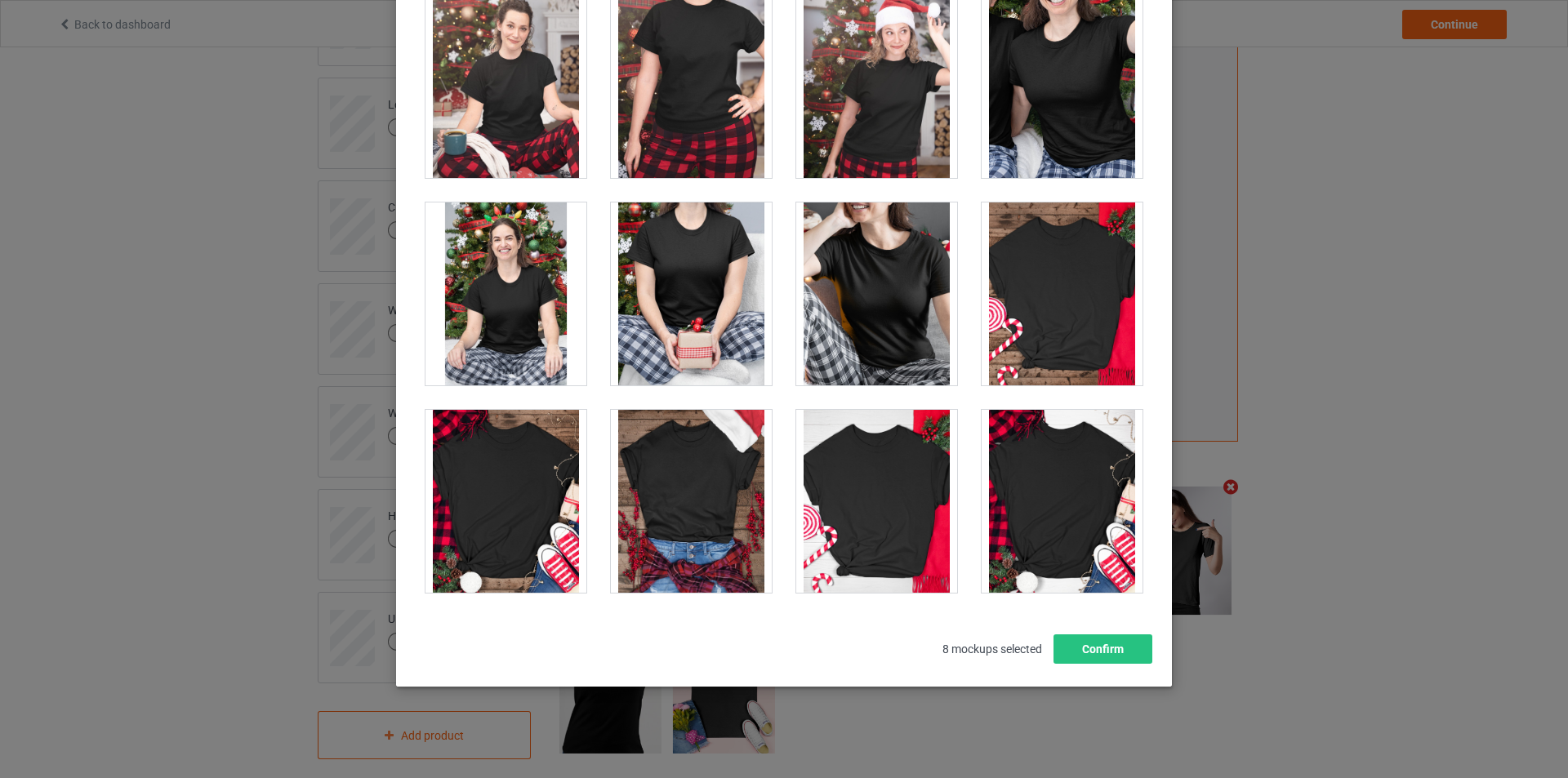
click at [448, 477] on div at bounding box center [506, 501] width 161 height 183
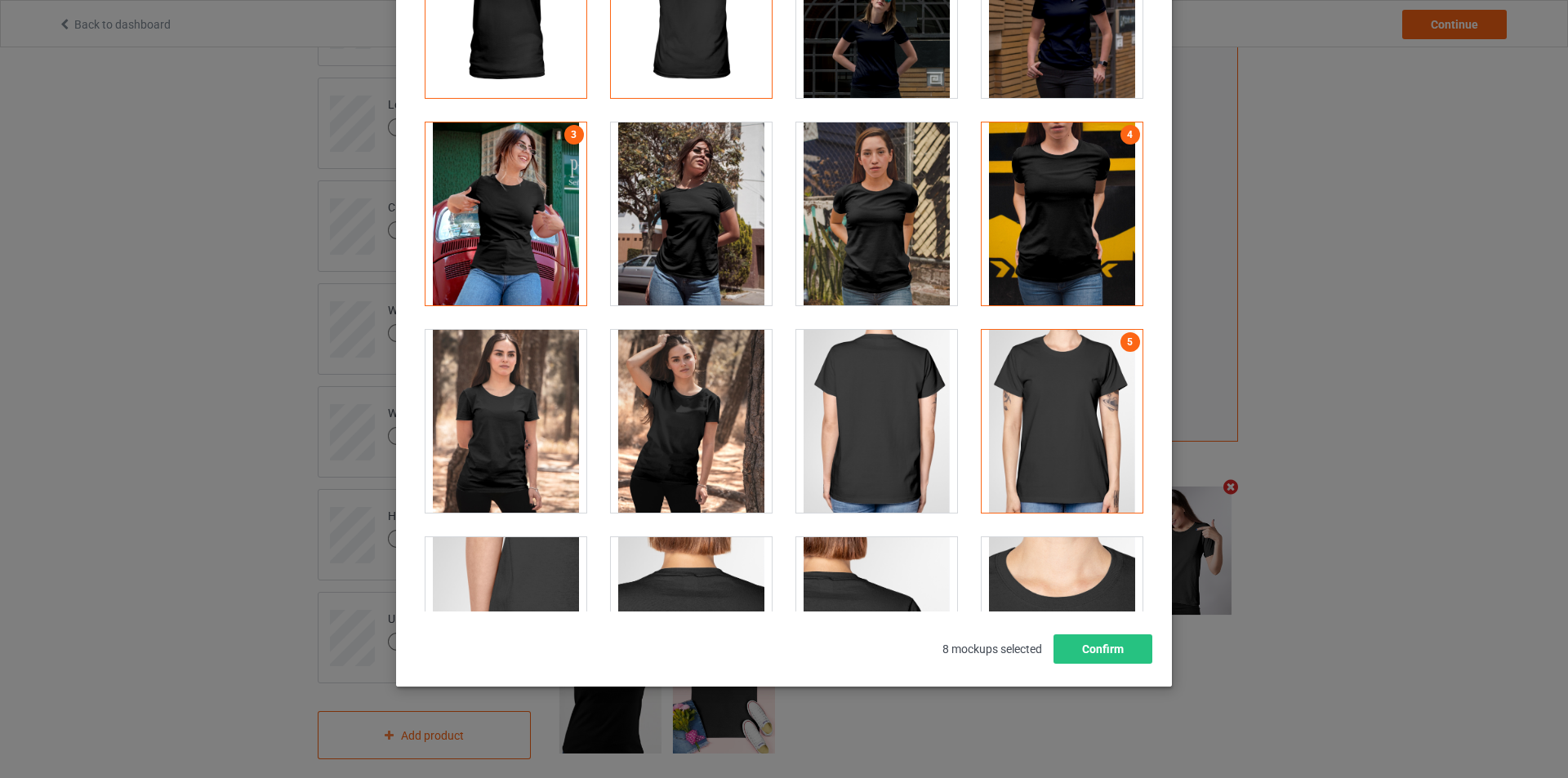
scroll to position [0, 0]
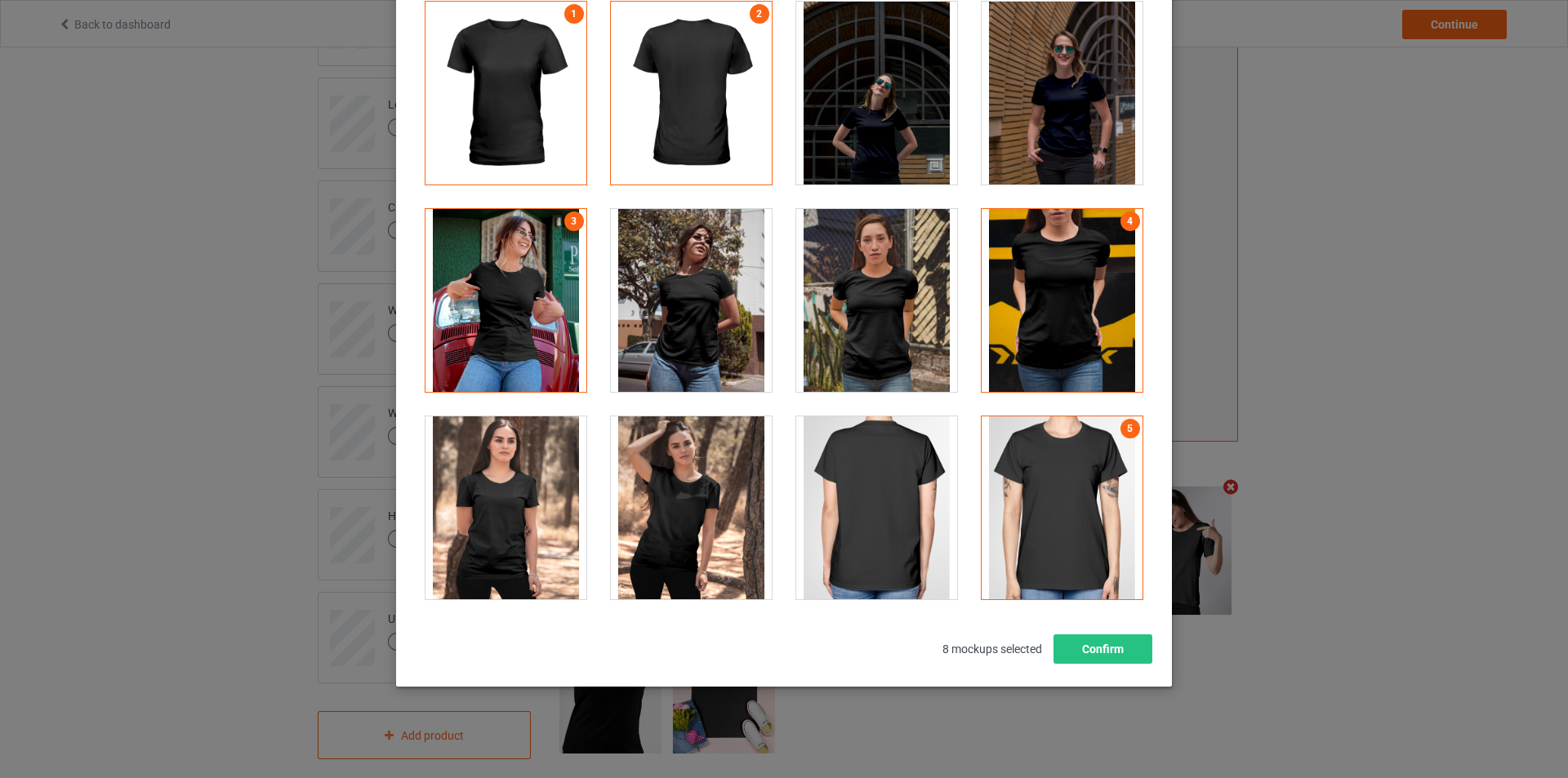
click at [1042, 246] on div at bounding box center [1062, 300] width 161 height 183
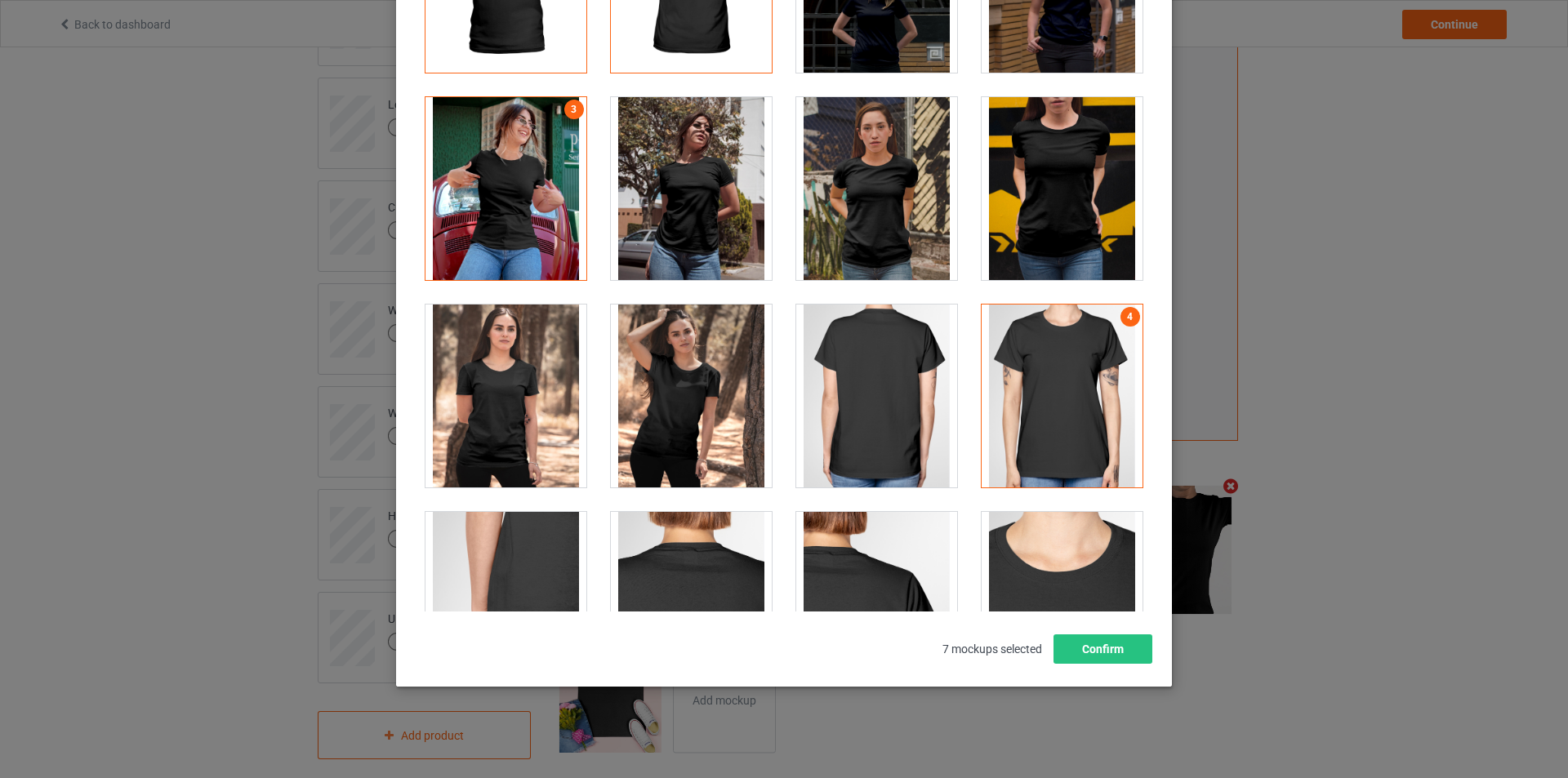
scroll to position [164, 0]
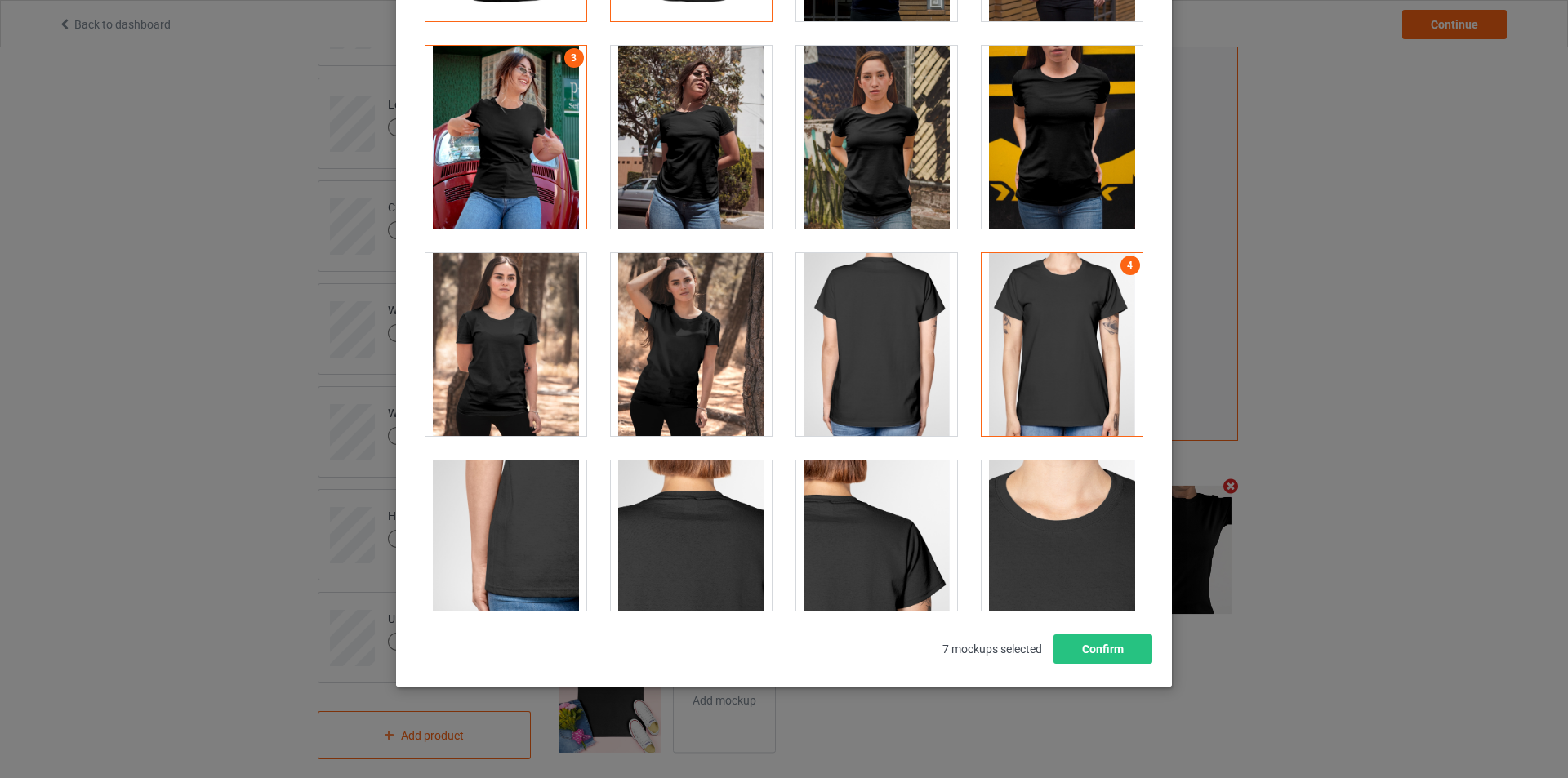
click at [1048, 366] on div at bounding box center [1062, 345] width 161 height 183
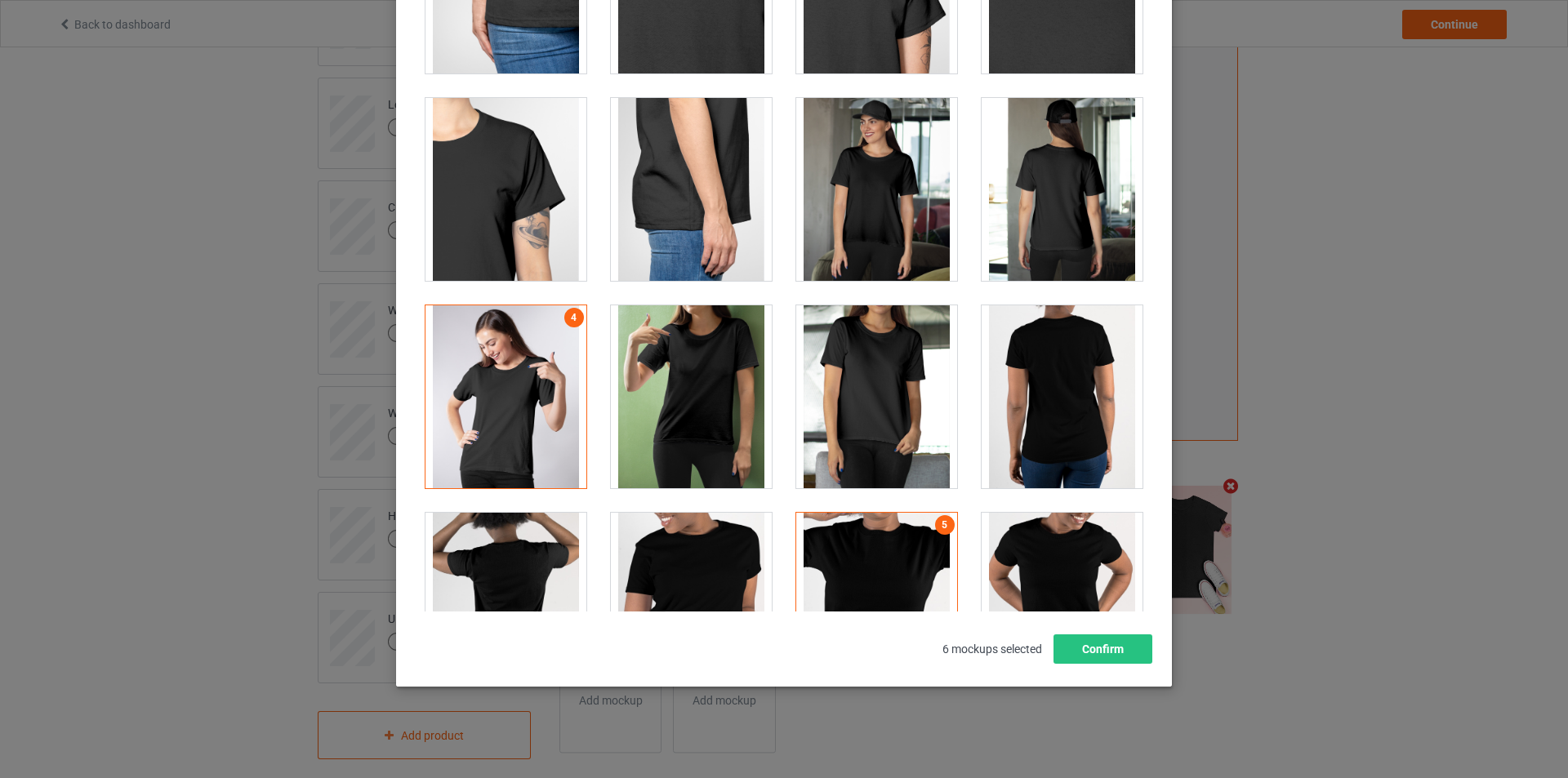
scroll to position [735, 0]
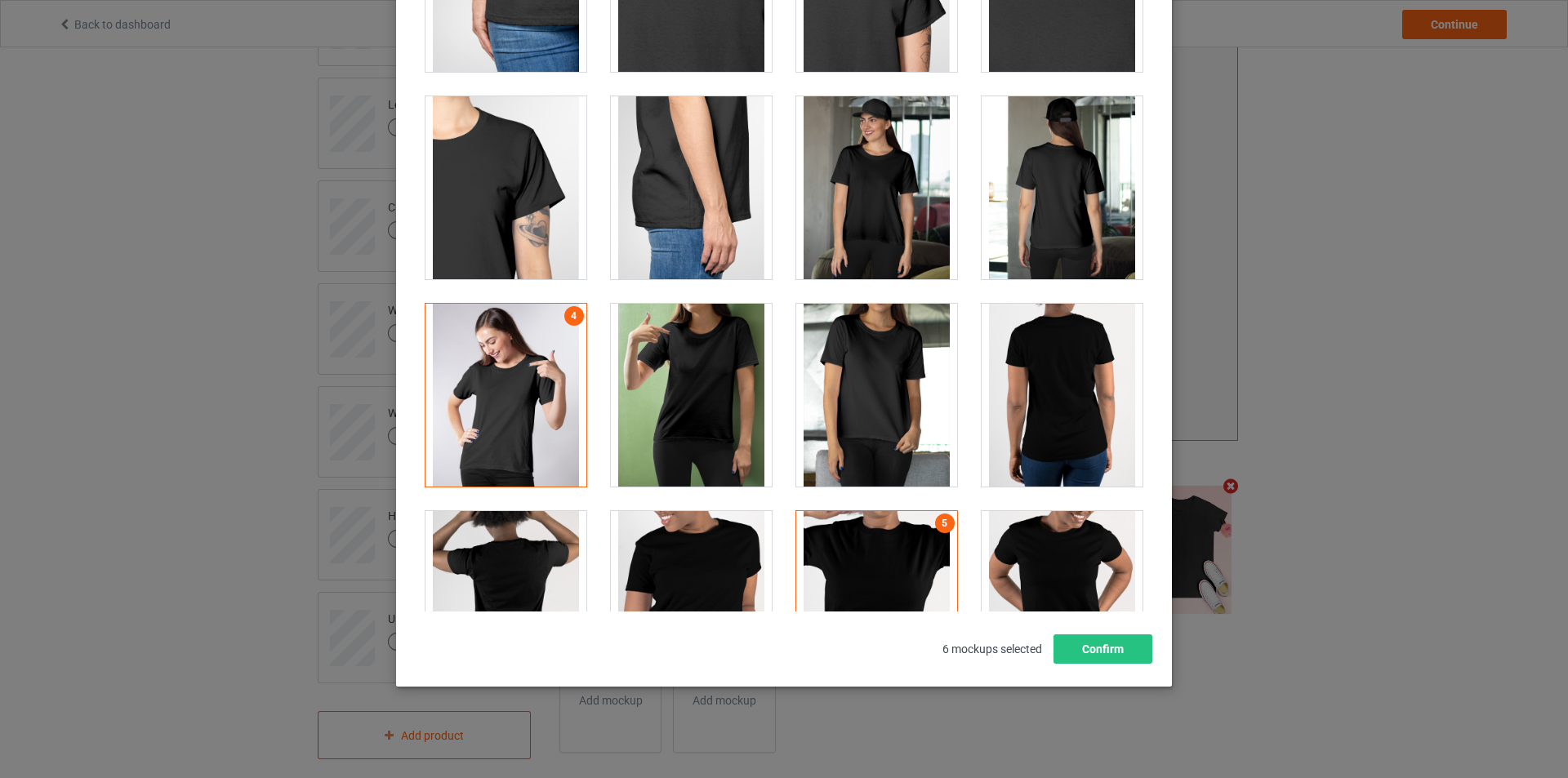
click at [548, 361] on div at bounding box center [506, 395] width 161 height 183
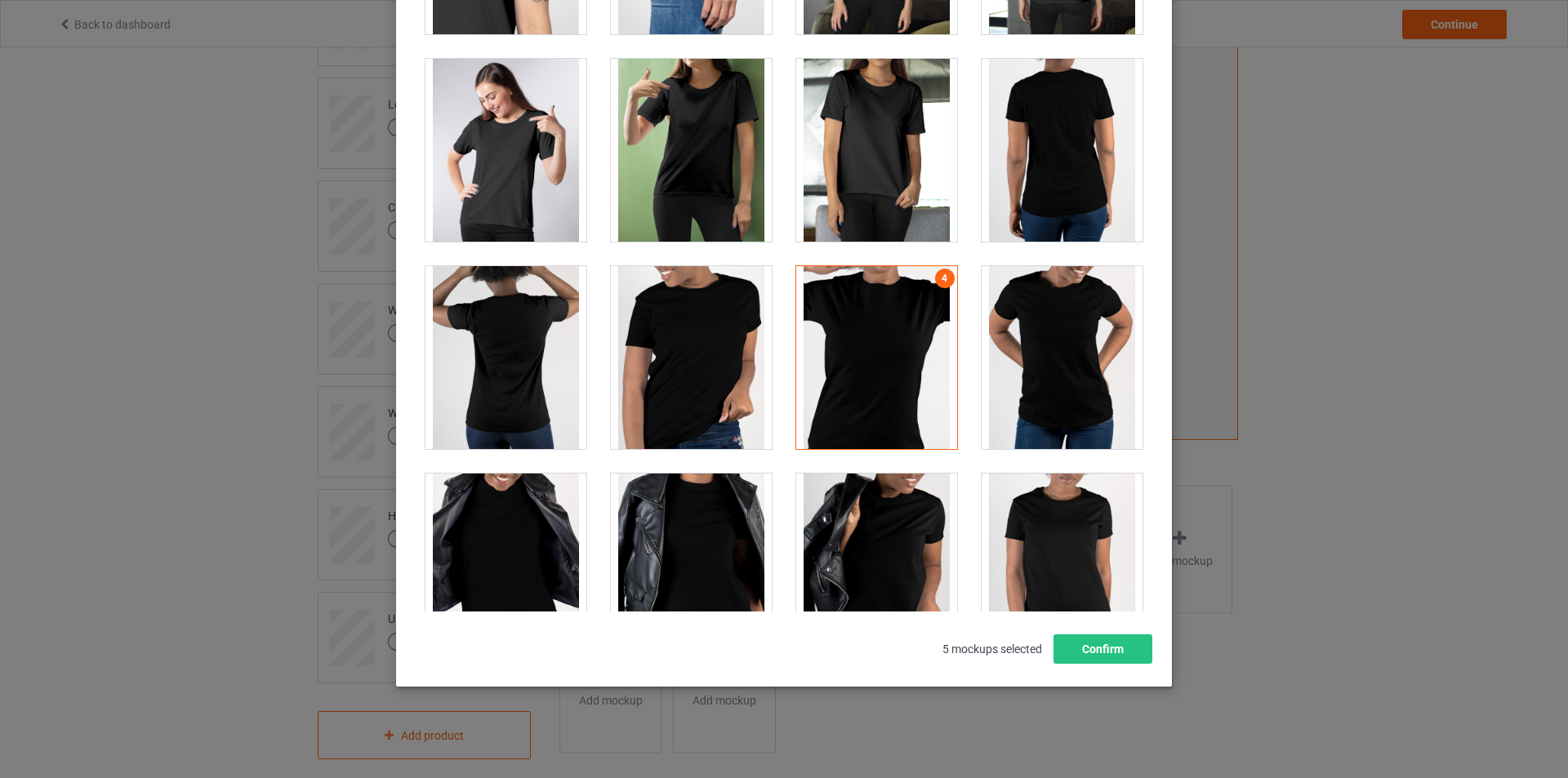
click at [908, 397] on div at bounding box center [876, 358] width 161 height 183
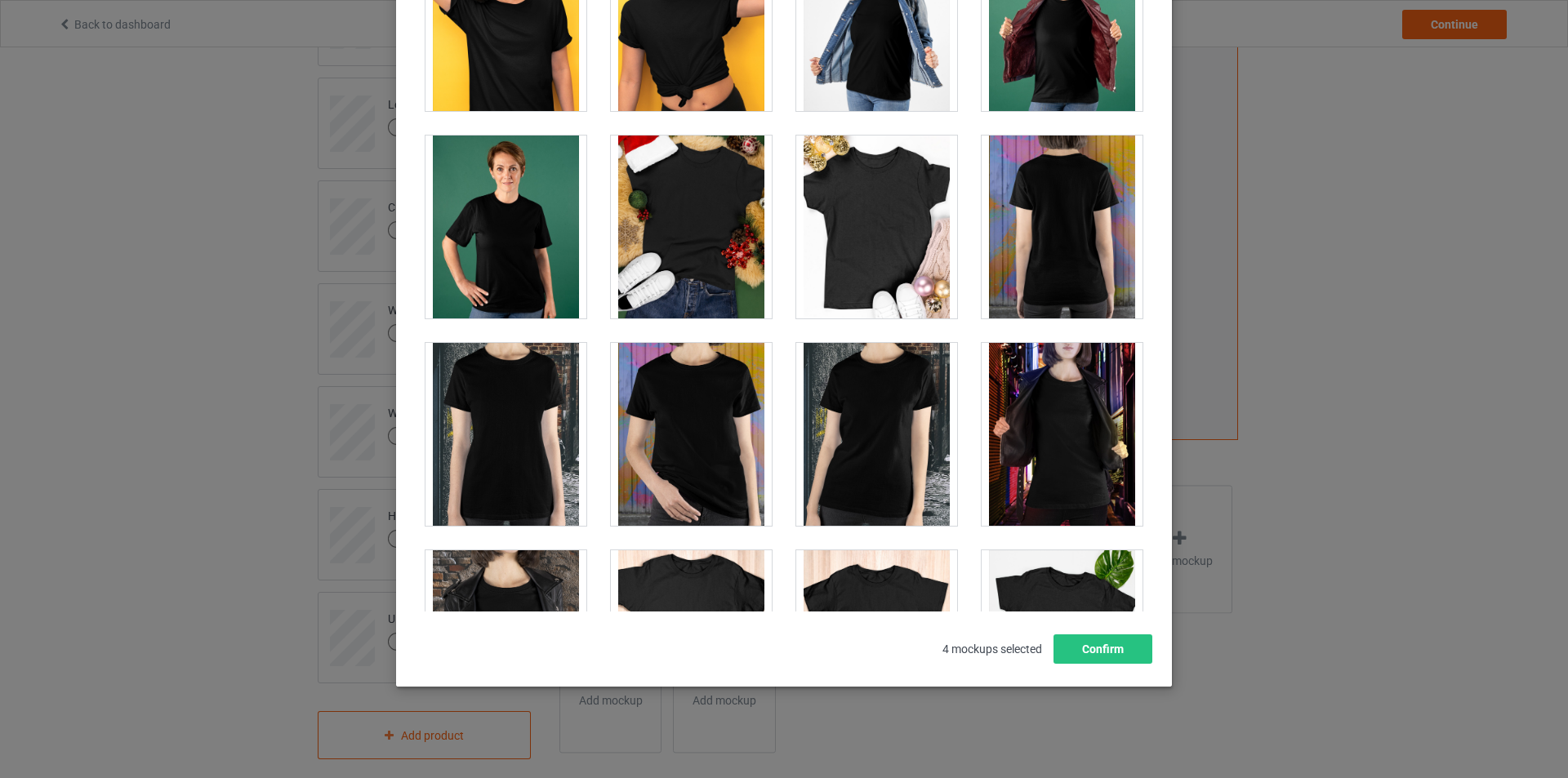
scroll to position [1715, 0]
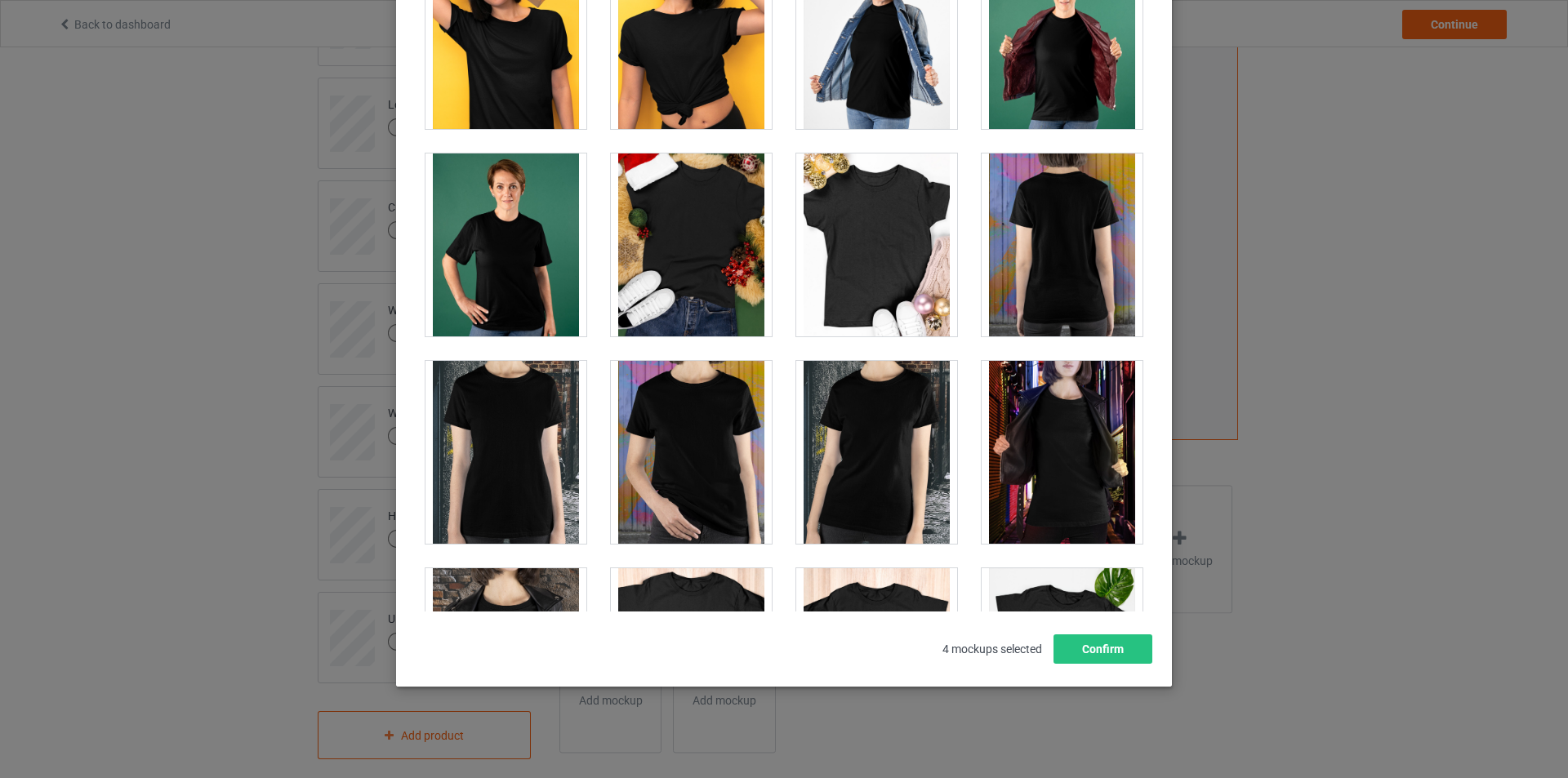
click at [875, 245] on div at bounding box center [876, 245] width 161 height 183
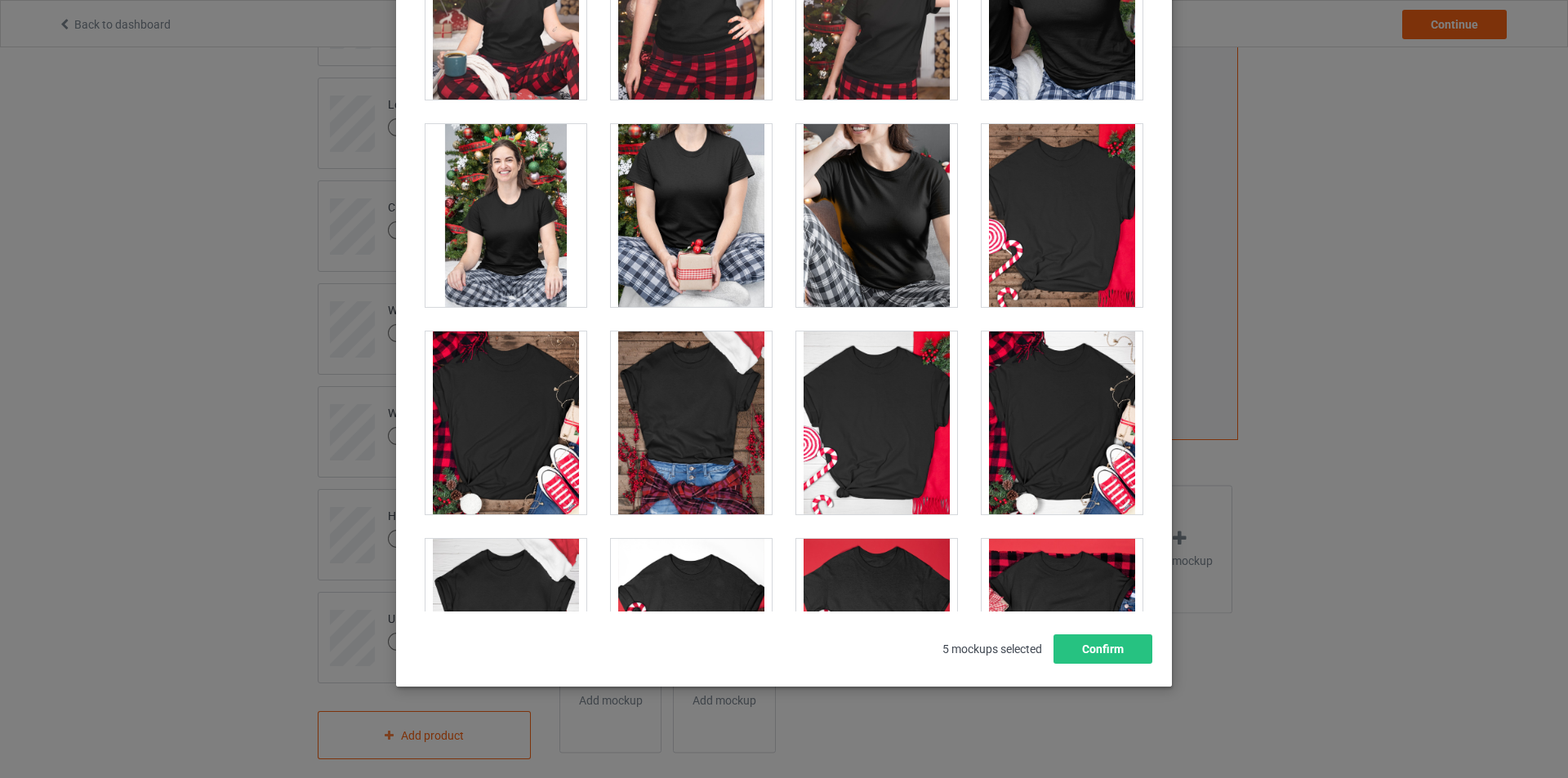
scroll to position [5146, 0]
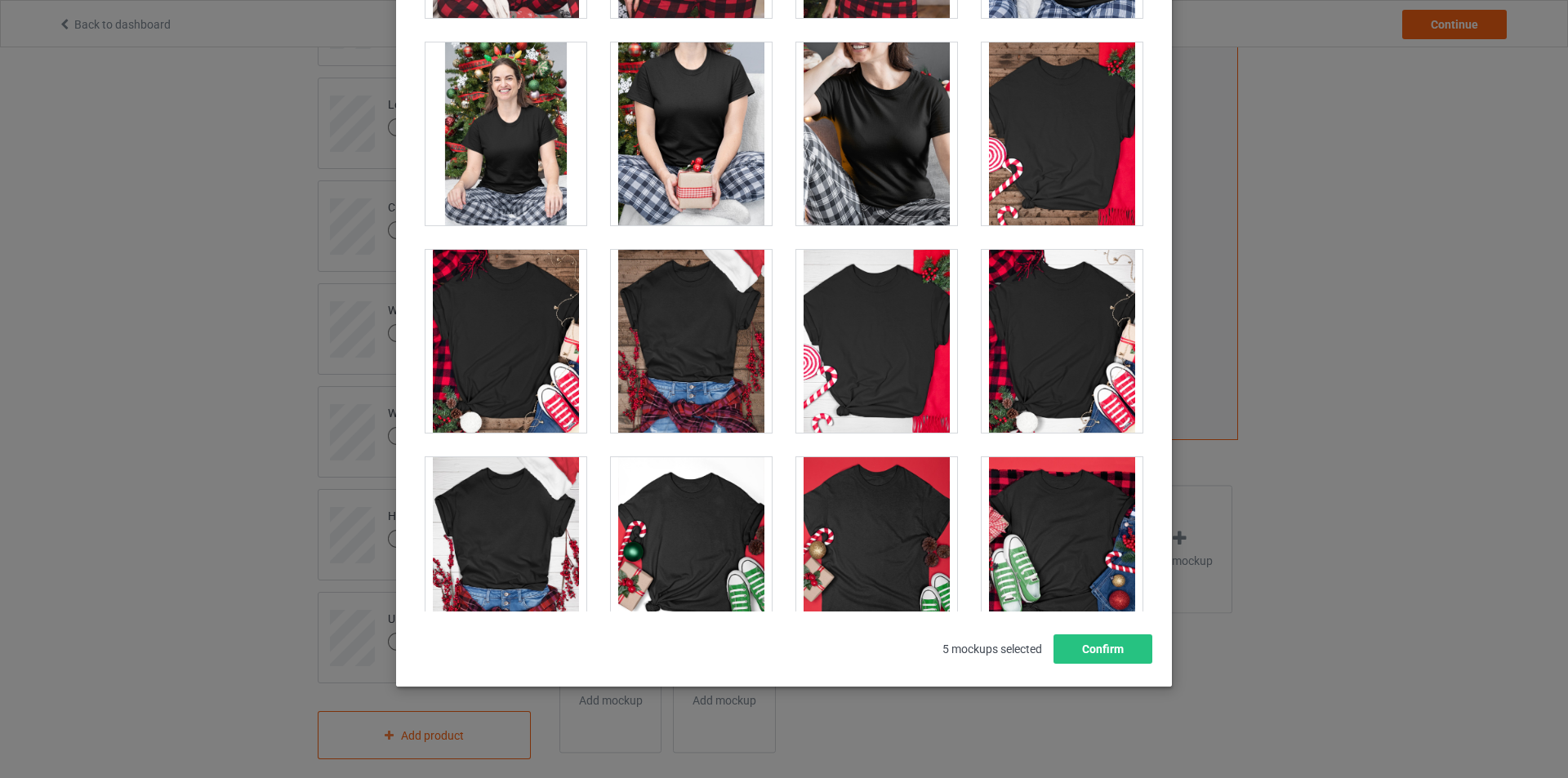
click at [1036, 336] on div at bounding box center [1062, 341] width 161 height 183
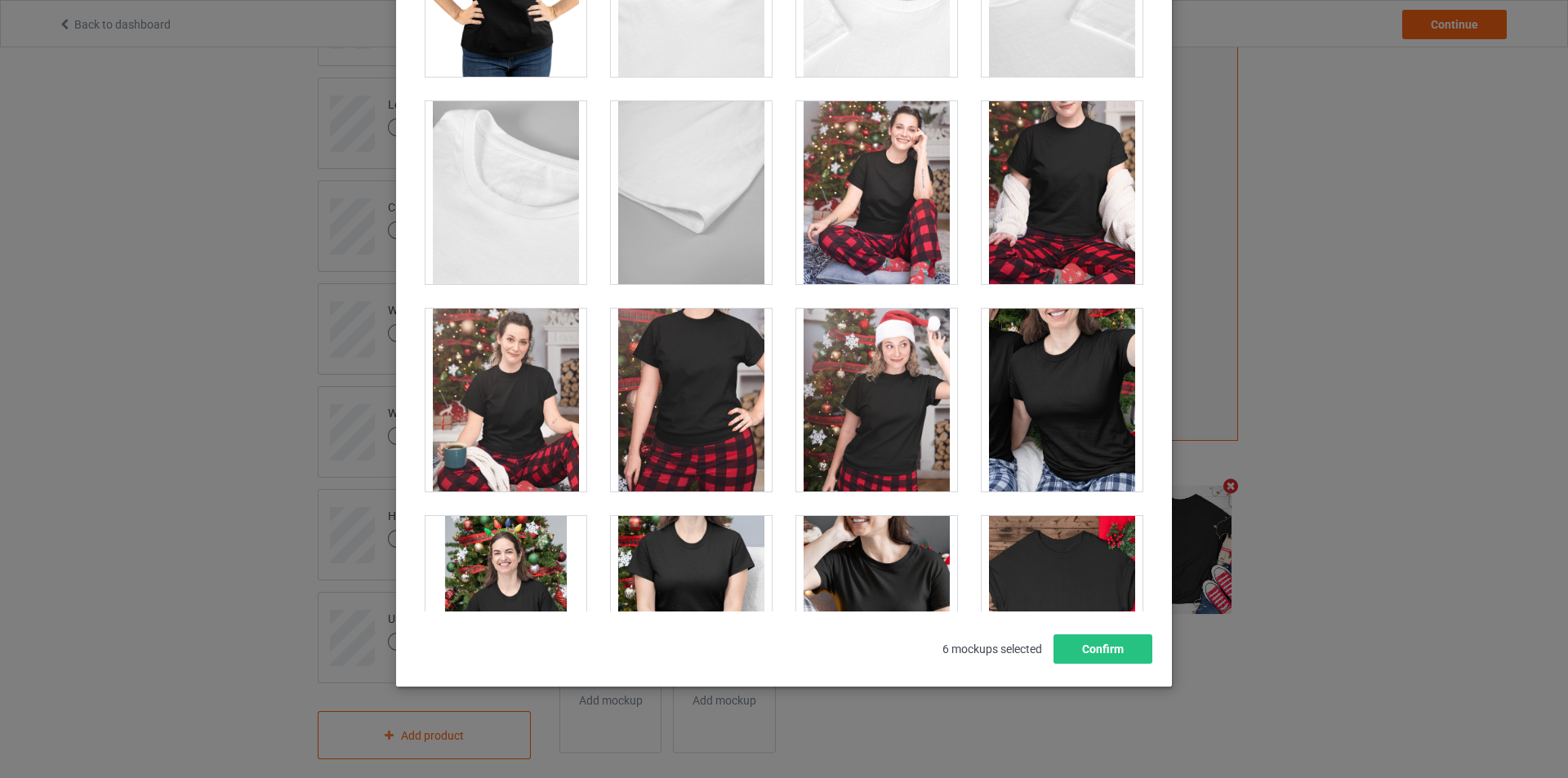
scroll to position [4656, 0]
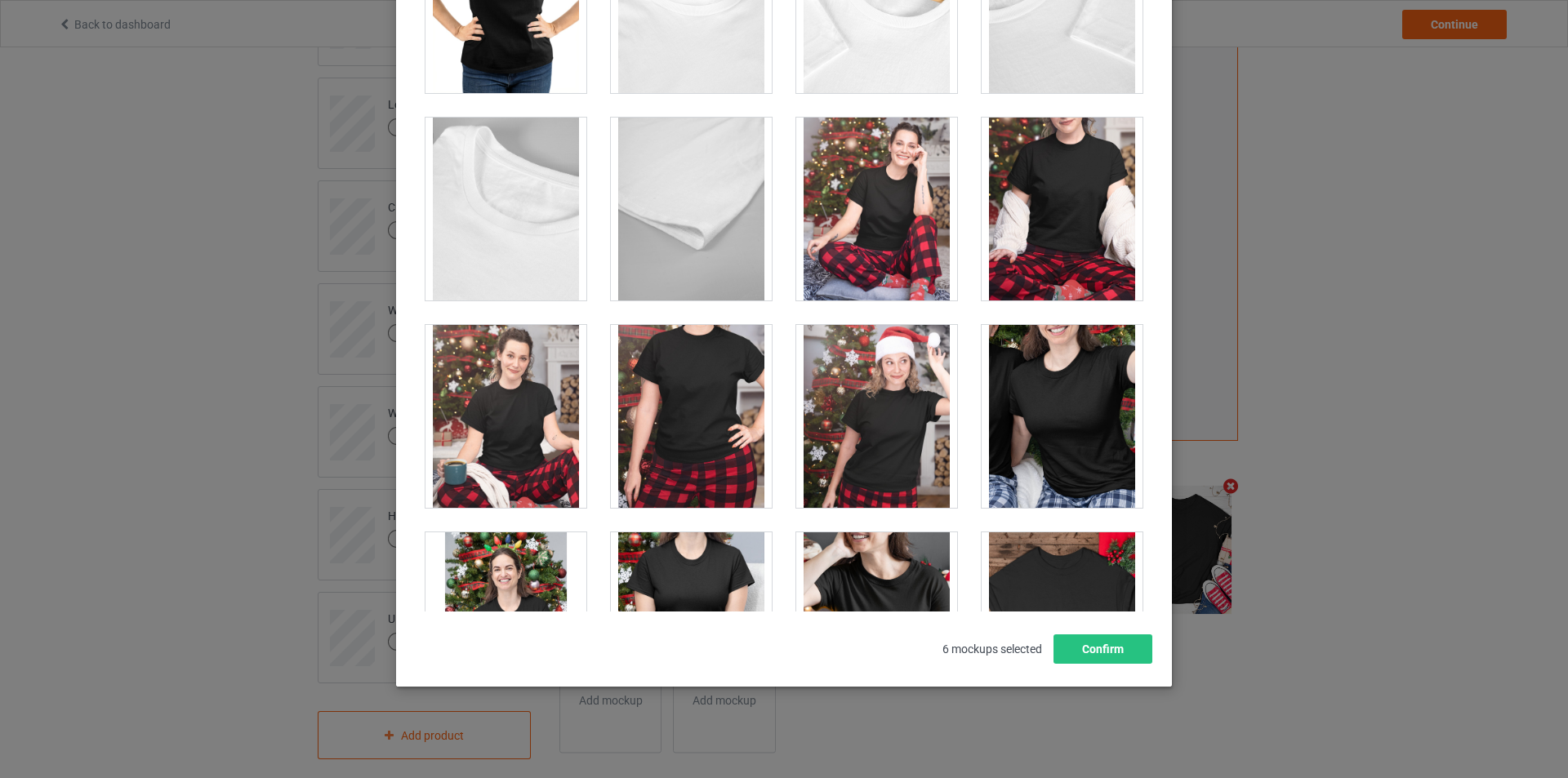
click at [698, 393] on div at bounding box center [691, 417] width 161 height 183
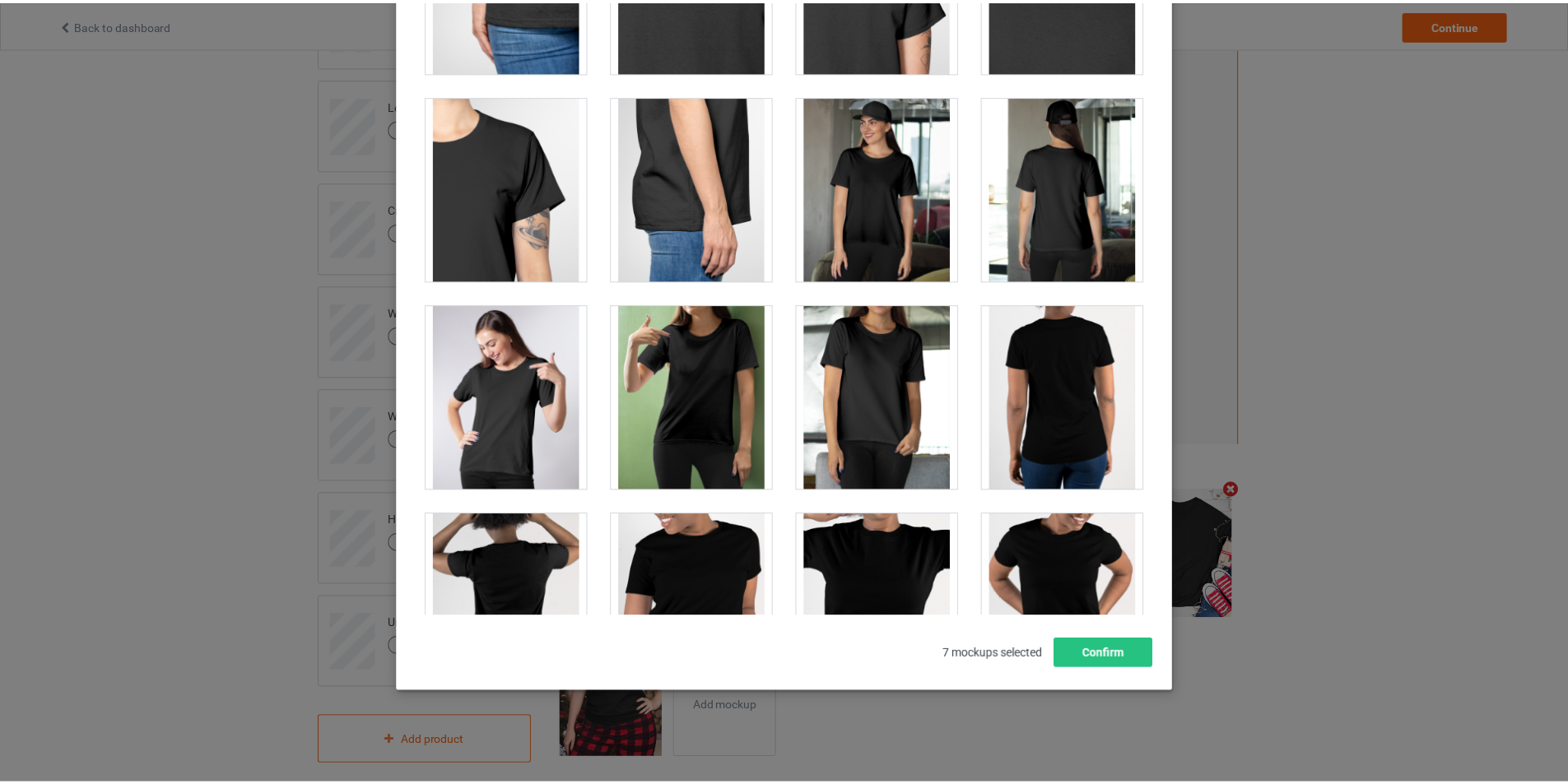
scroll to position [741, 0]
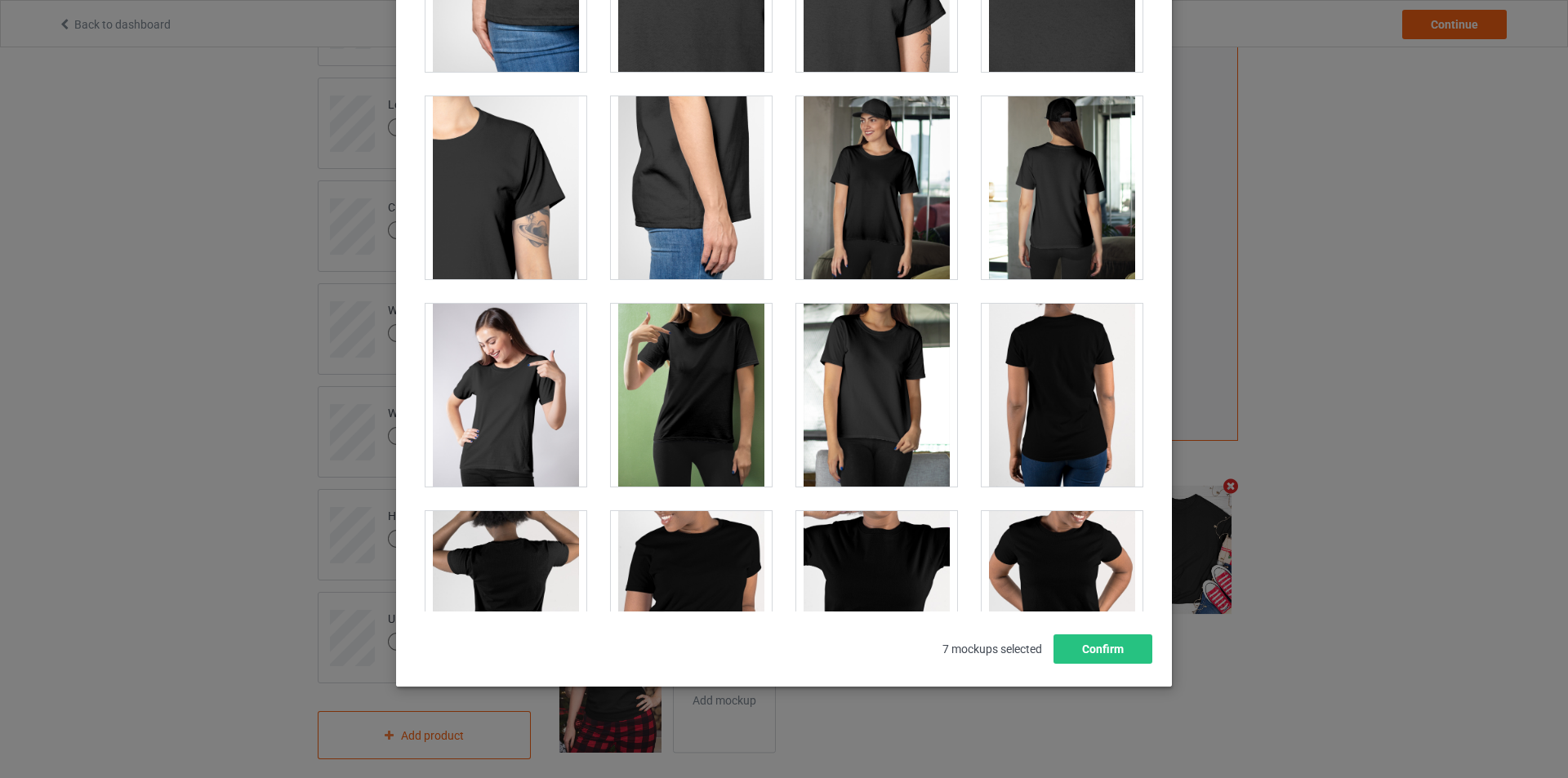
click at [525, 401] on div at bounding box center [506, 395] width 161 height 183
click at [1091, 637] on button "Confirm" at bounding box center [1103, 649] width 99 height 30
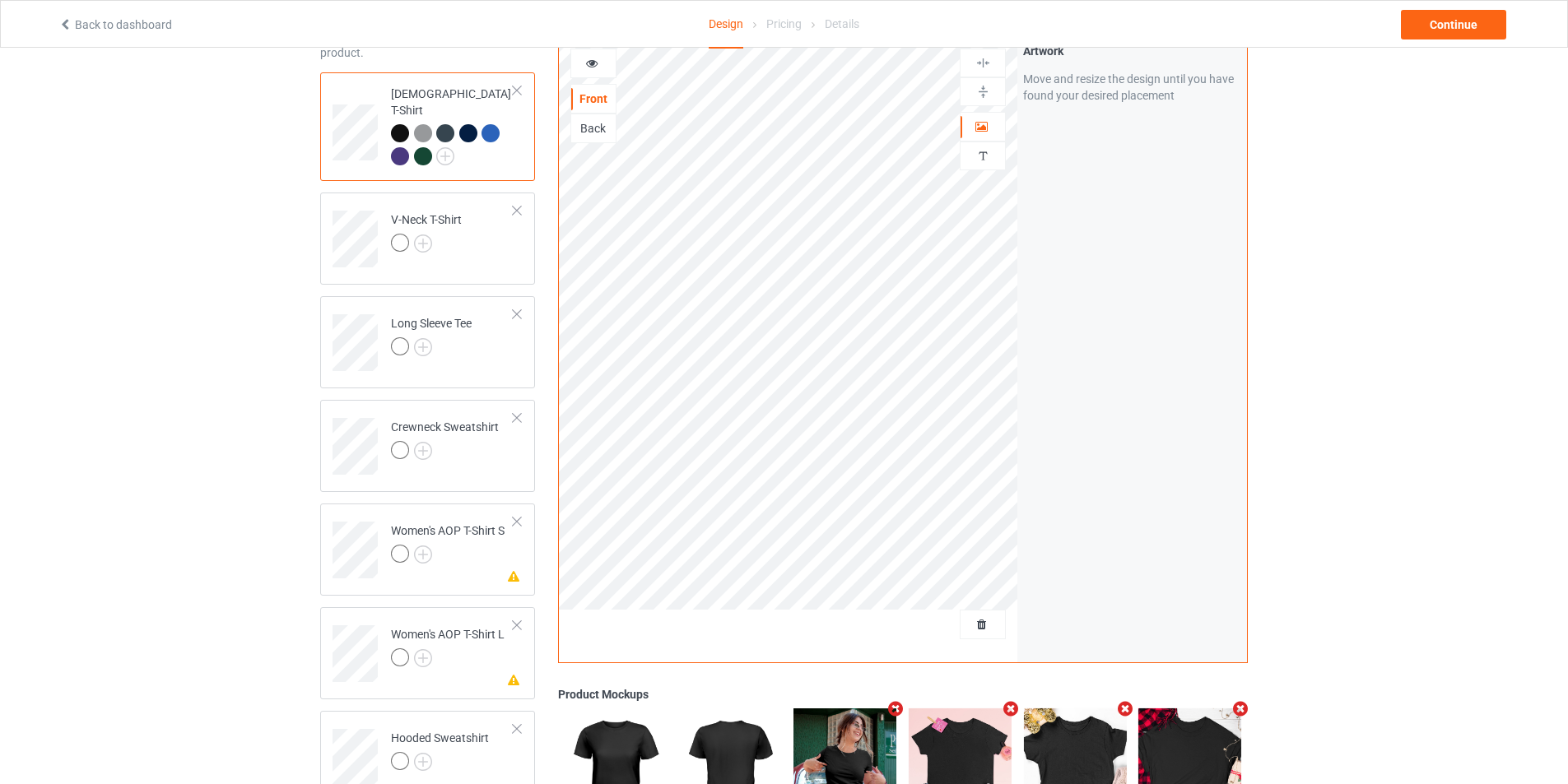
scroll to position [7, 0]
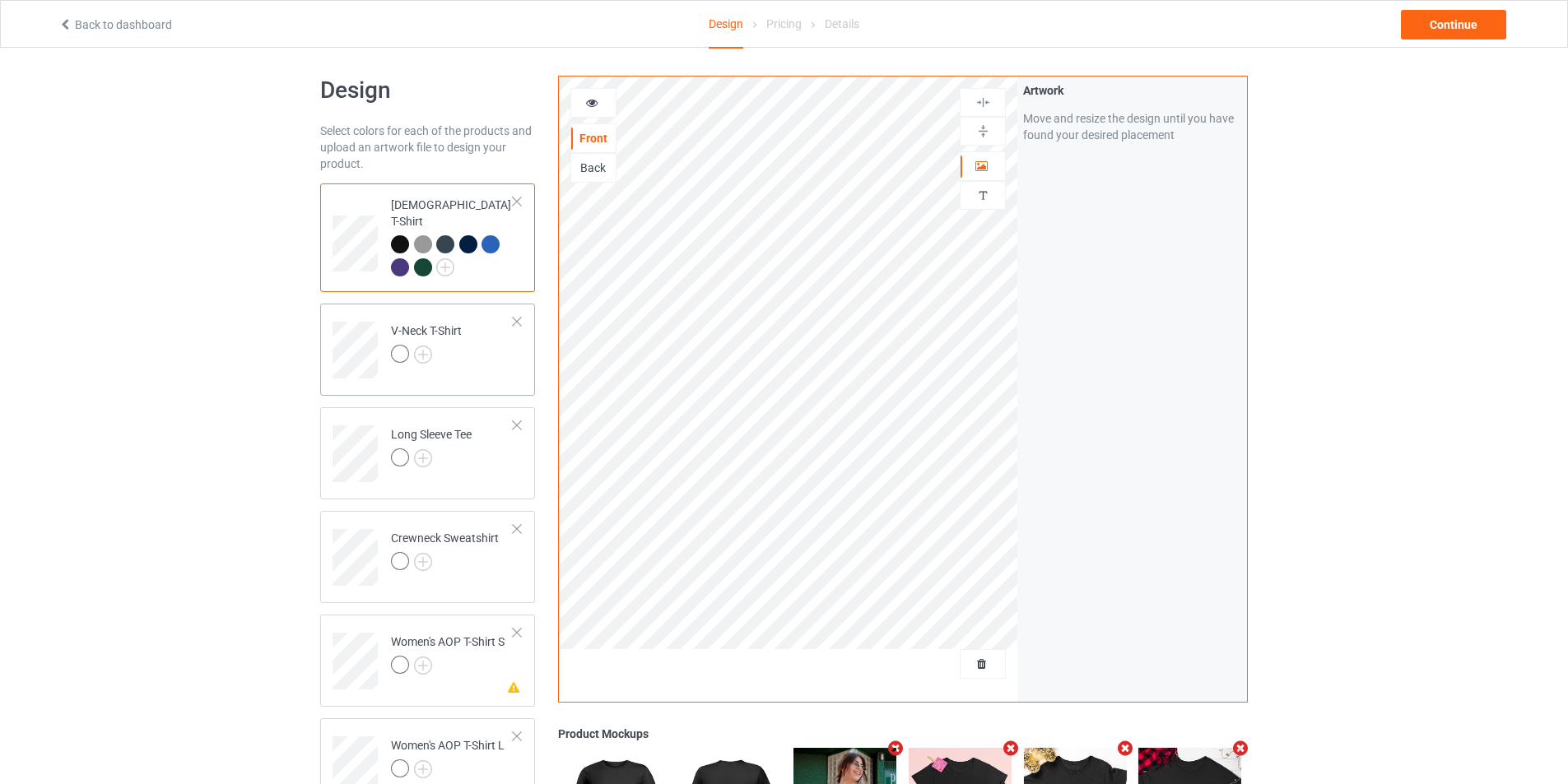
click at [522, 316] on div at bounding box center [517, 321] width 11 height 11
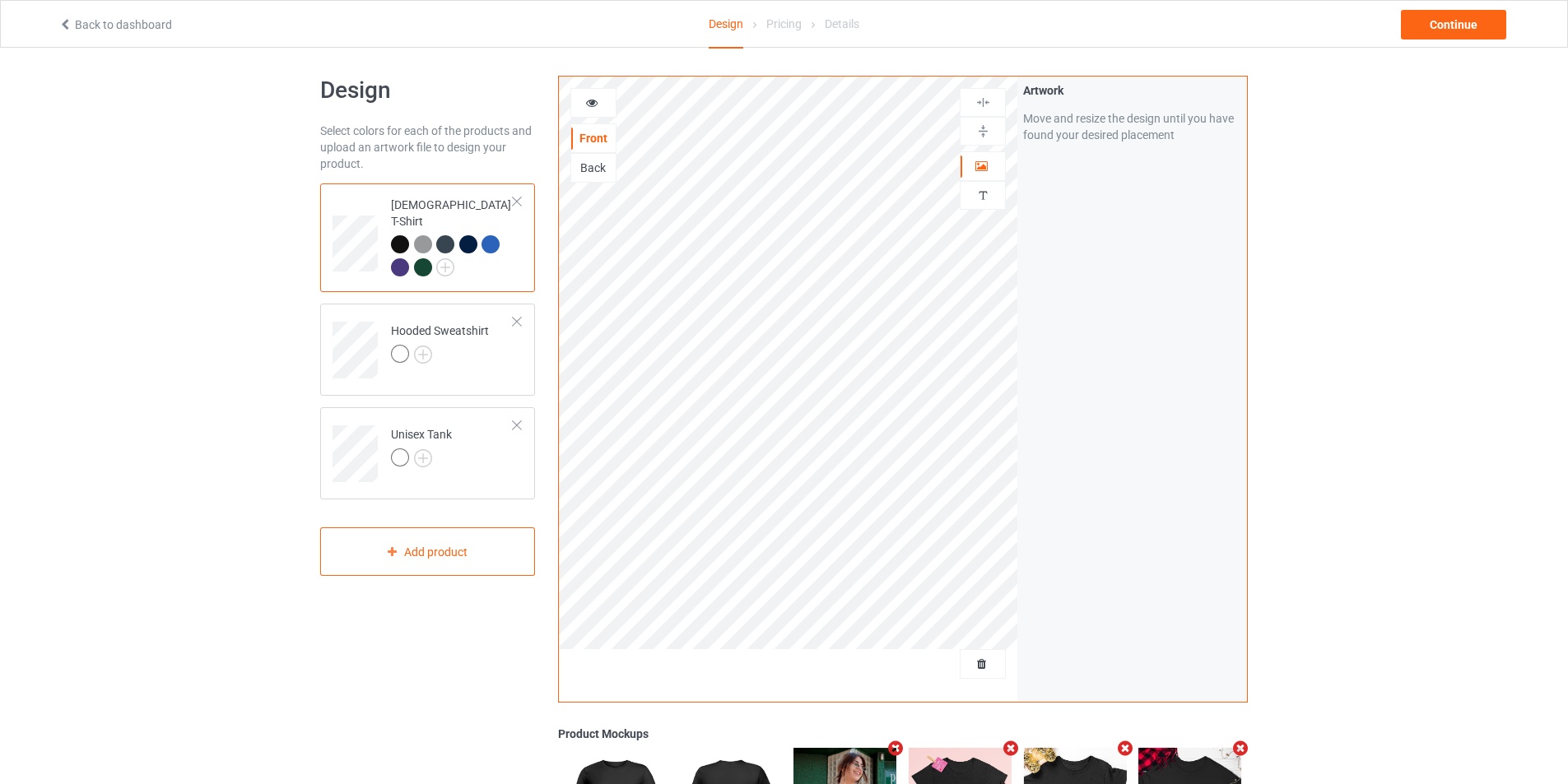
click at [522, 316] on div at bounding box center [517, 321] width 11 height 11
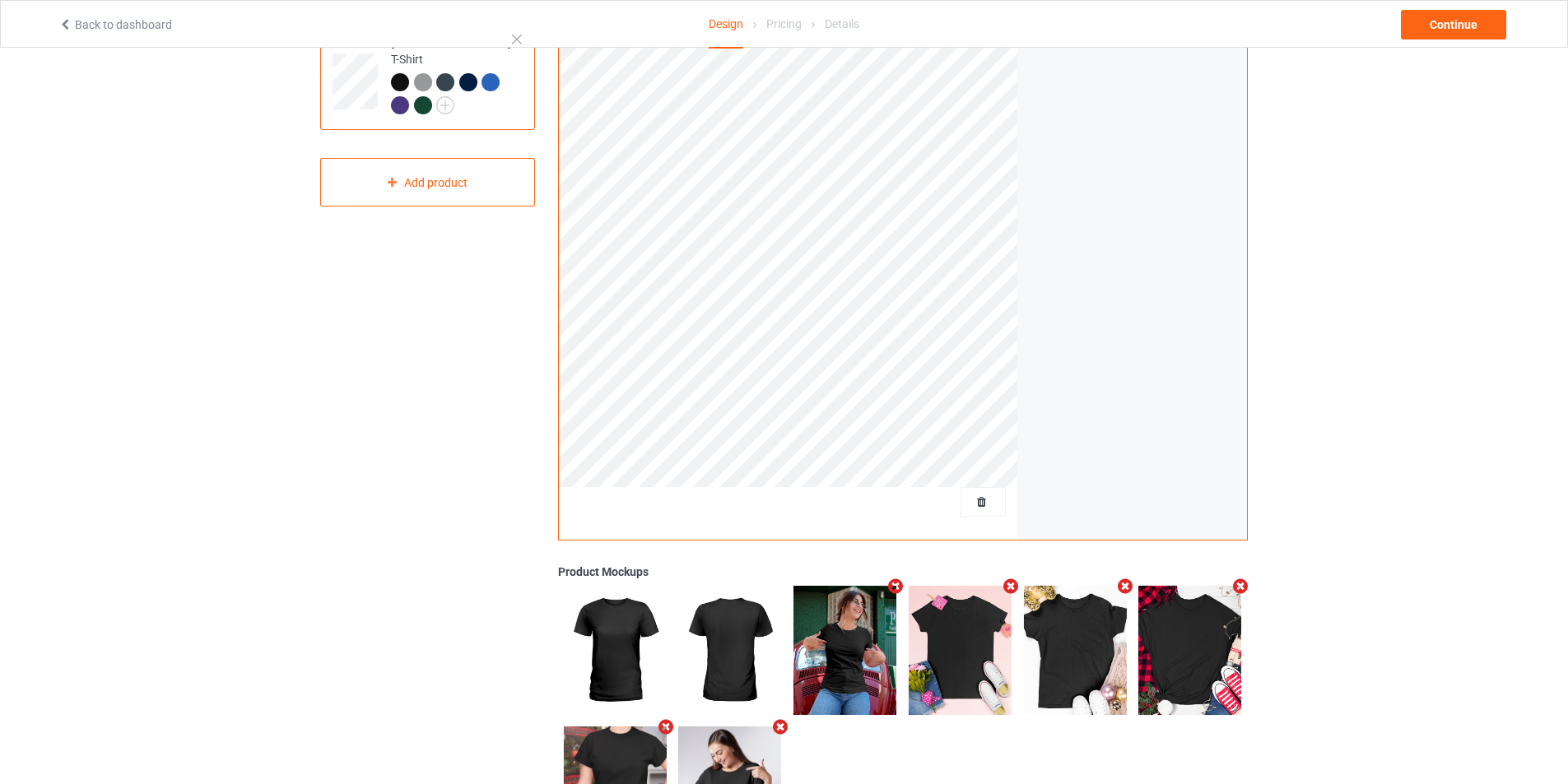
scroll to position [0, 0]
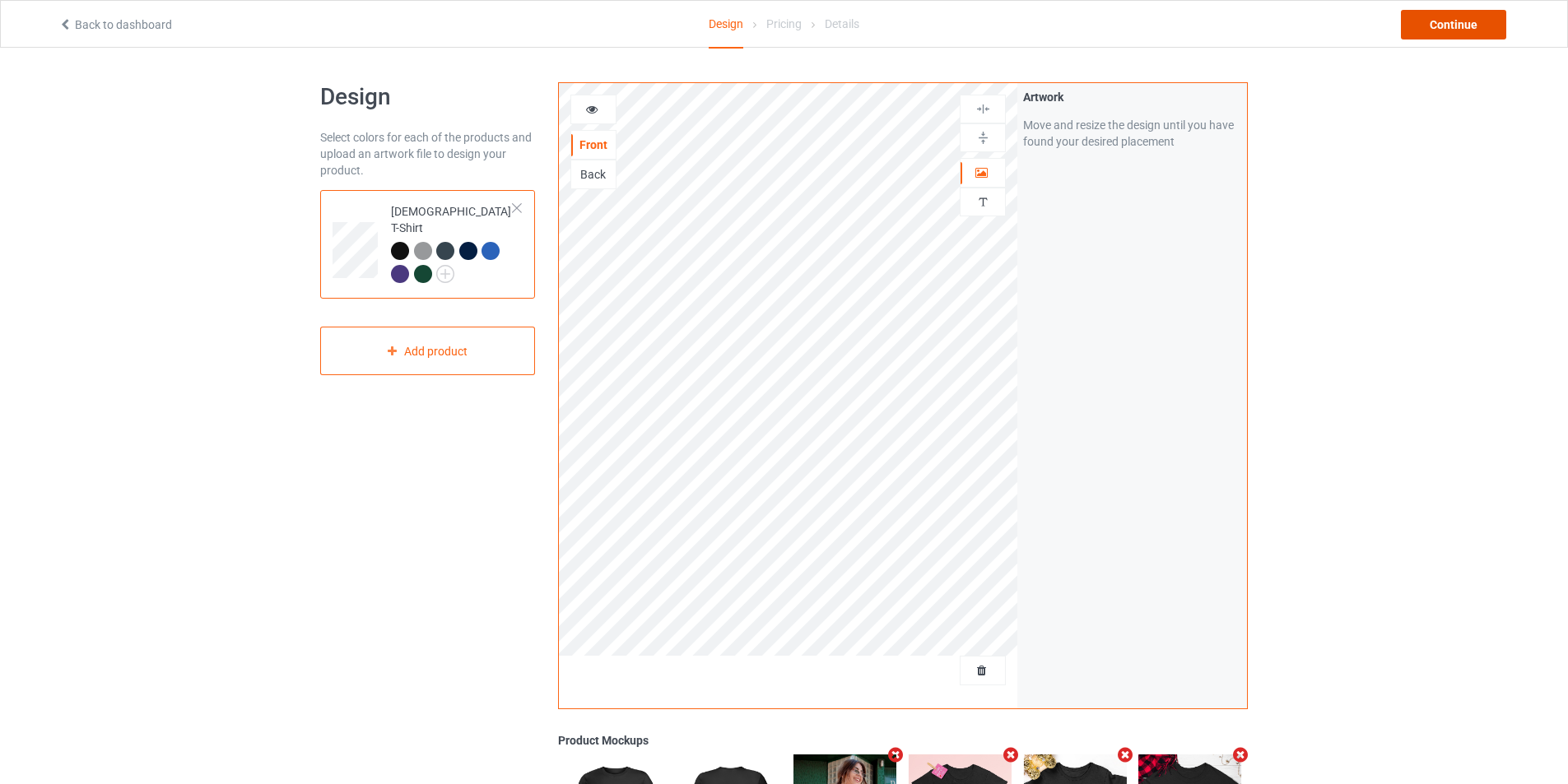
click at [1462, 33] on div "Continue" at bounding box center [1453, 25] width 105 height 30
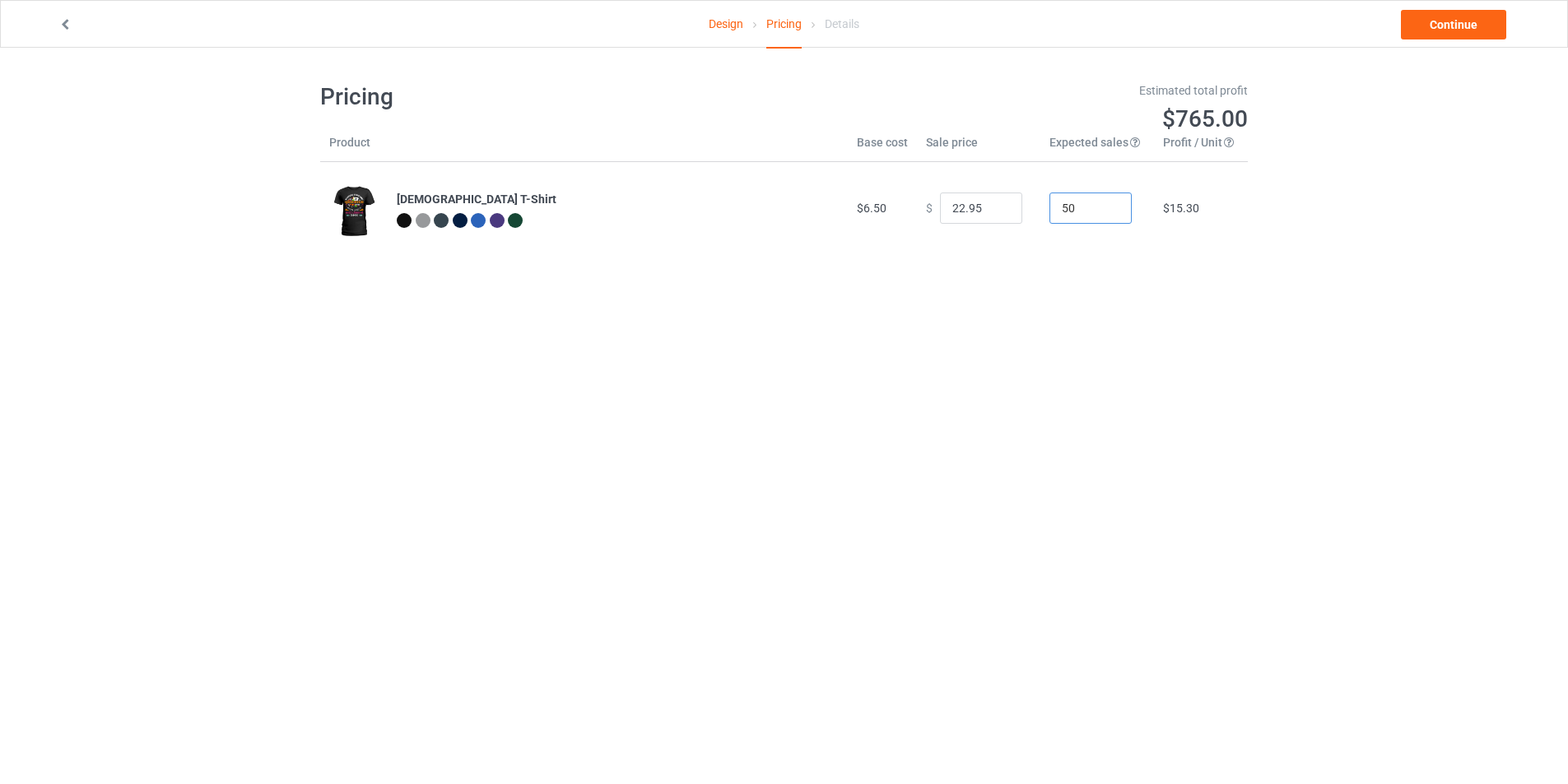
click at [1058, 208] on input "50" at bounding box center [1091, 209] width 82 height 32
click at [1066, 208] on input "50" at bounding box center [1091, 209] width 82 height 32
type input "5"
type input "10"
click at [1072, 303] on body "Design Pricing Details Continue Pricing Estimated total profit $153.00 Product …" at bounding box center [784, 439] width 1568 height 784
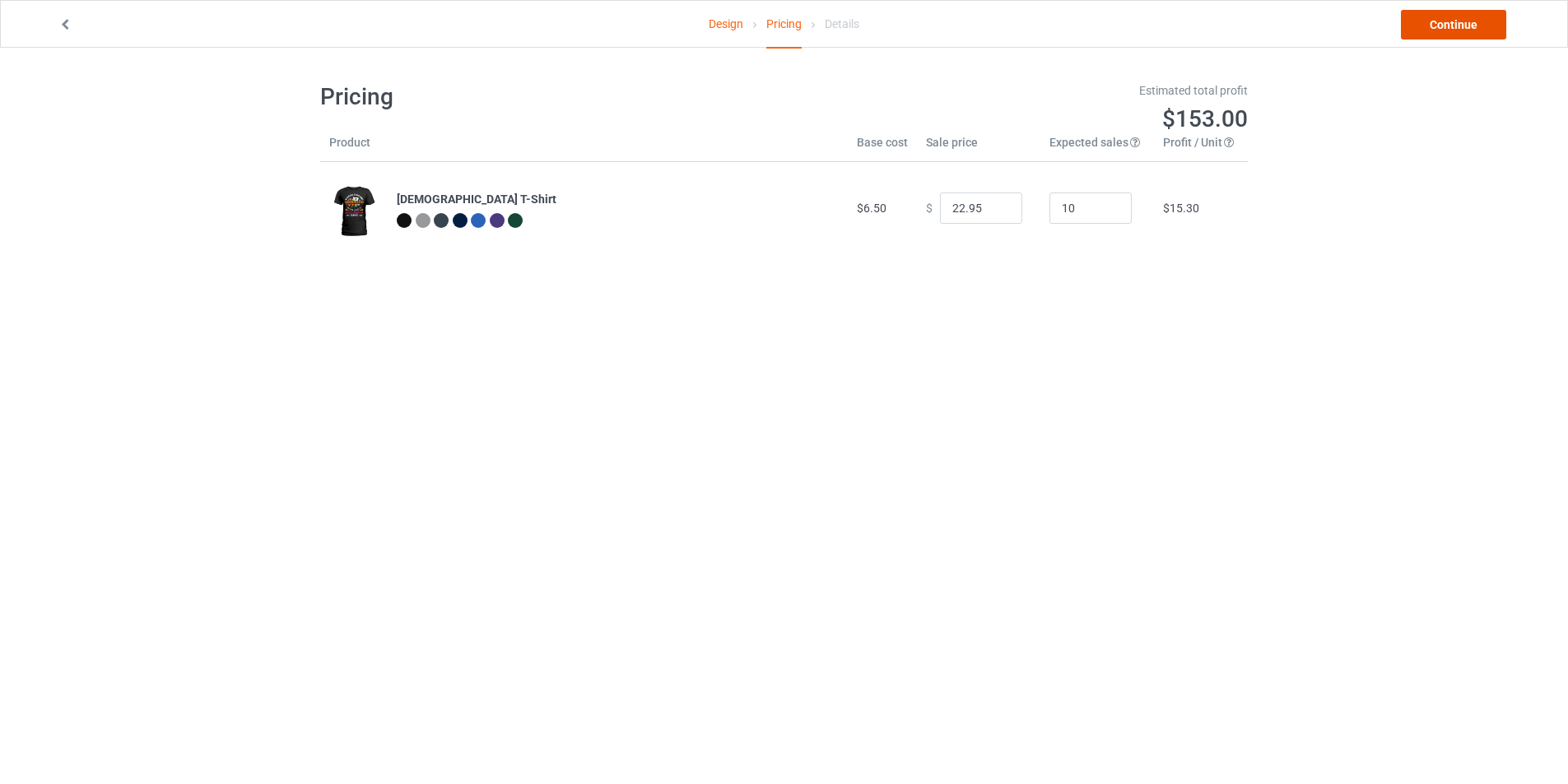
click at [1433, 22] on link "Continue" at bounding box center [1453, 25] width 105 height 30
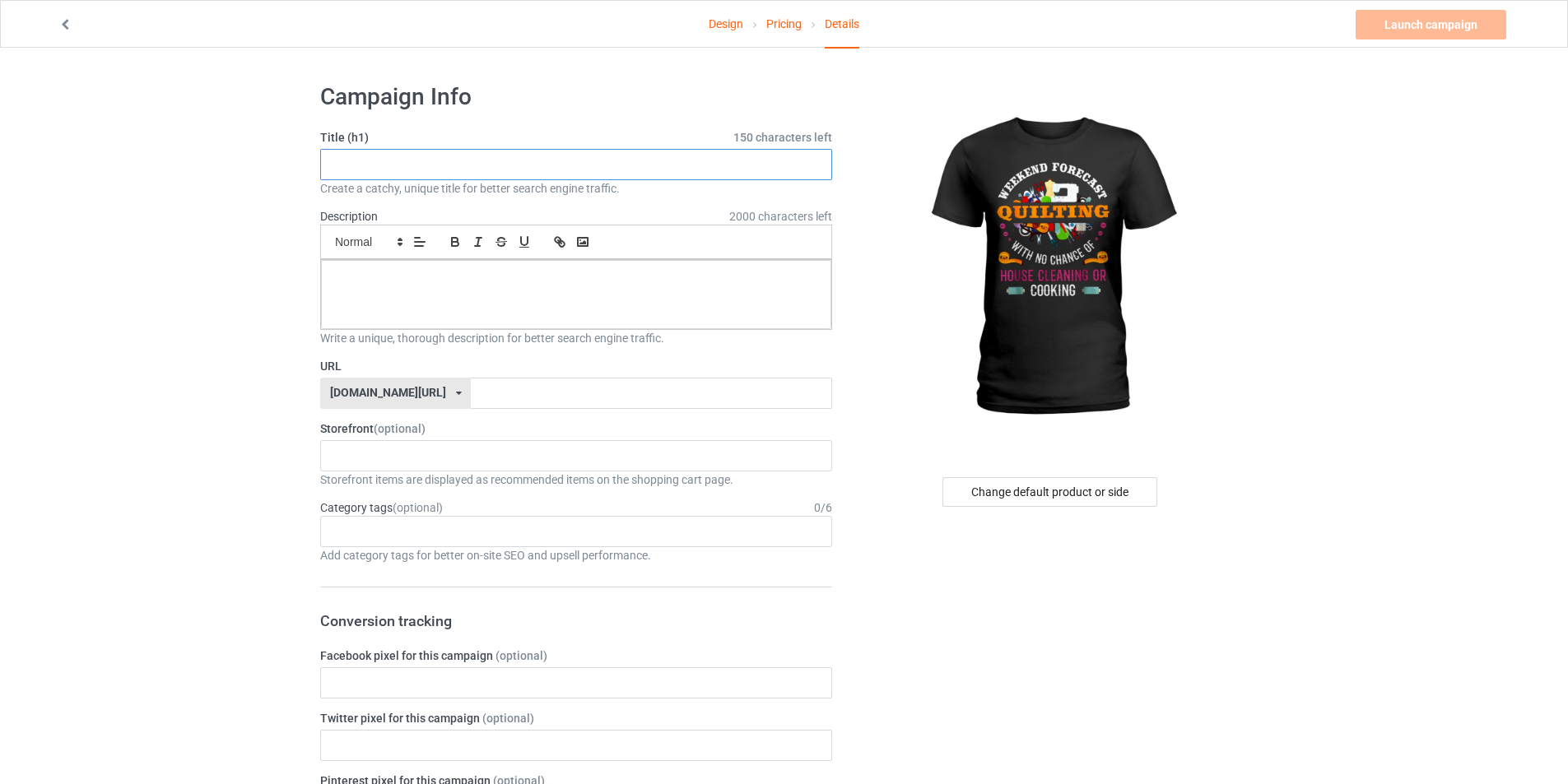
click at [573, 167] on input "text" at bounding box center [576, 165] width 512 height 32
click at [456, 392] on icon at bounding box center [459, 393] width 6 height 10
click at [396, 431] on div "teechip.com/" at bounding box center [396, 424] width 149 height 30
click at [471, 392] on input "text" at bounding box center [651, 394] width 360 height 32
click at [453, 165] on input "text" at bounding box center [576, 165] width 512 height 32
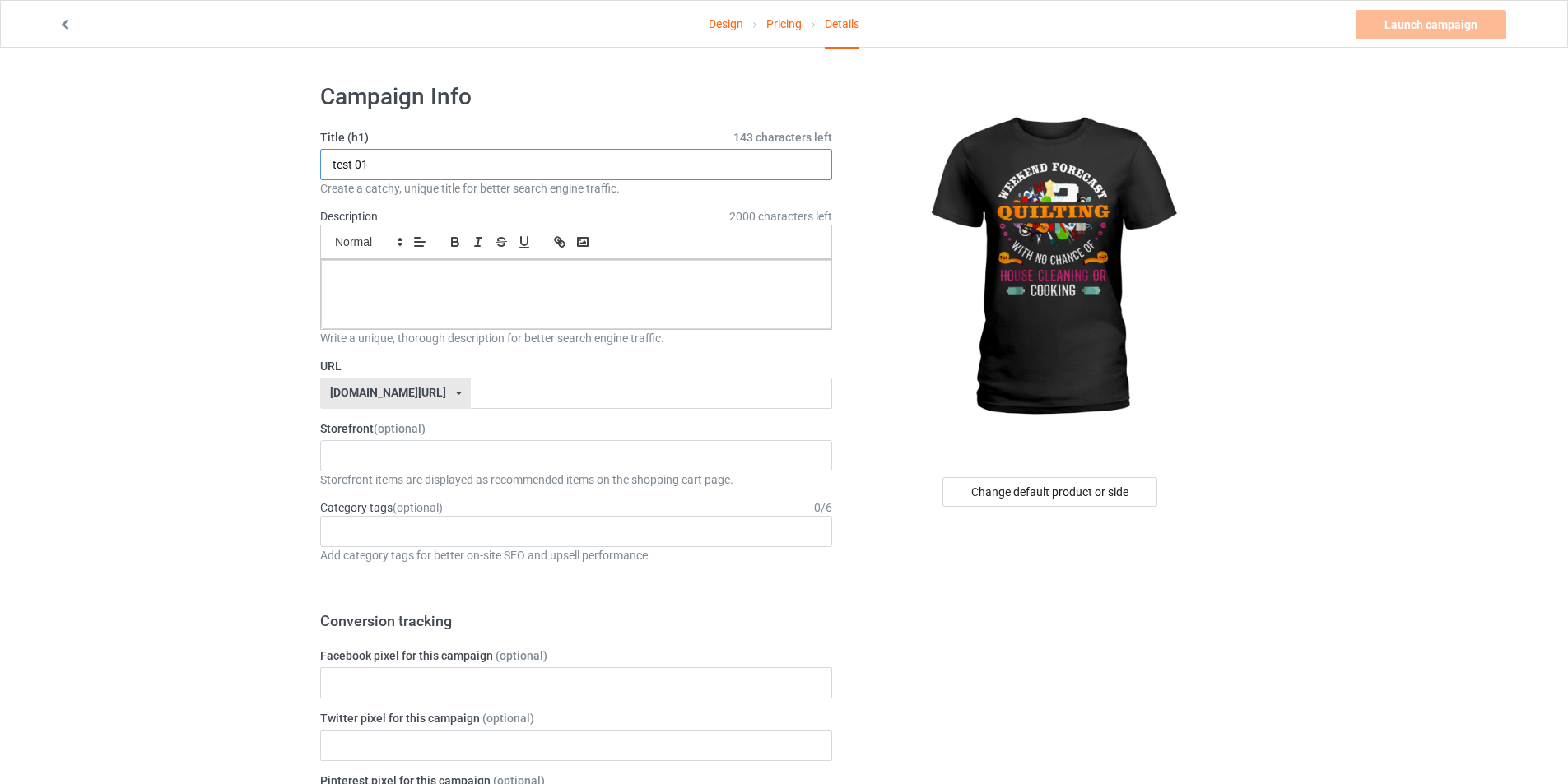
drag, startPoint x: 418, startPoint y: 172, endPoint x: 303, endPoint y: 173, distance: 115.0
type input "test 01"
click at [385, 283] on p at bounding box center [576, 279] width 484 height 16
click at [471, 392] on input "text" at bounding box center [651, 394] width 360 height 32
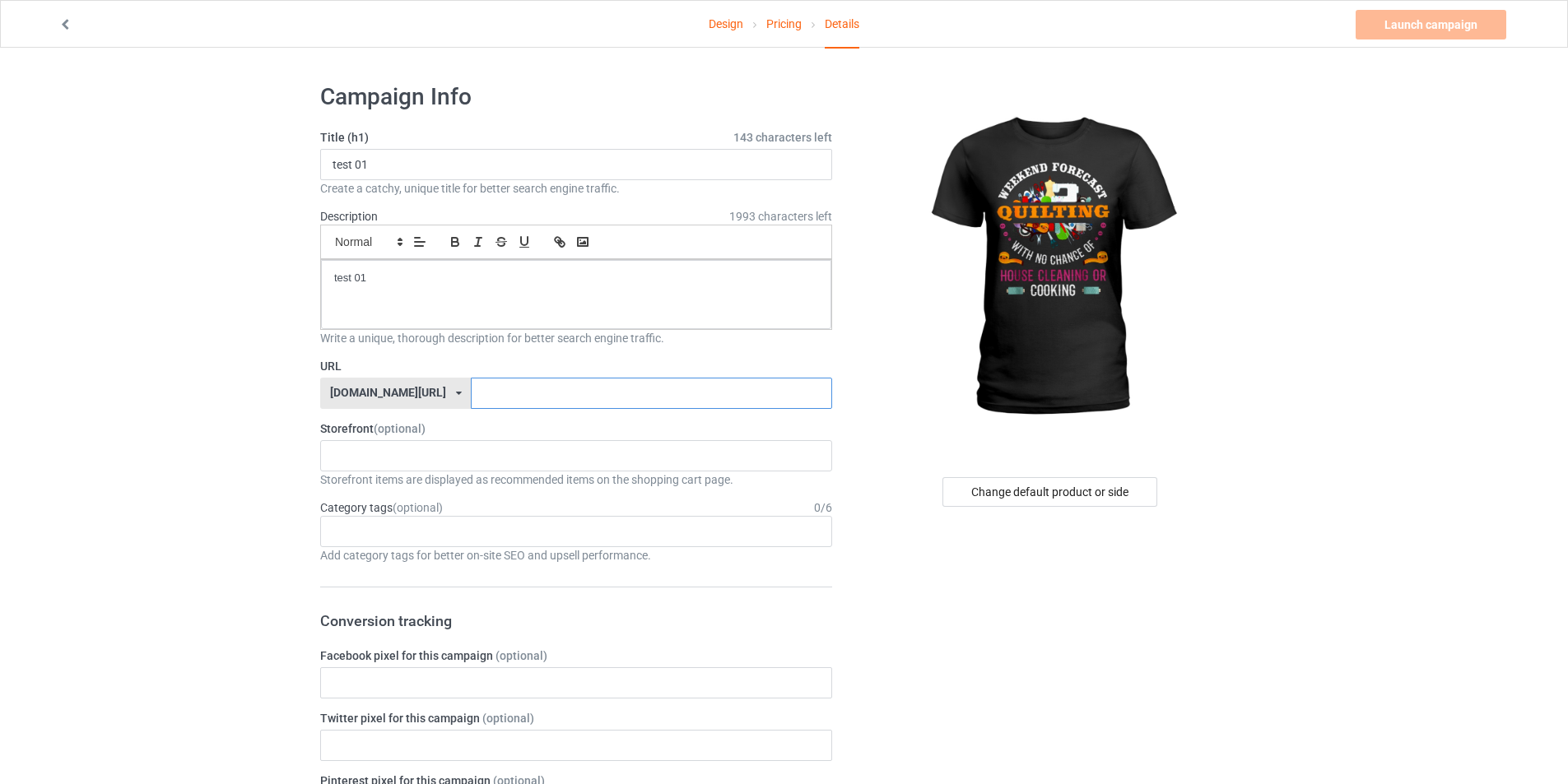
paste input "test 01"
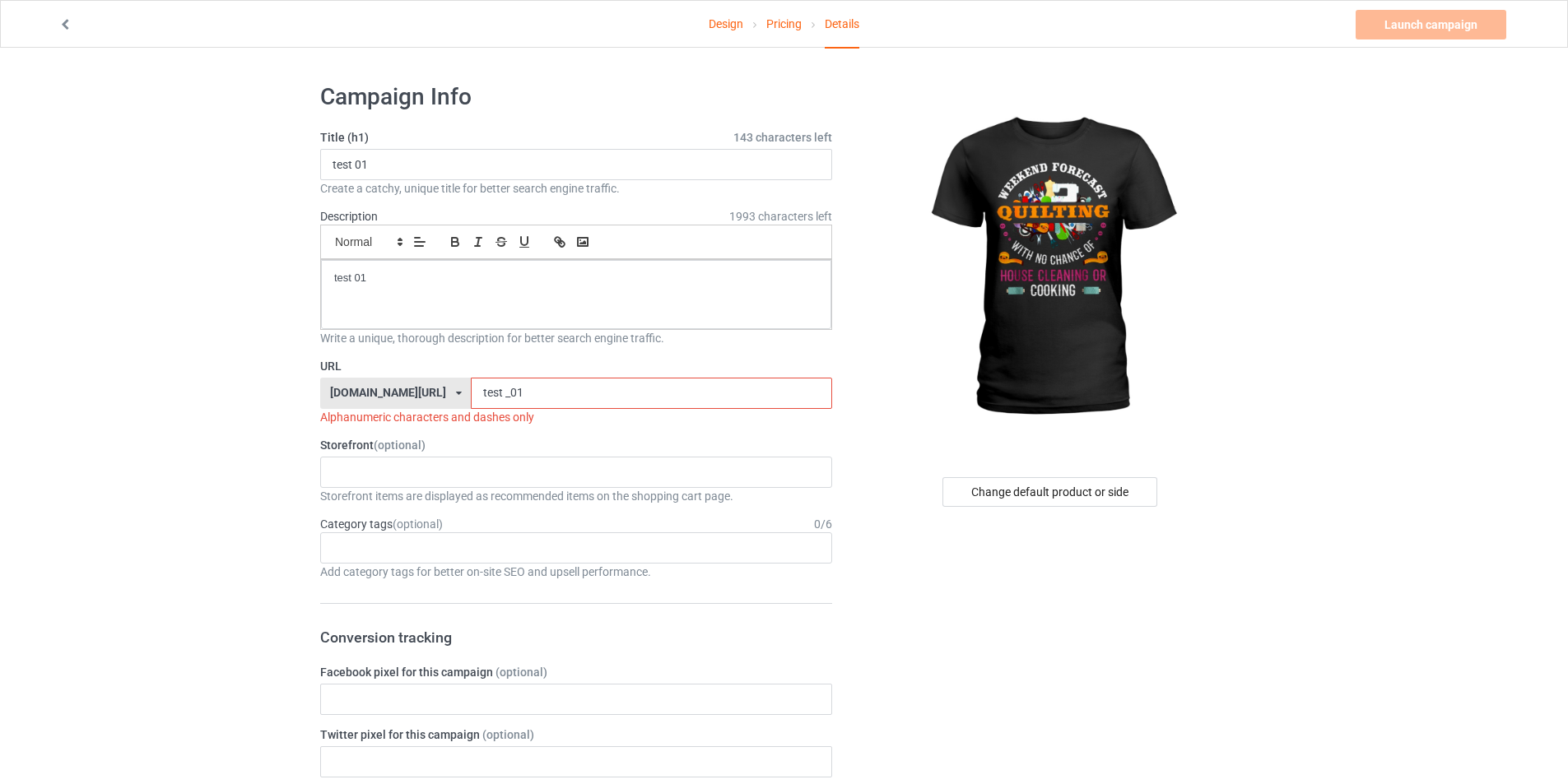
click at [481, 392] on input "test _01" at bounding box center [651, 394] width 360 height 32
click at [484, 394] on input "test _09_09_2025" at bounding box center [651, 394] width 360 height 32
click at [471, 397] on input "test 09092025" at bounding box center [651, 394] width 360 height 32
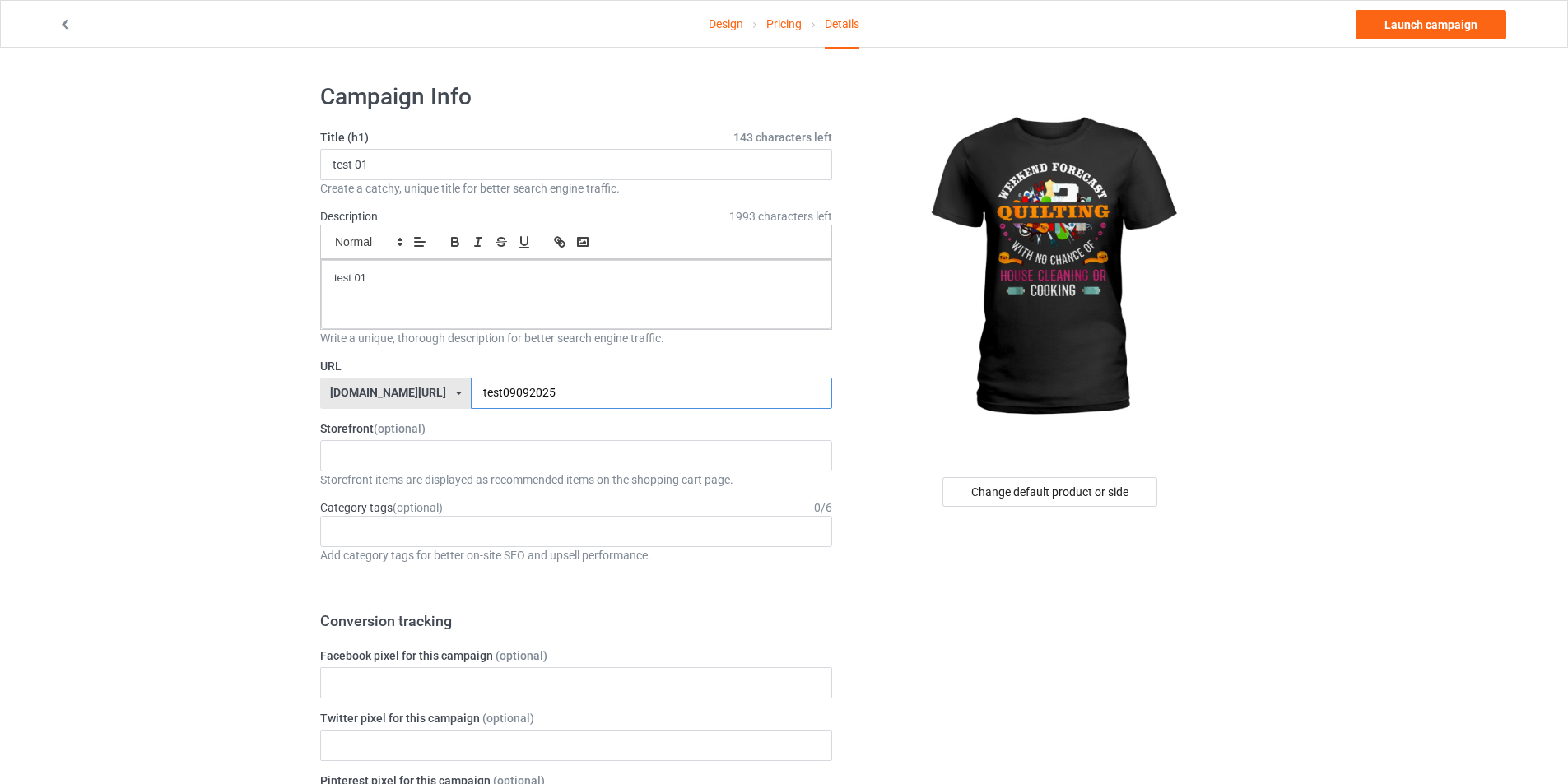
type input "test09092025"
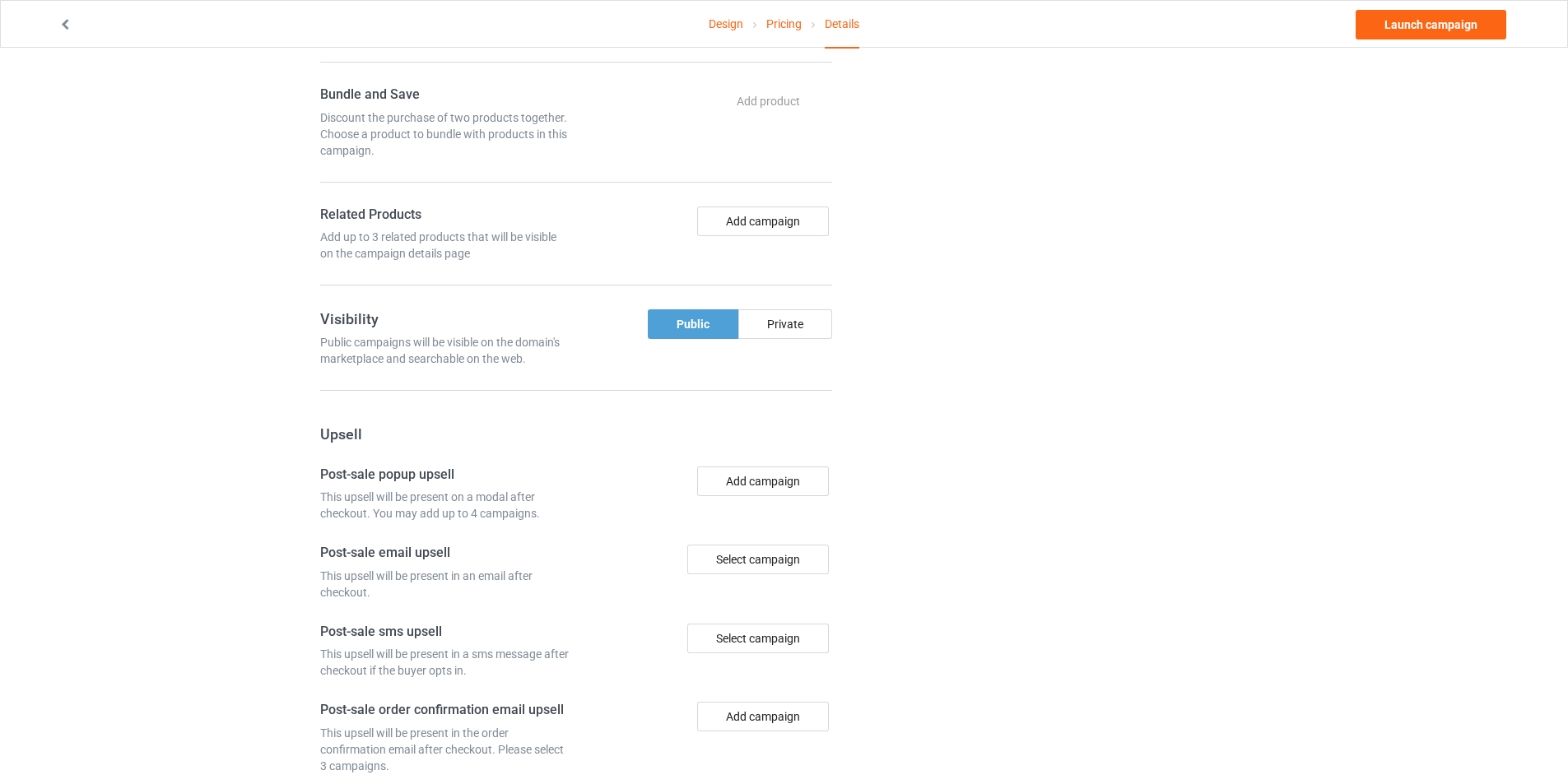
scroll to position [970, 0]
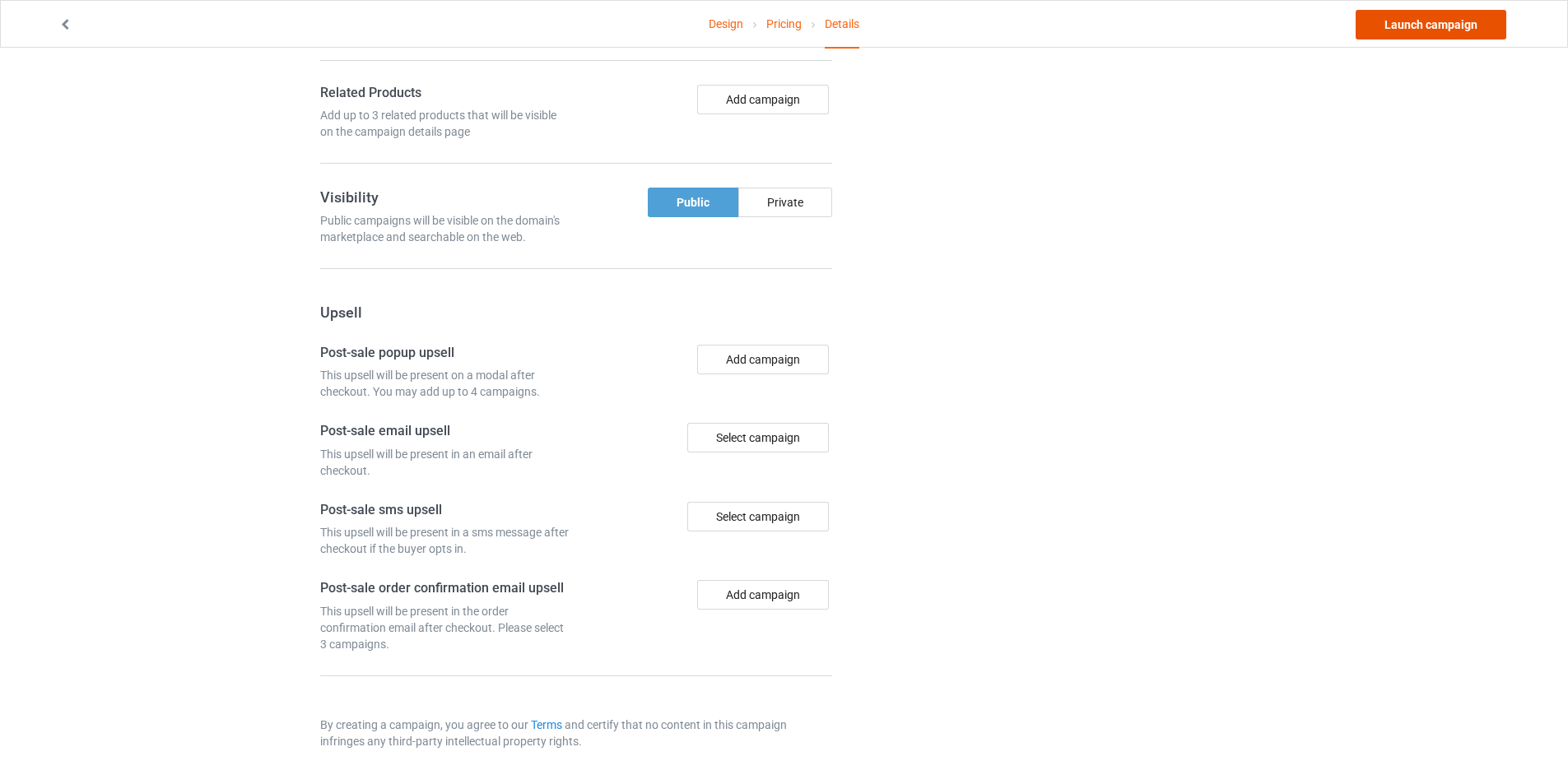
click at [1455, 31] on link "Launch campaign" at bounding box center [1431, 25] width 151 height 30
